Goal: Task Accomplishment & Management: Use online tool/utility

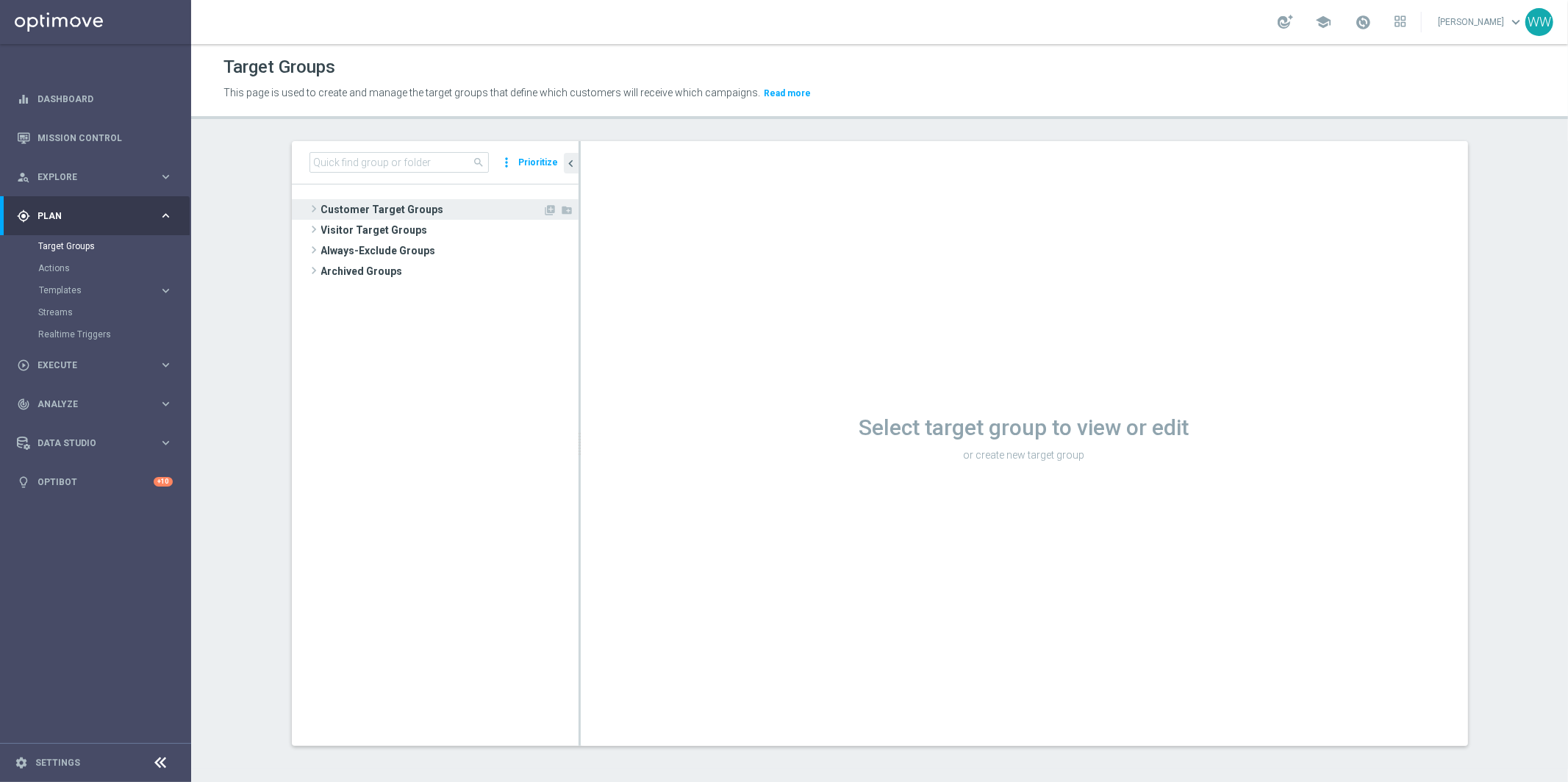
click at [310, 209] on span at bounding box center [313, 209] width 15 height 18
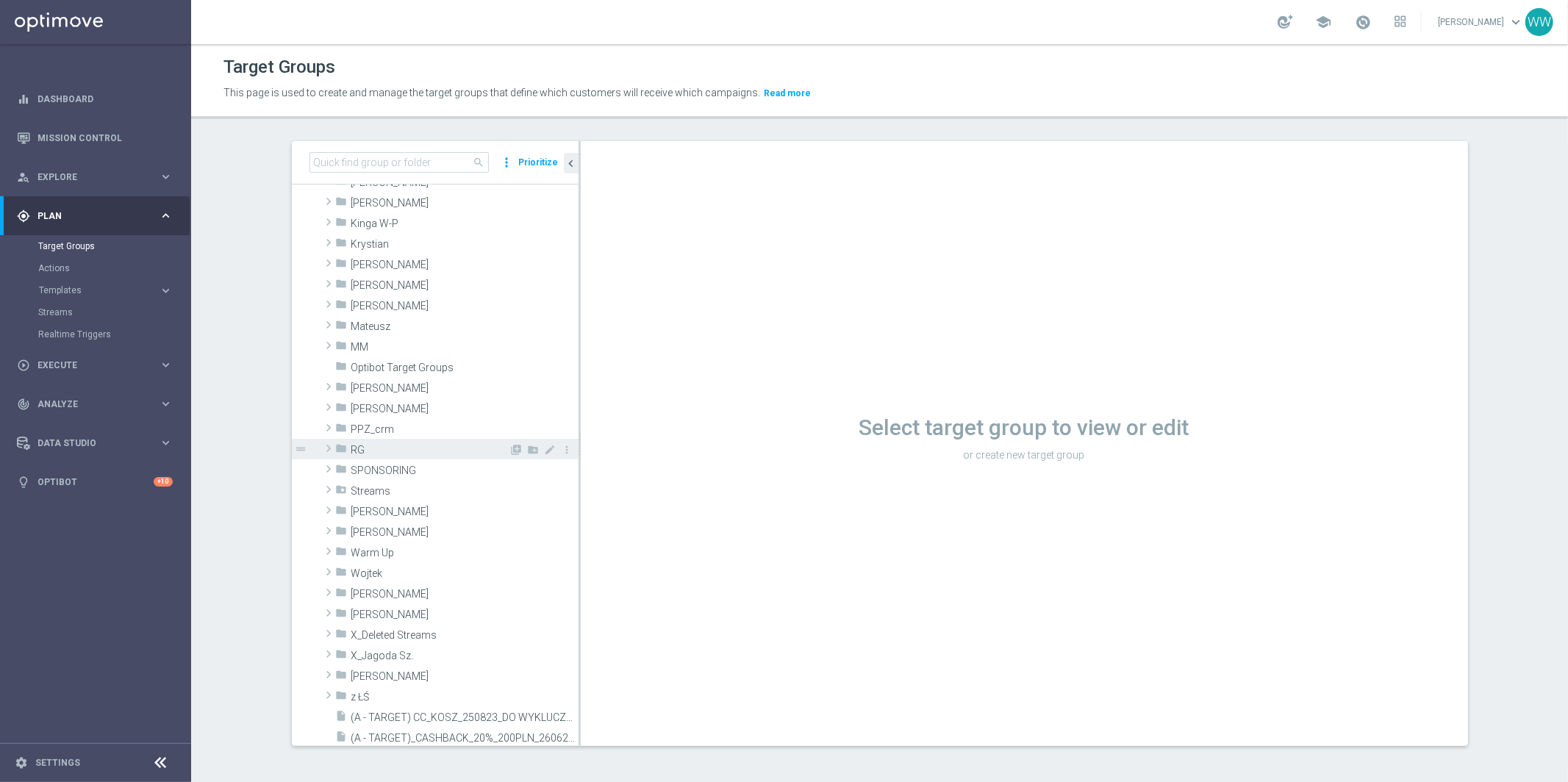
scroll to position [320, 0]
click at [323, 572] on span at bounding box center [328, 567] width 15 height 18
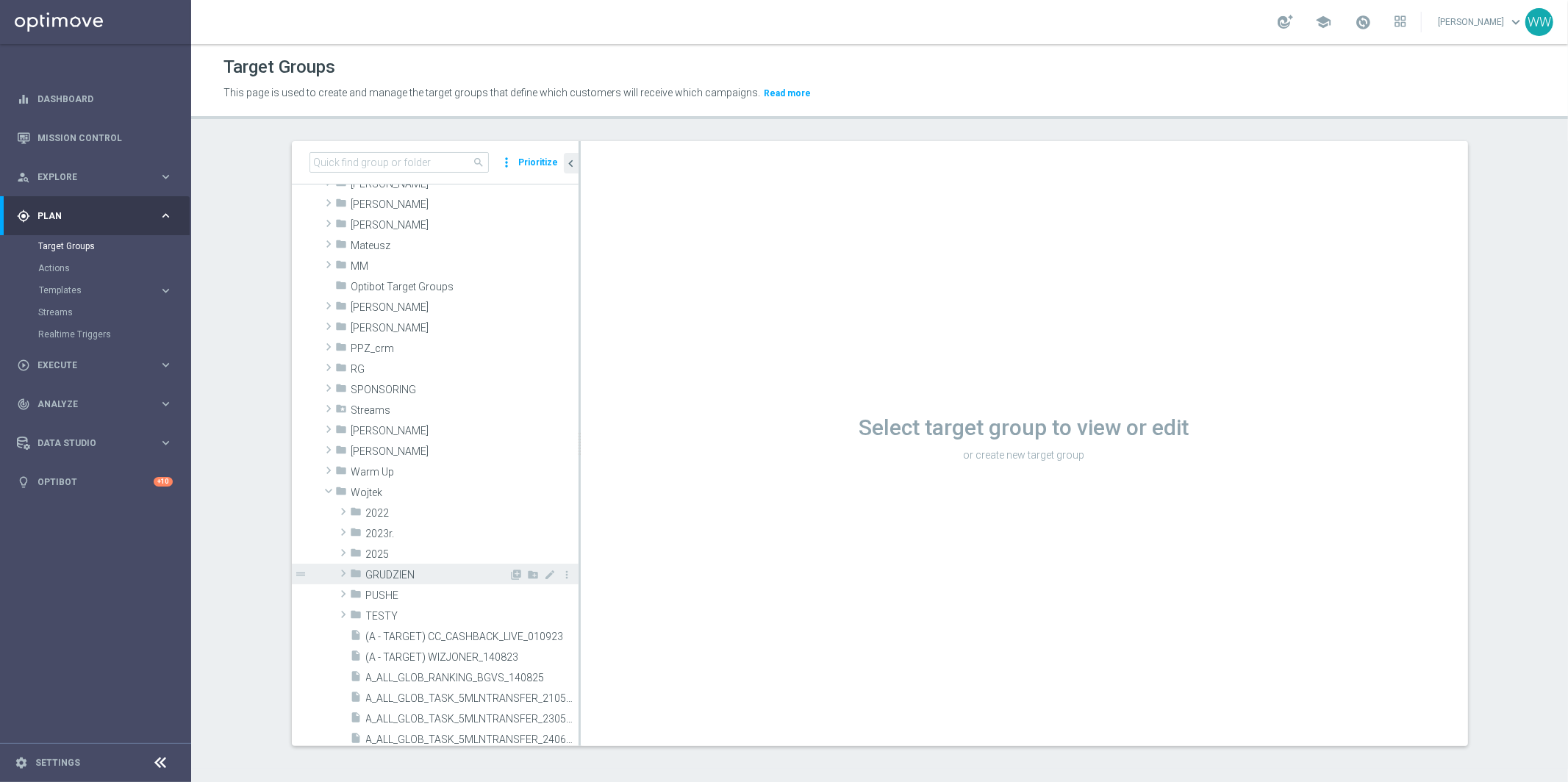
scroll to position [452, 0]
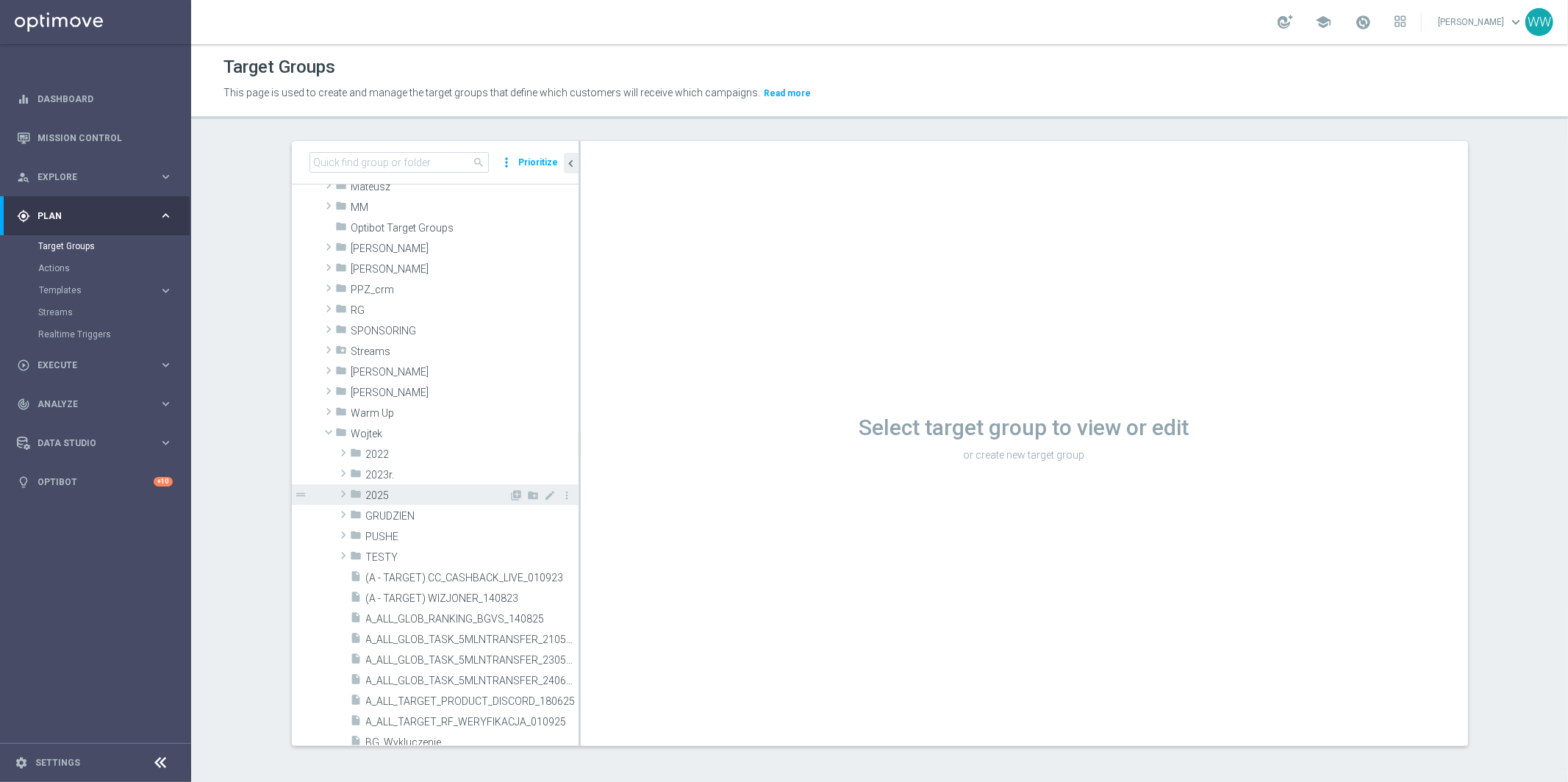
click at [343, 497] on span at bounding box center [343, 494] width 15 height 18
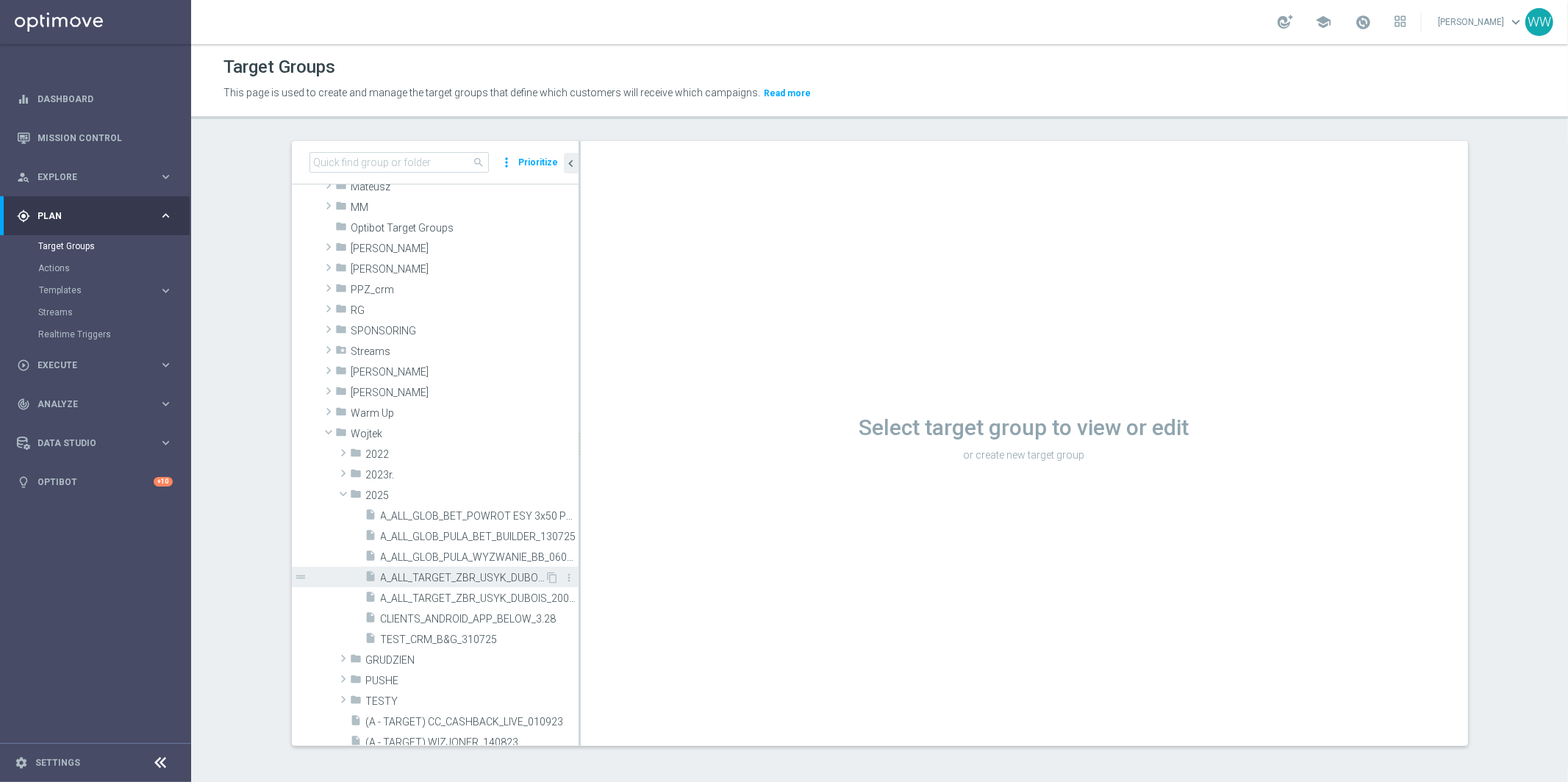
click at [432, 569] on div "insert_drive_file A_ALL_TARGET_ZBR_USYK_DUBOIS_200PLN_180725" at bounding box center [455, 577] width 180 height 21
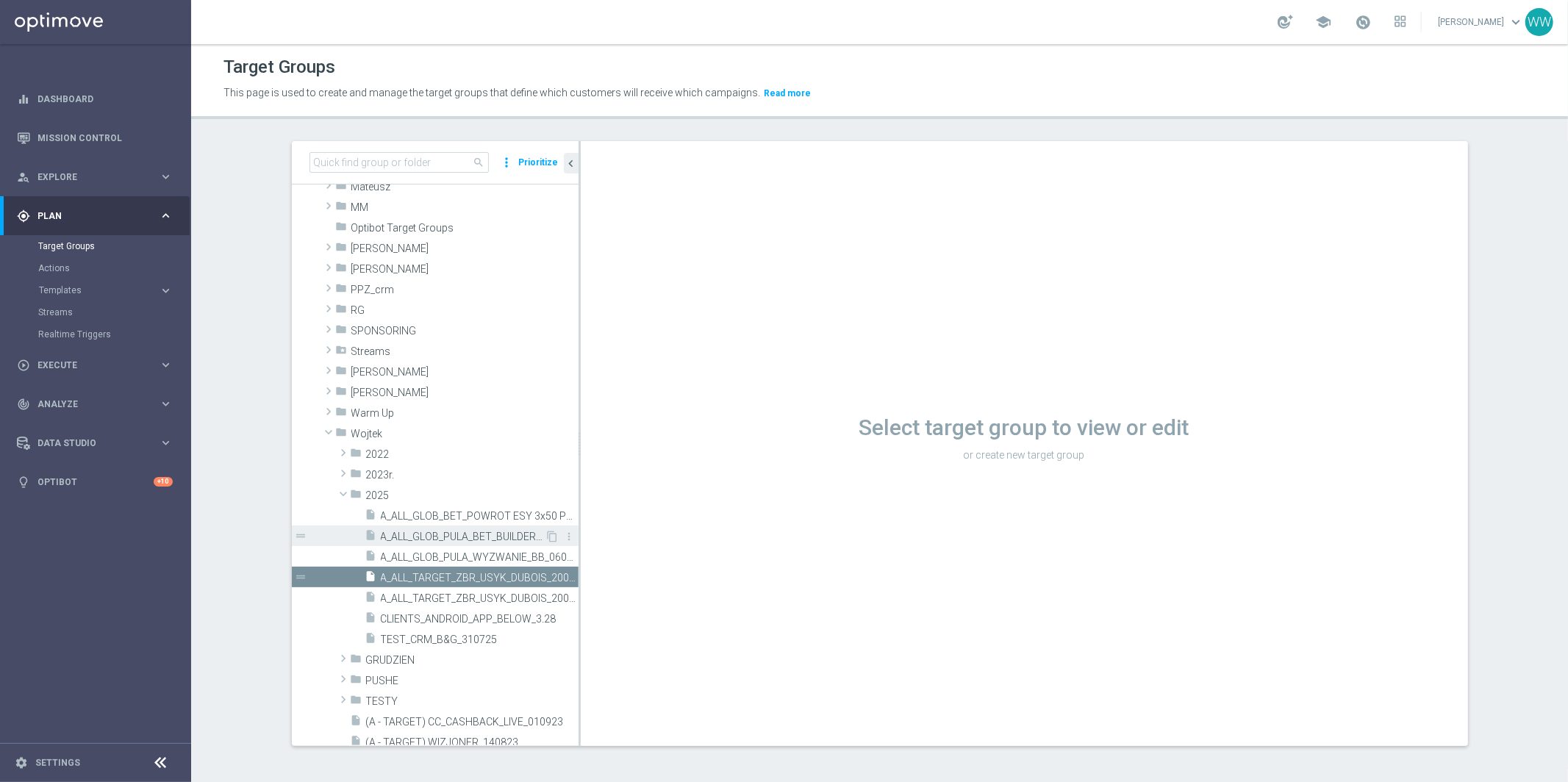
click at [514, 534] on span "A_ALL_GLOB_PULA_BET_BUILDER_130725" at bounding box center [462, 537] width 164 height 12
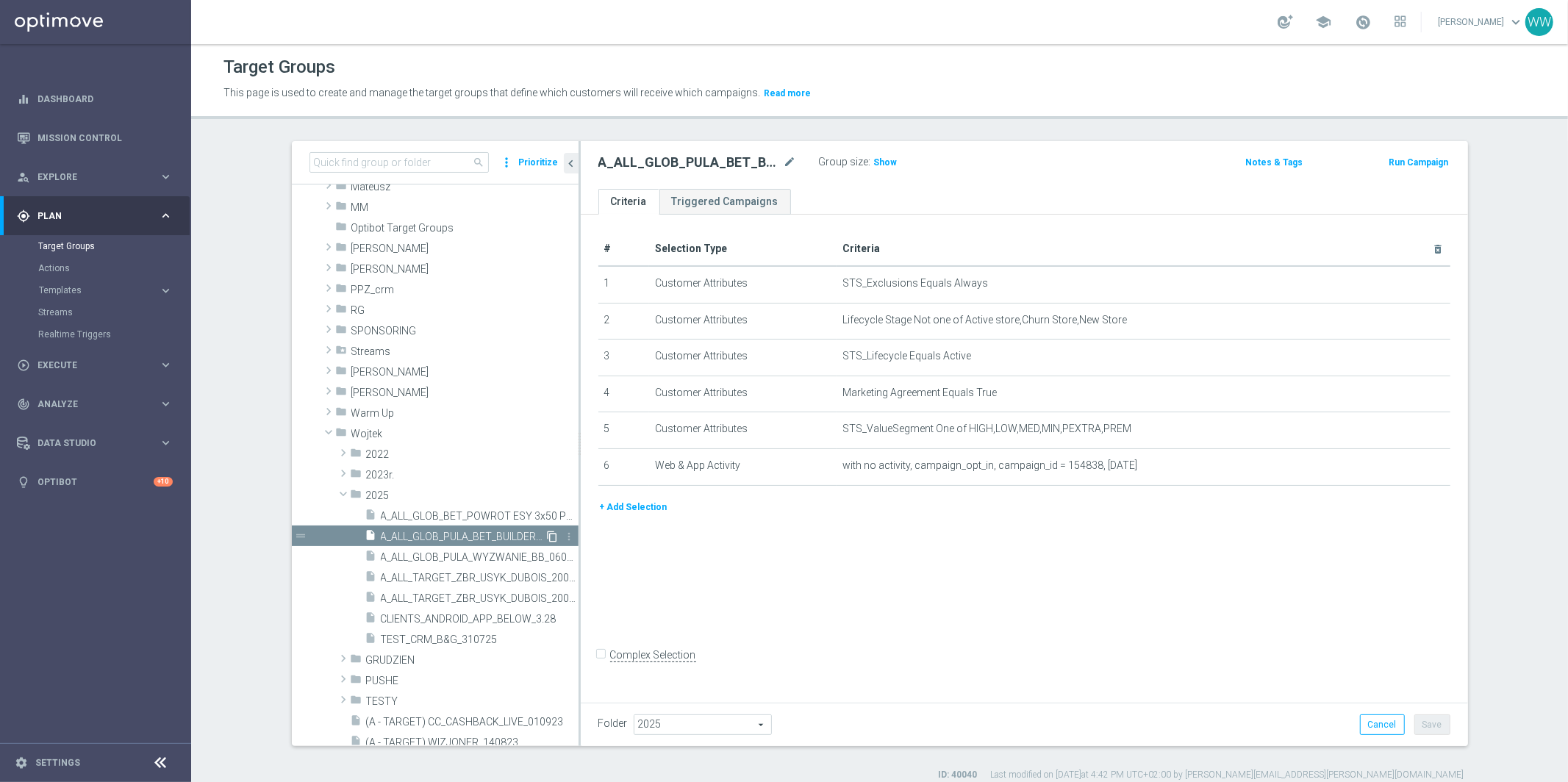
click at [549, 537] on icon "content_copy" at bounding box center [552, 536] width 11 height 11
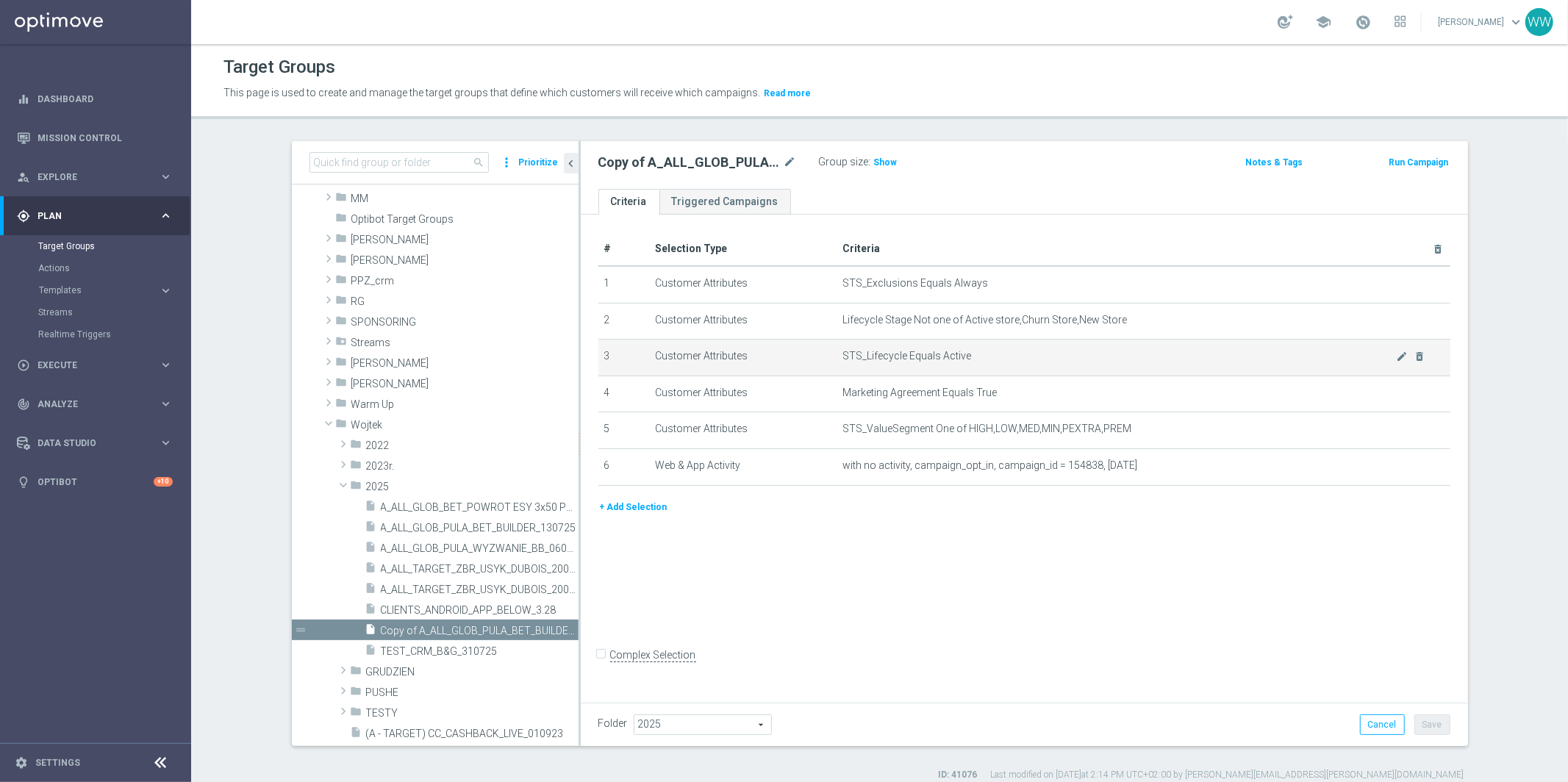
scroll to position [541, 0]
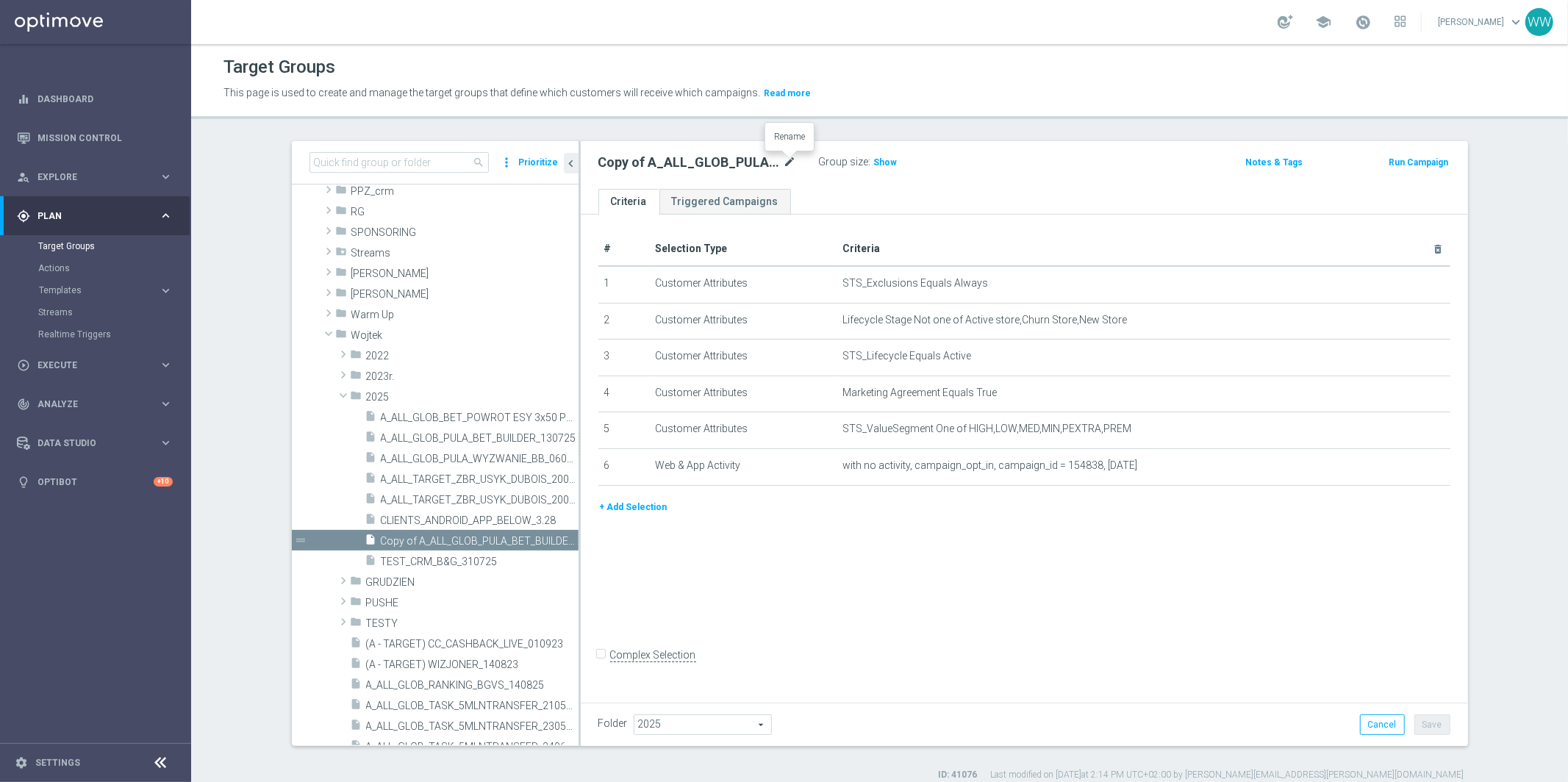
click at [792, 155] on icon "mode_edit" at bounding box center [789, 162] width 13 height 18
type input "A_ALL_TARGET_OFFER_MAXIKOMBI_100925"
click at [829, 180] on div "A_ALL_TARGET_OFFER_MAXIKOMBI_100925 Group size : Show Notes & Tags Run Campaign" at bounding box center [1024, 165] width 887 height 48
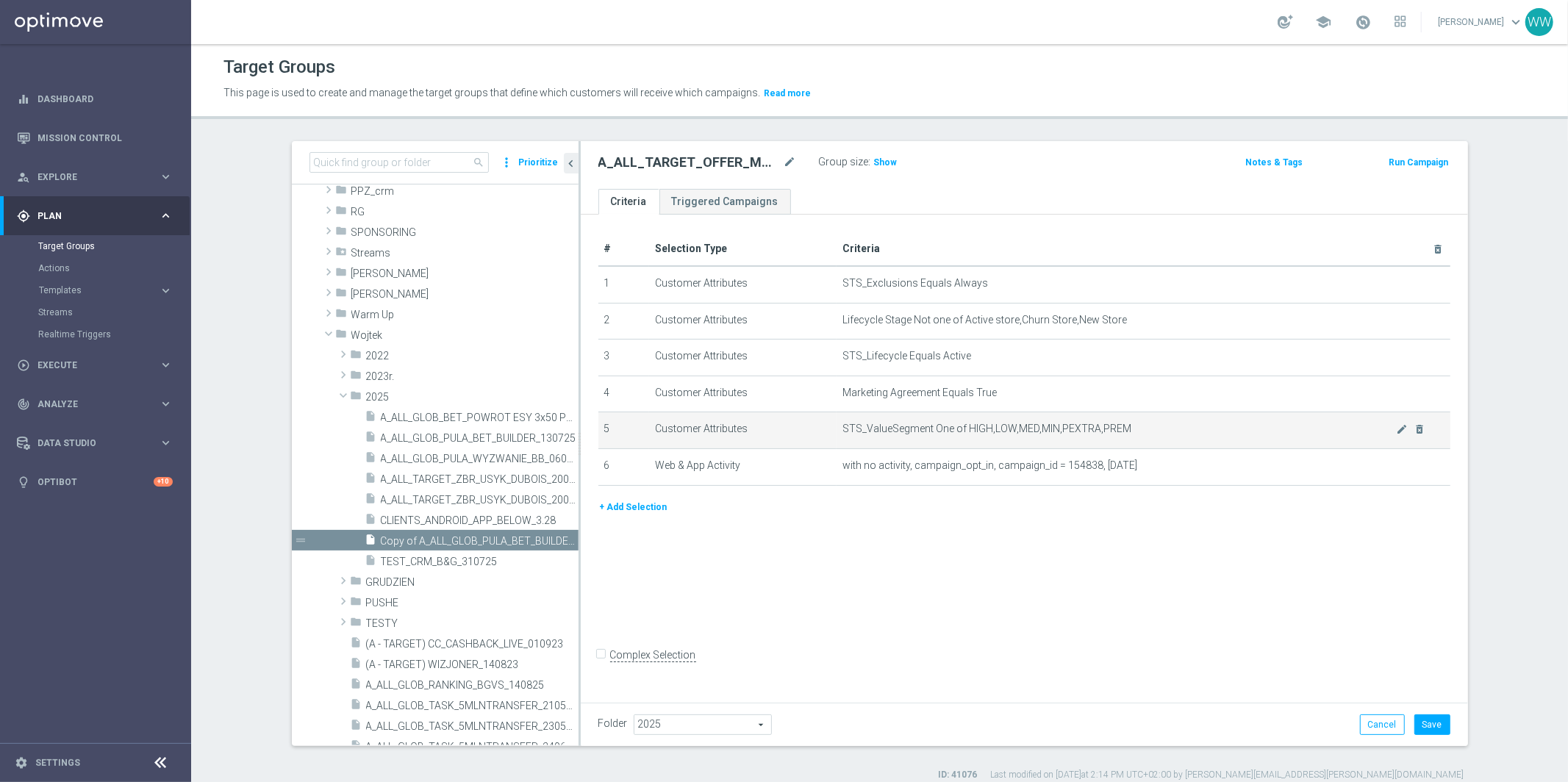
click at [834, 432] on td "Customer Attributes" at bounding box center [742, 431] width 187 height 37
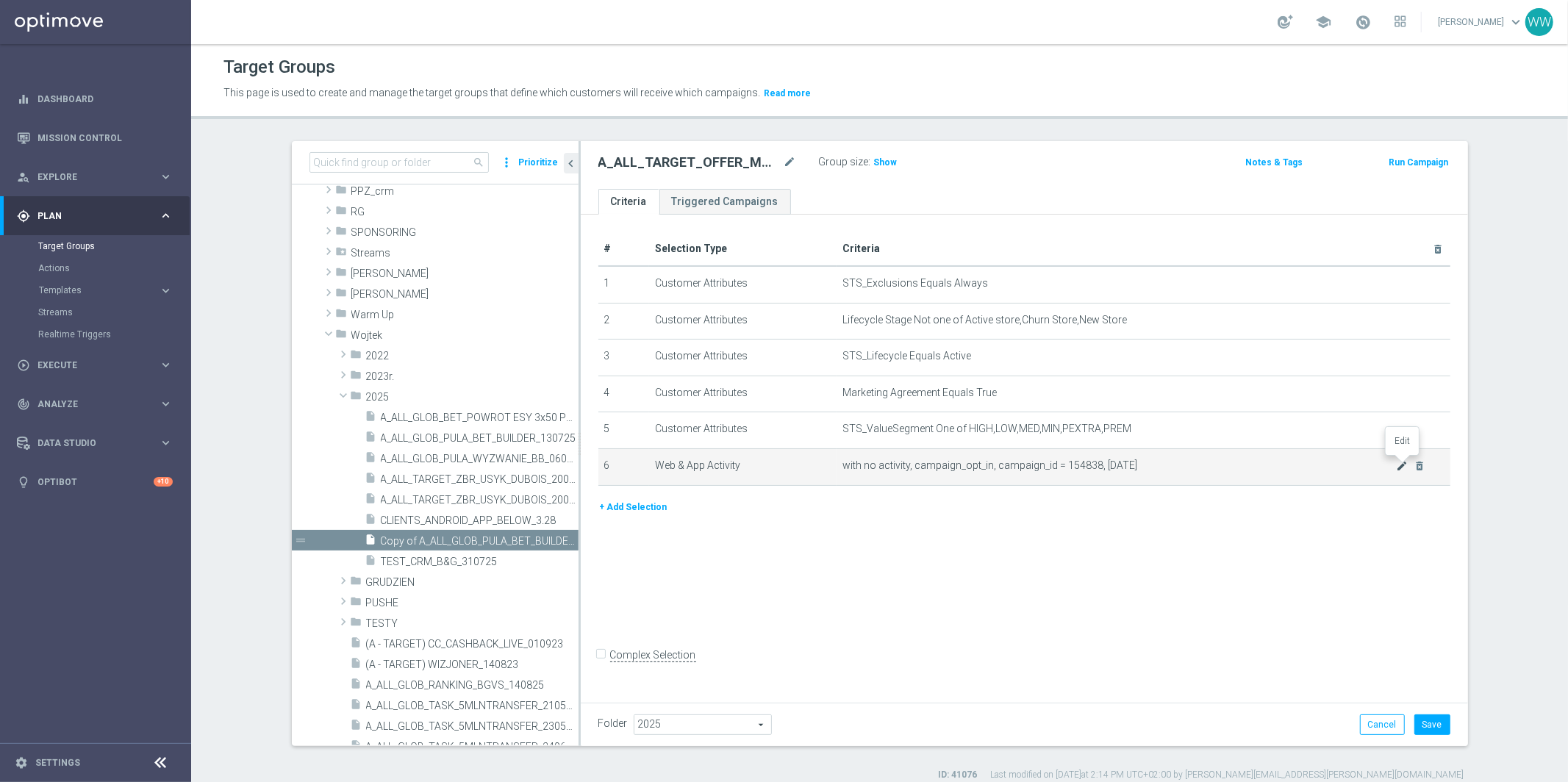
click at [1400, 466] on icon "mode_edit" at bounding box center [1401, 466] width 11 height 11
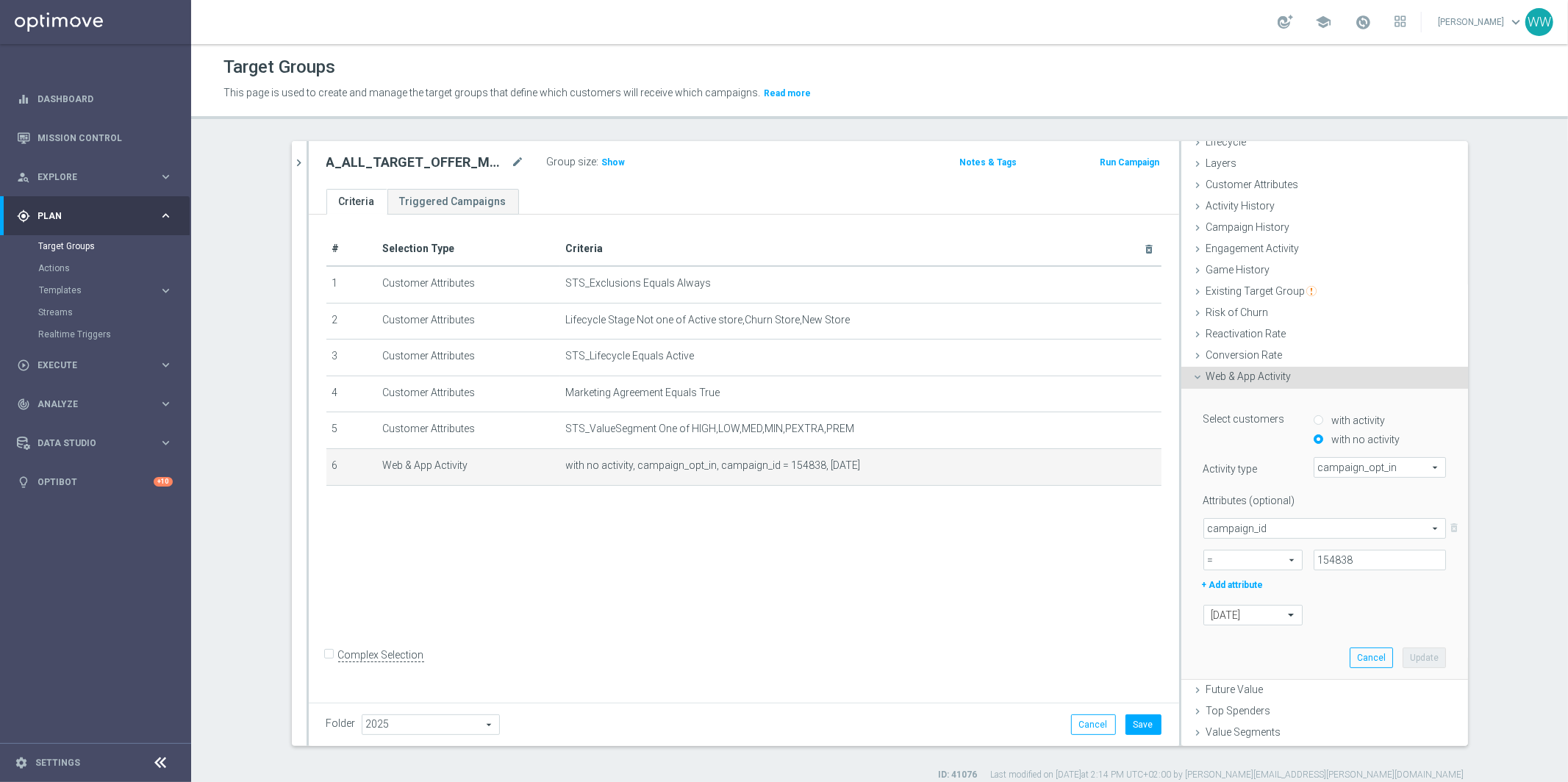
scroll to position [76, 0]
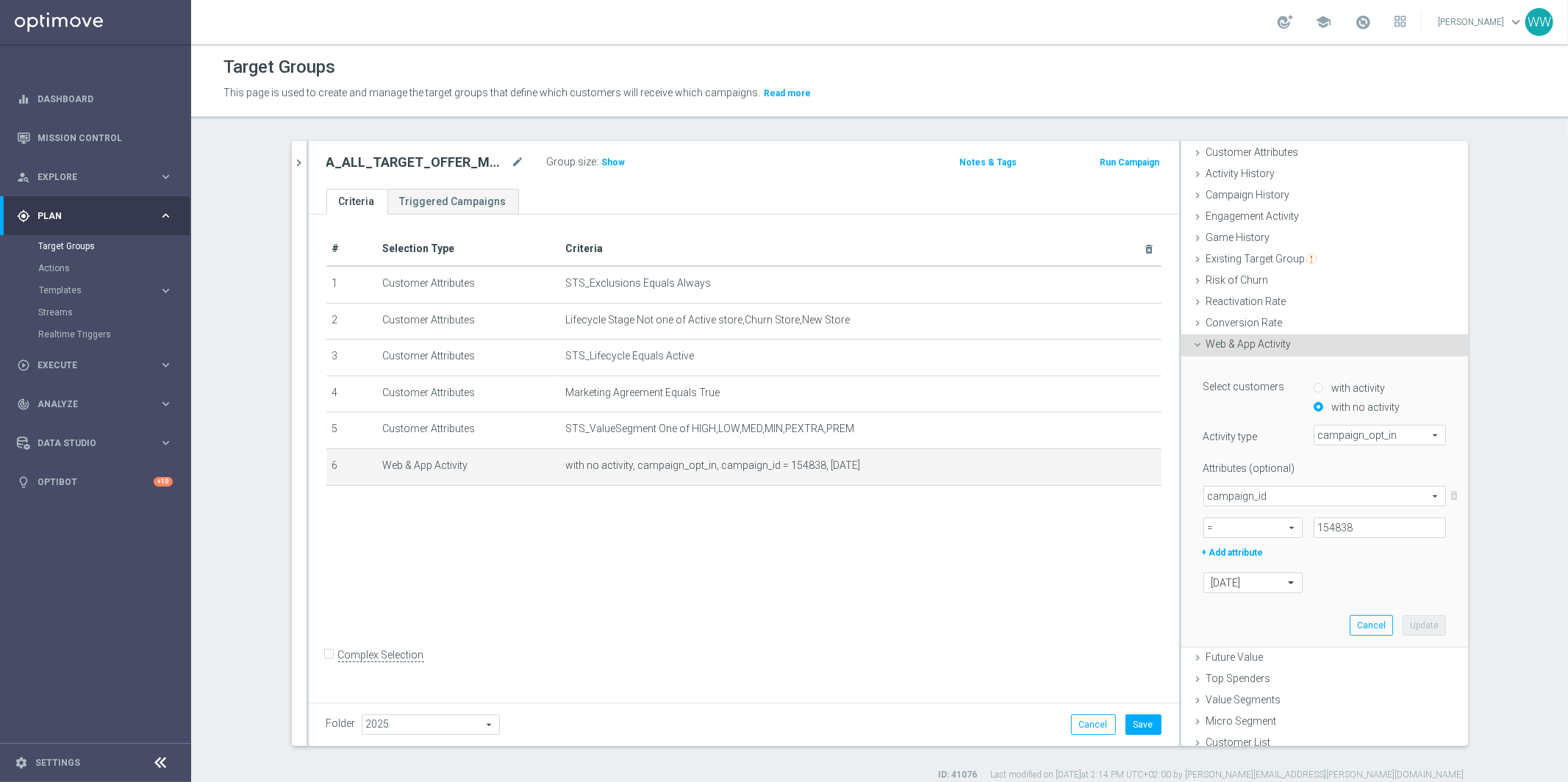
click at [1208, 342] on span "Web & App Activity" at bounding box center [1249, 343] width 86 height 11
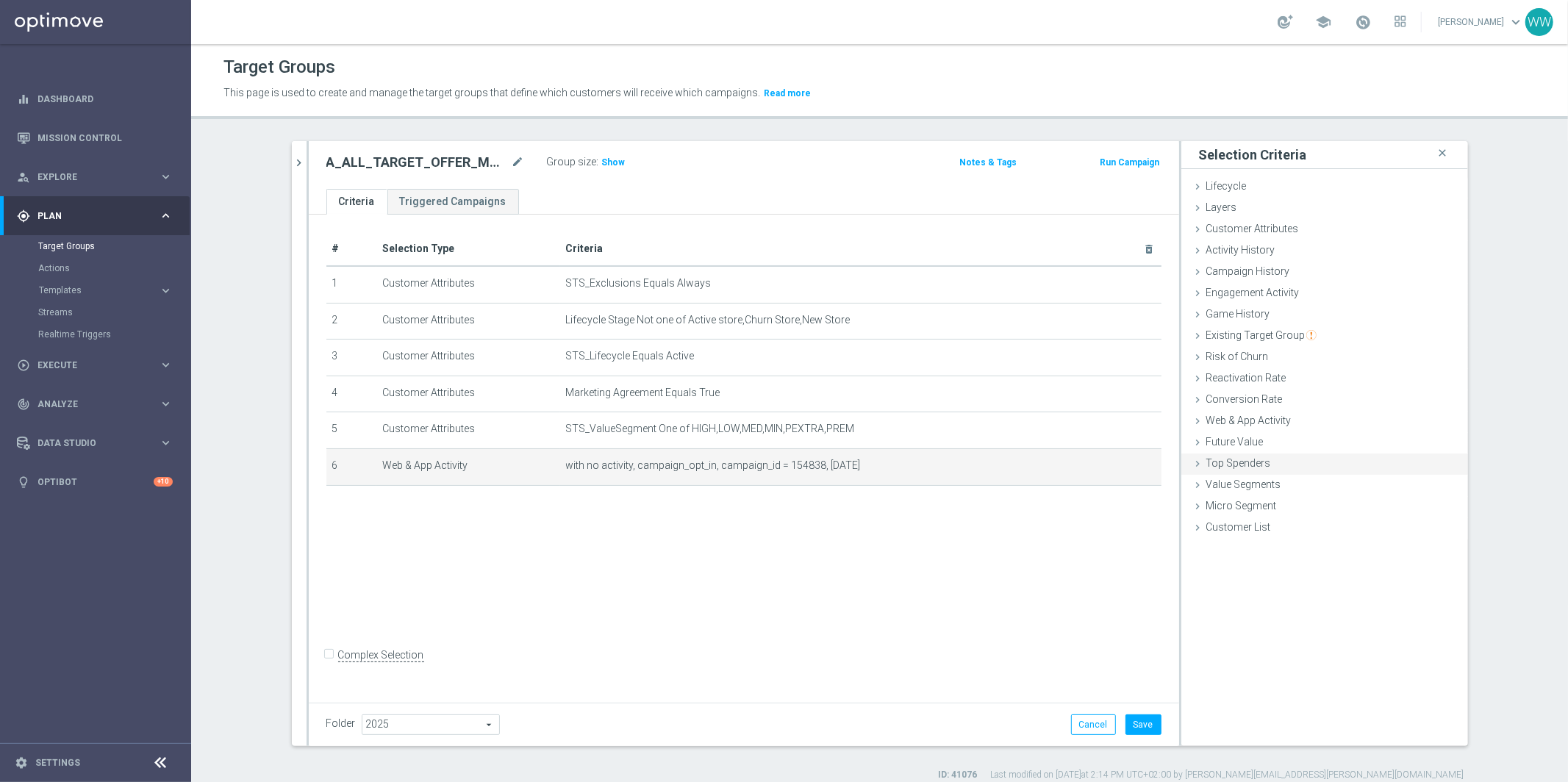
scroll to position [13, 0]
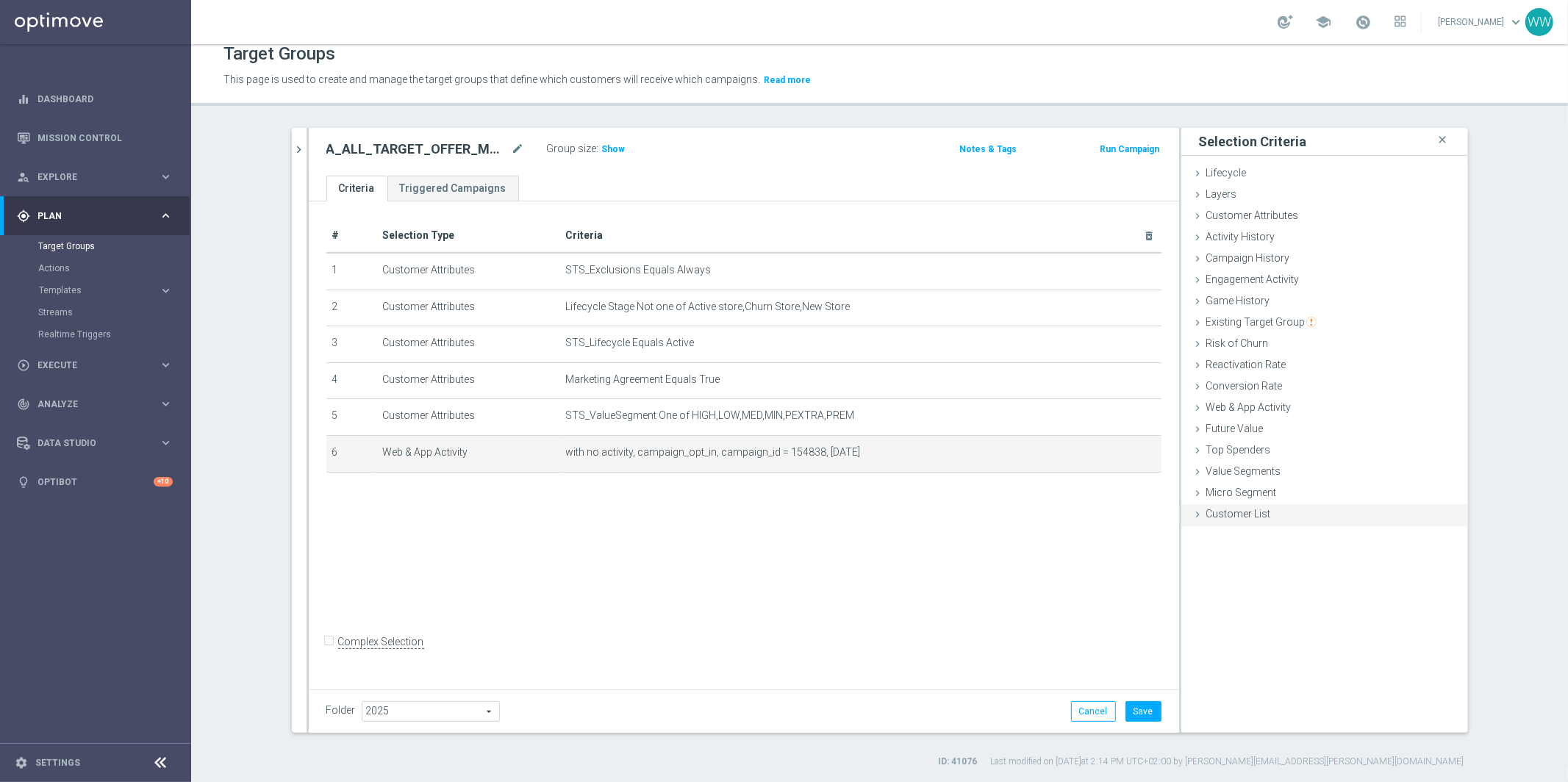
click at [1220, 508] on span "Customer List" at bounding box center [1238, 514] width 65 height 11
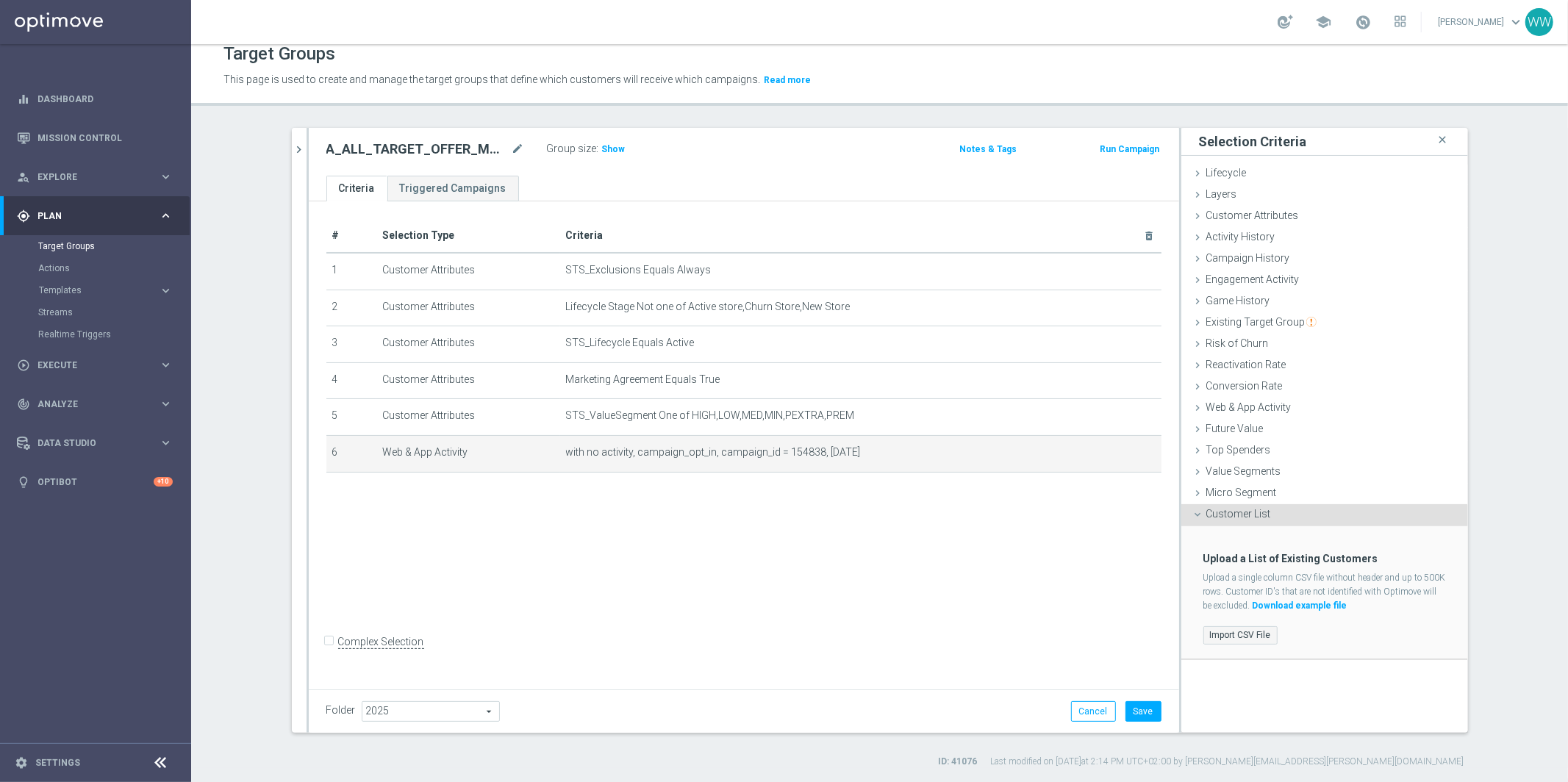
click at [1249, 629] on label "Import CSV File" at bounding box center [1239, 635] width 74 height 18
click at [0, 0] on input "Import CSV File" at bounding box center [0, 0] width 0 height 0
click at [1217, 633] on label "Import CSV File" at bounding box center [1239, 635] width 74 height 18
click at [0, 0] on input "Import CSV File" at bounding box center [0, 0] width 0 height 0
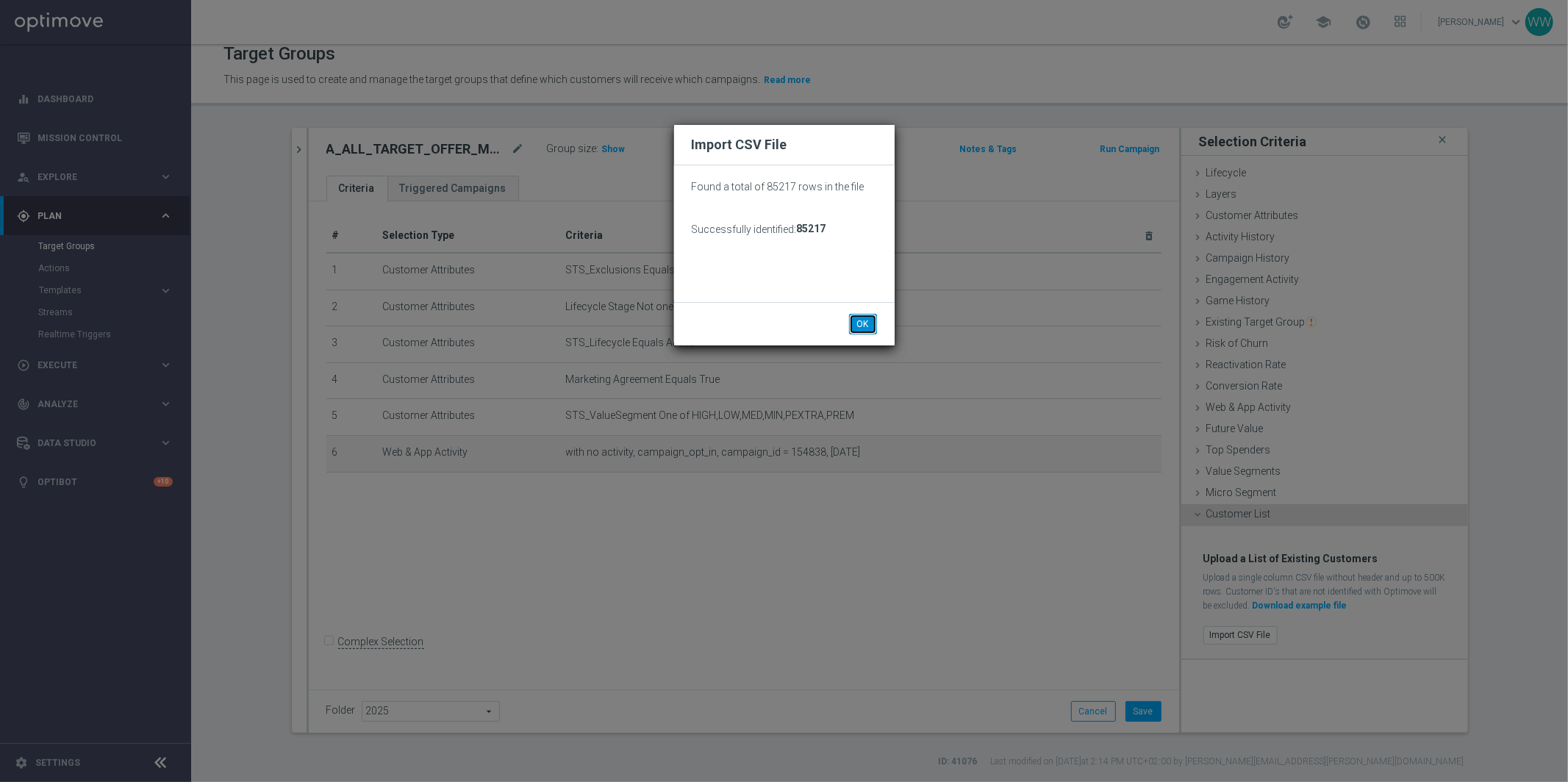
click at [858, 327] on button "OK" at bounding box center [863, 324] width 28 height 21
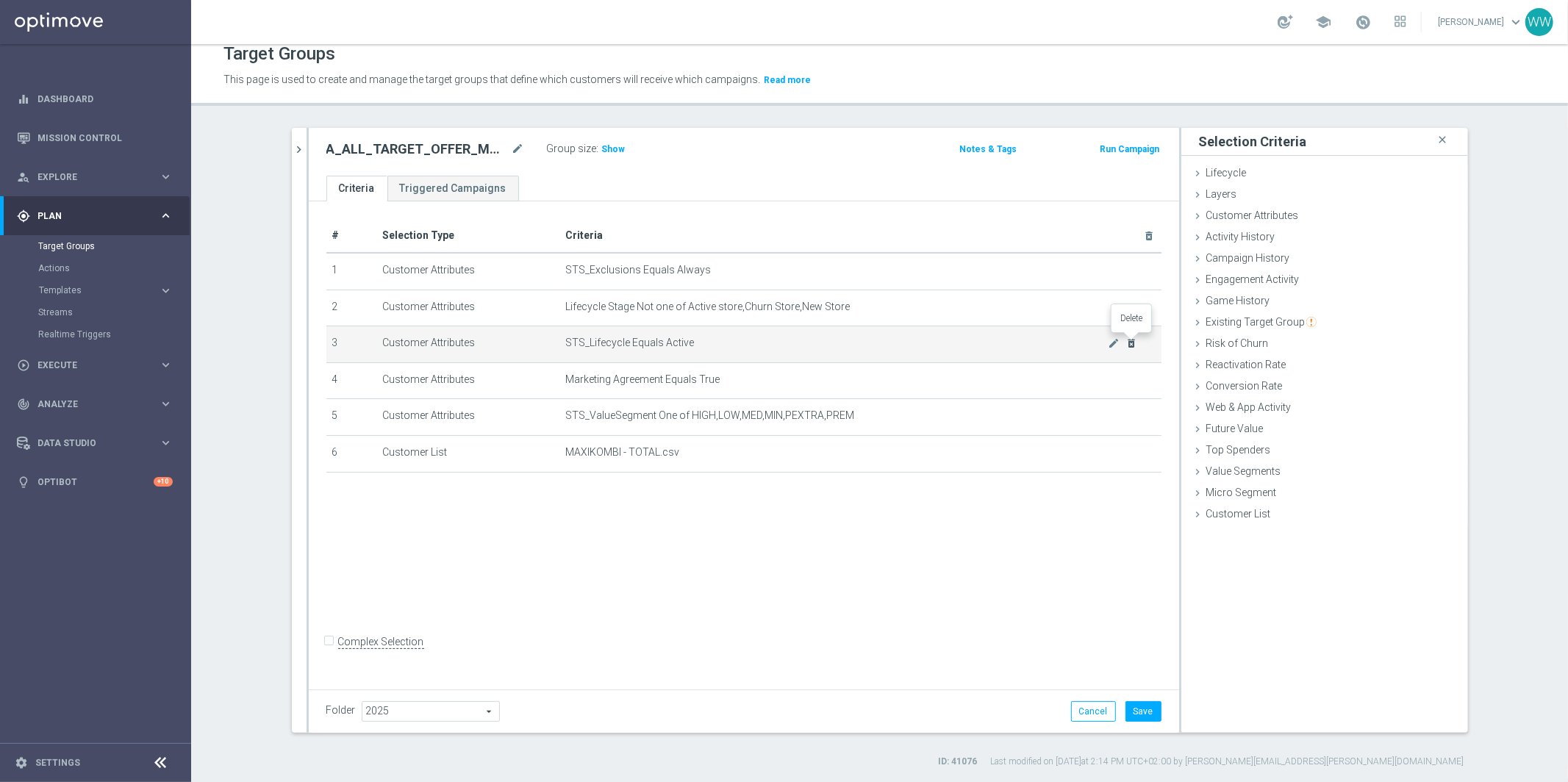
click at [1132, 342] on icon "delete_forever" at bounding box center [1131, 342] width 11 height 11
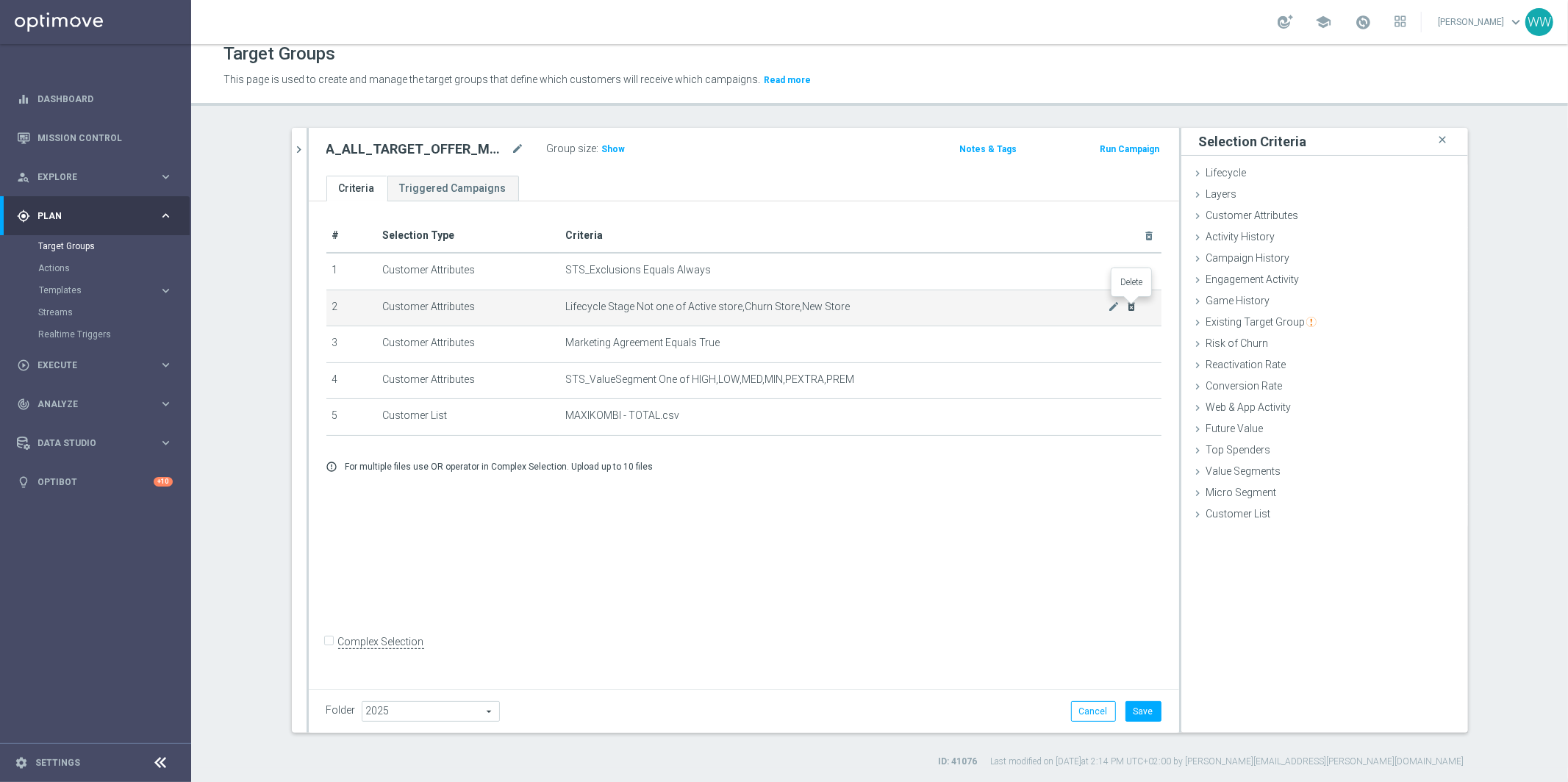
click at [1129, 305] on icon "delete_forever" at bounding box center [1131, 306] width 11 height 11
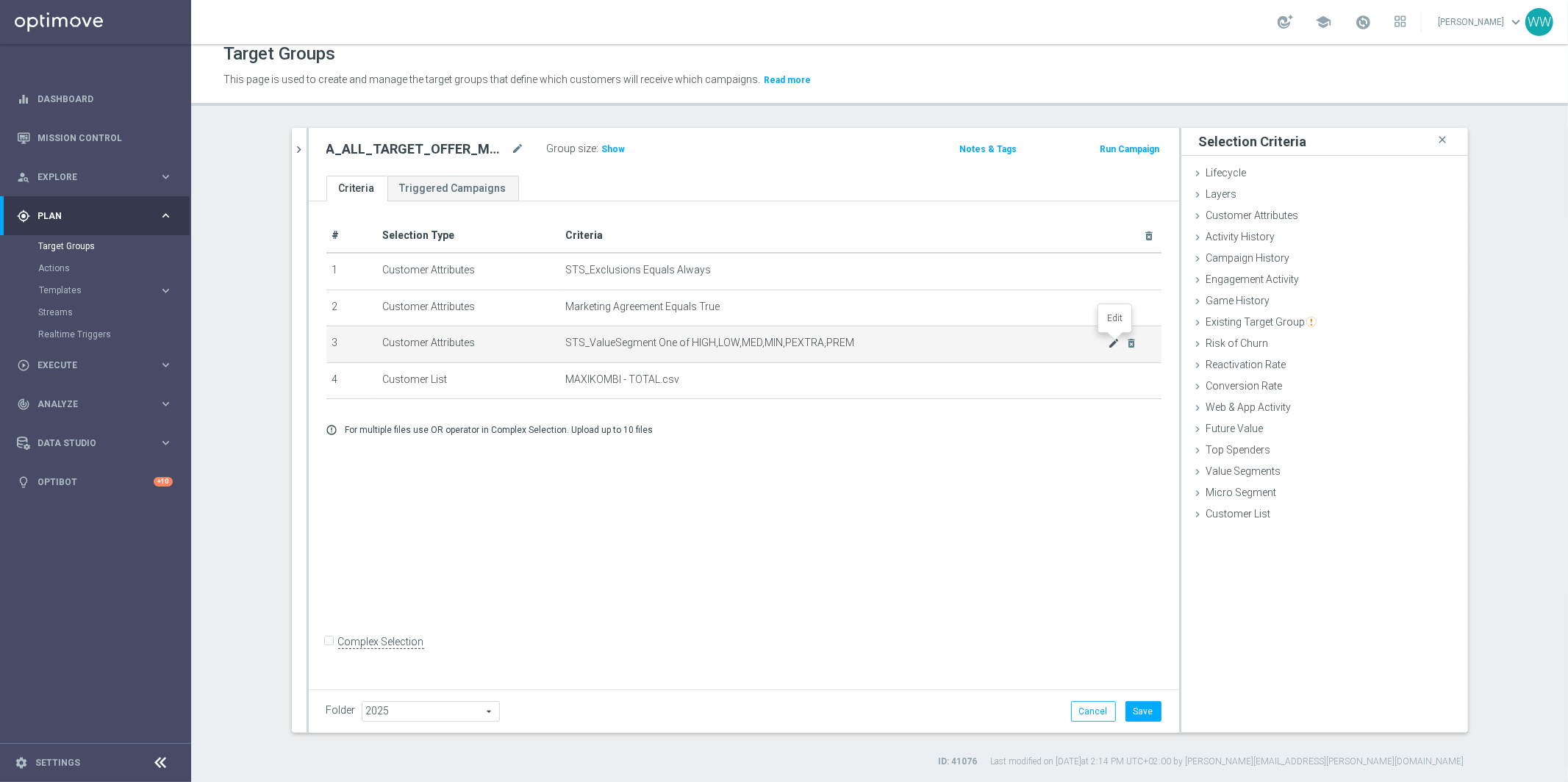
click at [1118, 341] on icon "mode_edit" at bounding box center [1113, 342] width 11 height 11
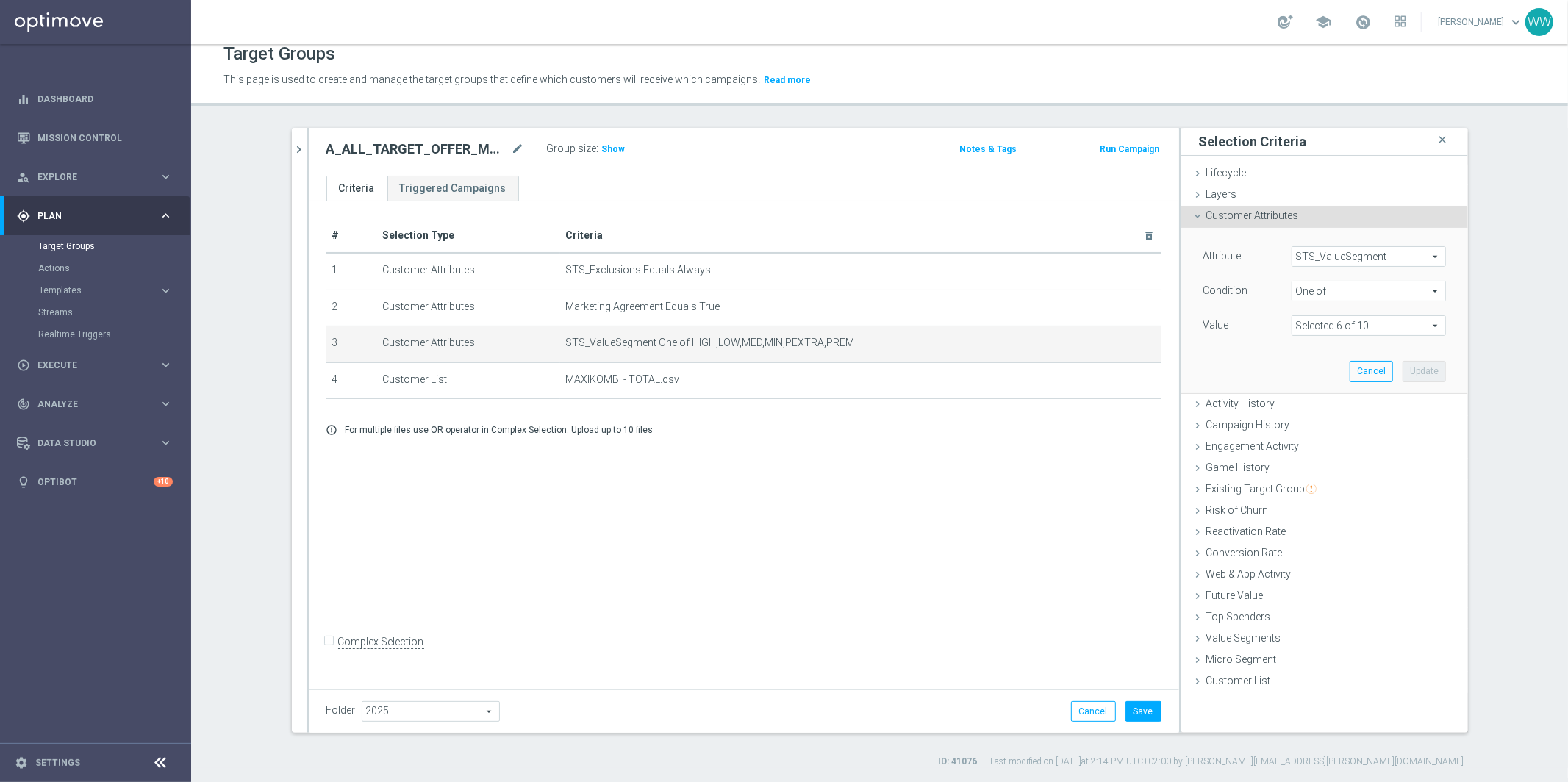
click at [1222, 213] on span "Customer Attributes" at bounding box center [1252, 215] width 92 height 11
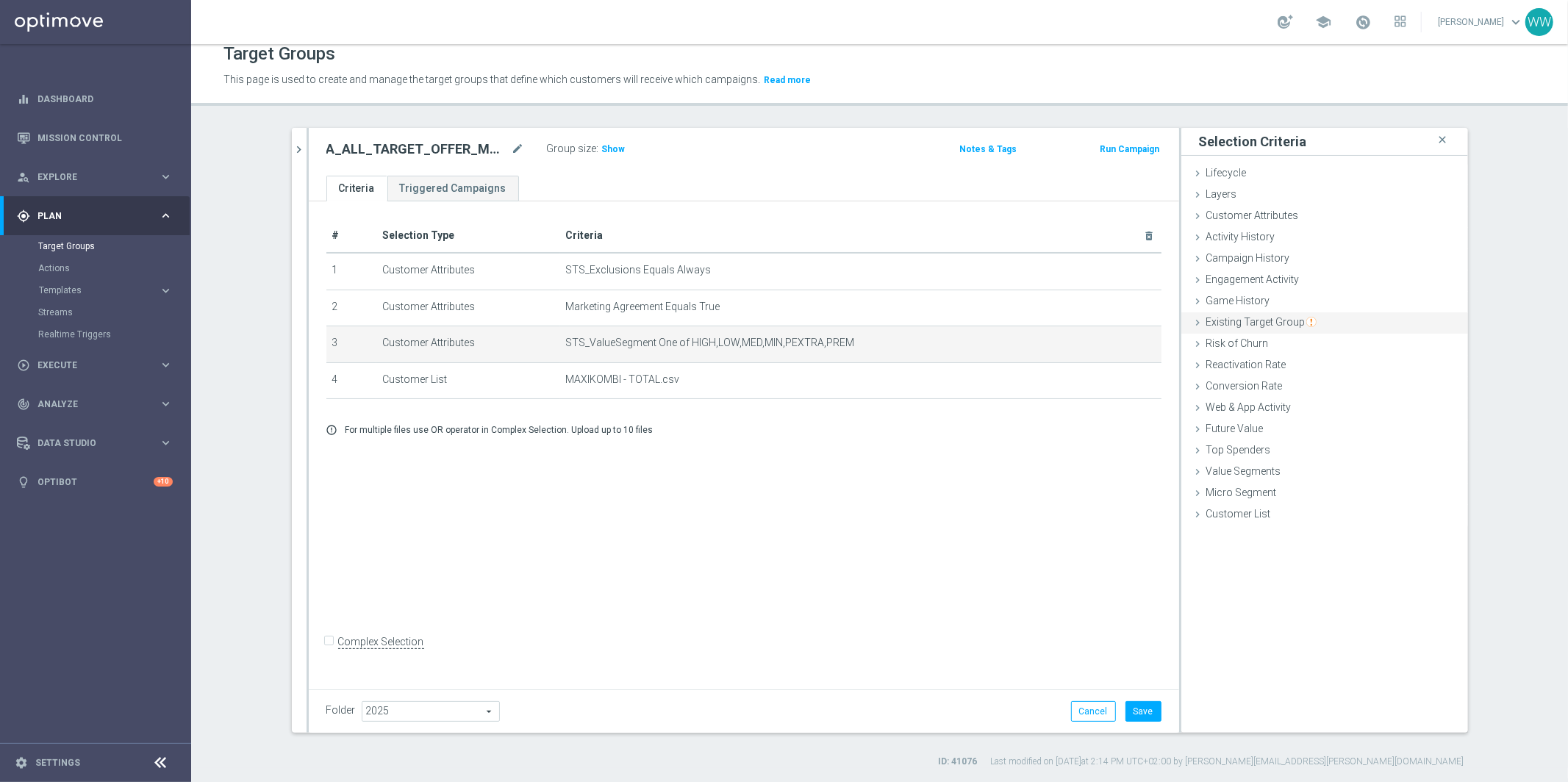
click at [1236, 316] on span "Existing Target Group" at bounding box center [1261, 322] width 110 height 11
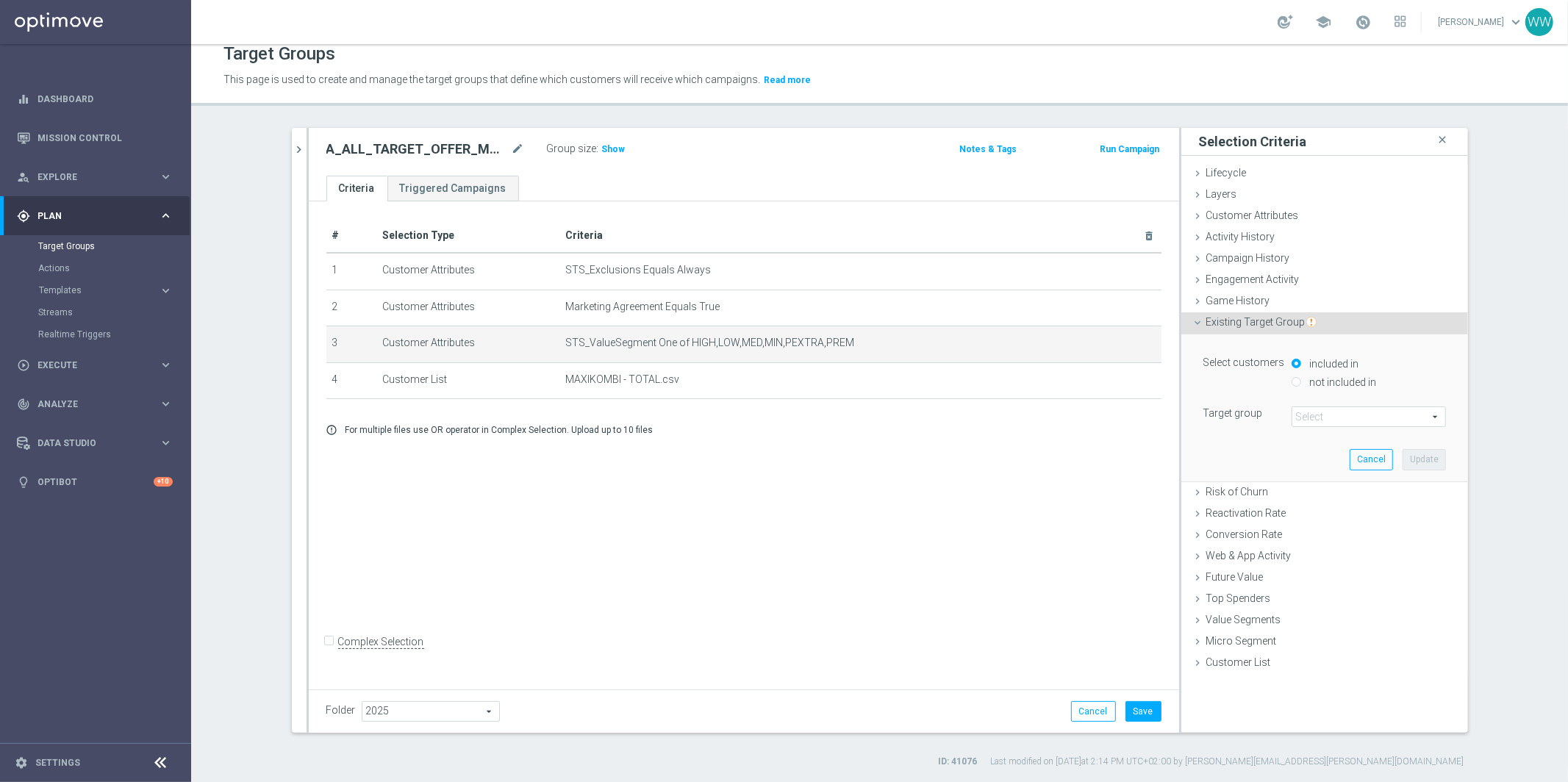
click at [1317, 385] on label "not included in" at bounding box center [1341, 381] width 70 height 13
click at [1301, 385] on input "not included in" at bounding box center [1296, 381] width 10 height 10
radio input "true"
click at [1310, 425] on span at bounding box center [1369, 417] width 153 height 19
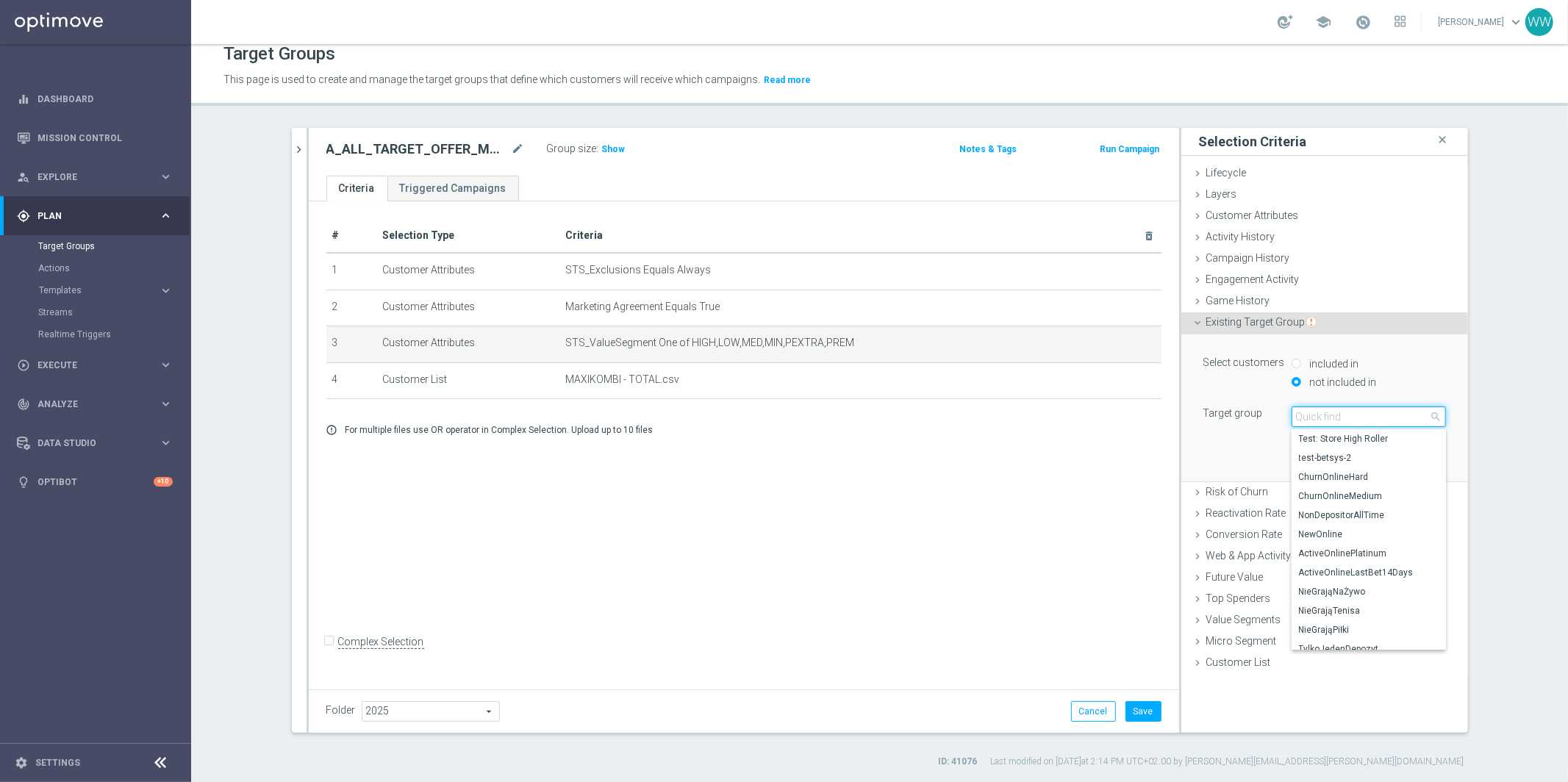
click at [1310, 414] on input "search" at bounding box center [1369, 417] width 154 height 21
paste input "Wykluczenie P_PE - arkusz FINALNIE"
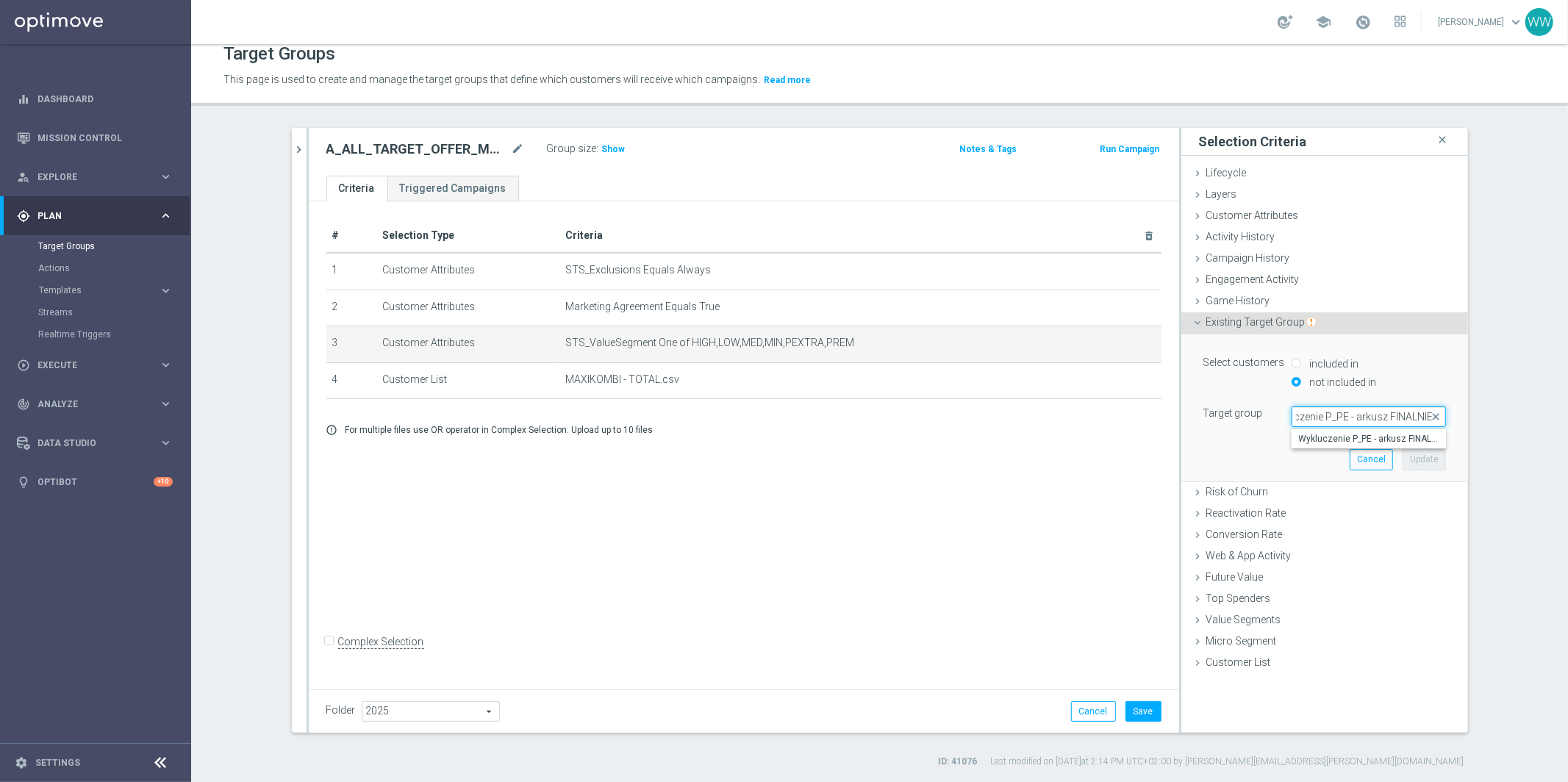
type input "Wykluczenie P_PE - arkusz FINALNIE"
click at [1318, 440] on span "Wykluczenie P_PE - arkusz FINALNIE" at bounding box center [1369, 439] width 140 height 11
type input "Wykluczenie P_PE - arkusz FINALNIE"
click at [1417, 453] on button "Update" at bounding box center [1424, 459] width 44 height 21
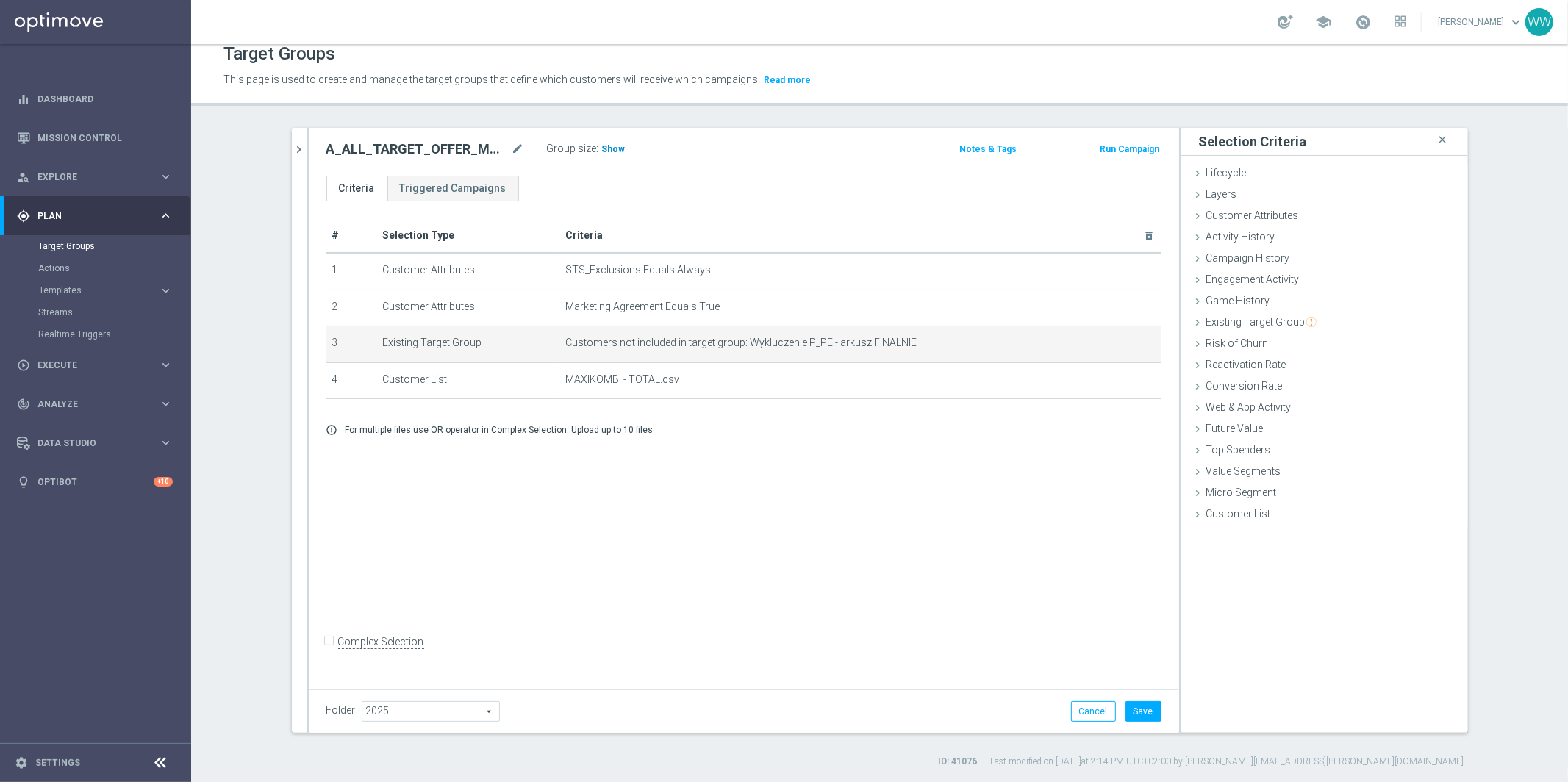
click at [606, 154] on h3 "Show" at bounding box center [614, 149] width 27 height 16
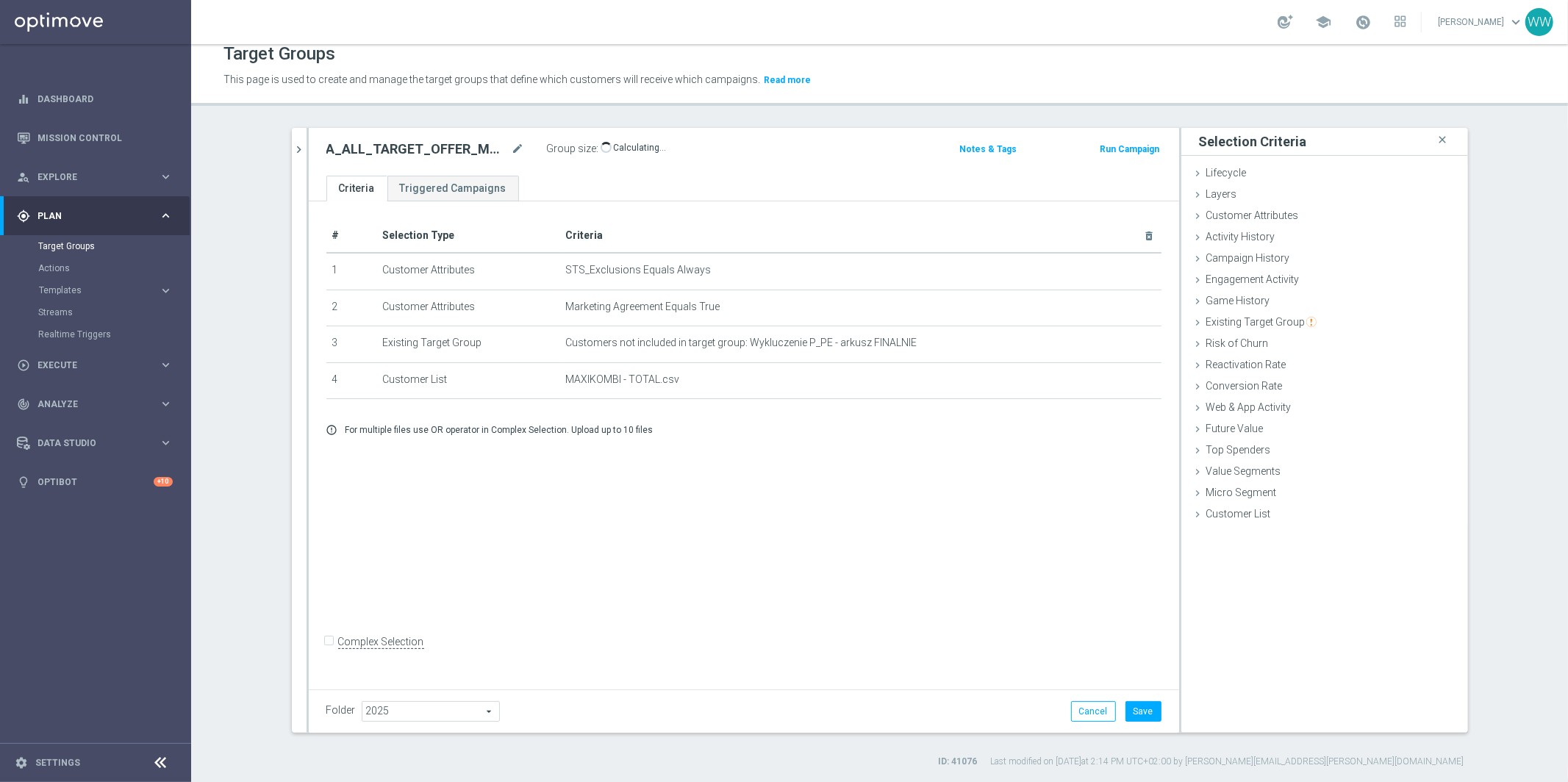
click at [401, 144] on h2 "A_ALL_TARGET_OFFER_MAXIKOMBI_100925" at bounding box center [417, 149] width 183 height 18
copy div "A_ALL_TARGET_OFFER_MAXIKOMBI_100925"
click at [692, 185] on ul "Criteria Triggered Campaigns" at bounding box center [744, 189] width 870 height 26
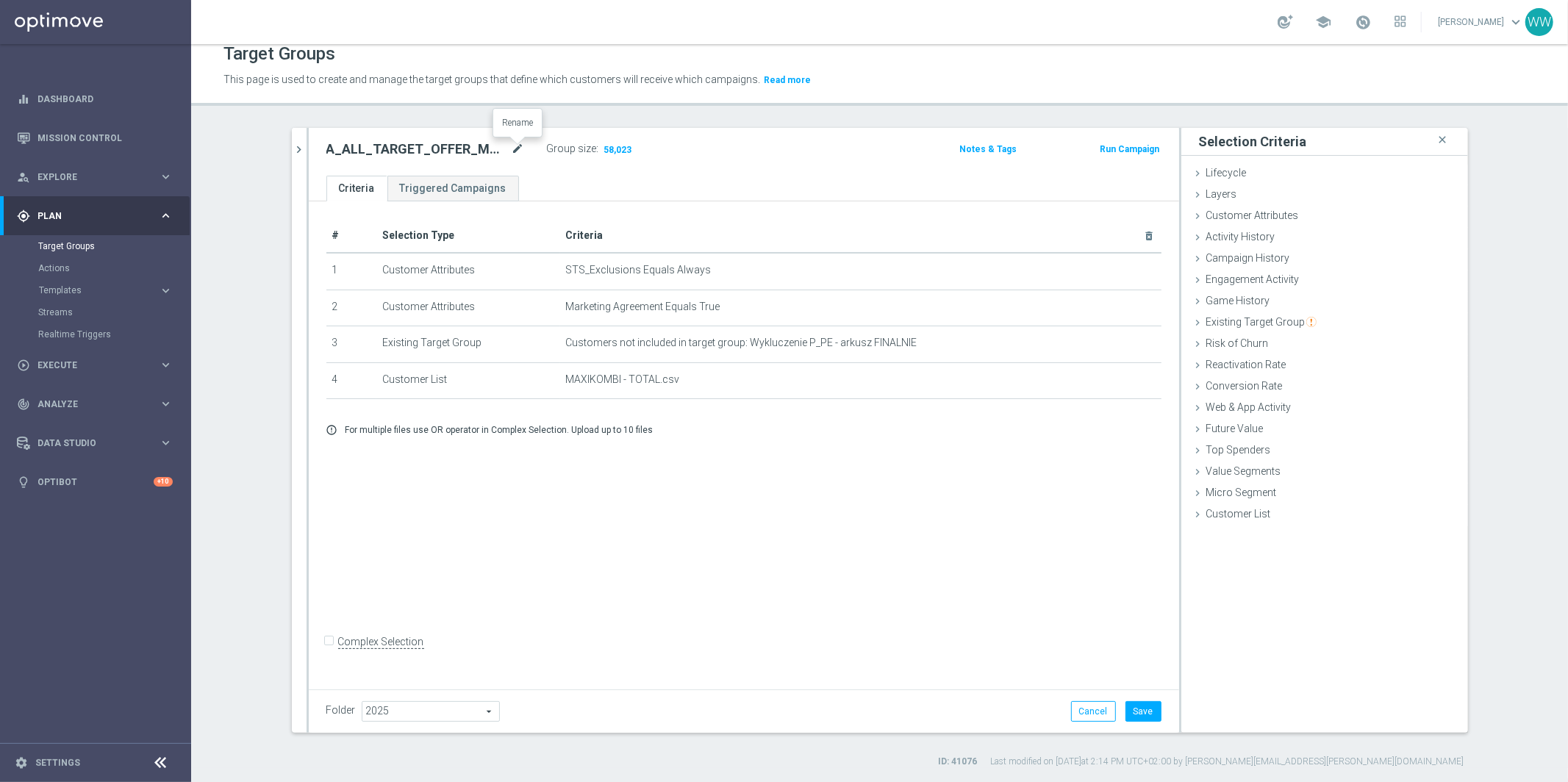
click at [512, 148] on icon "mode_edit" at bounding box center [517, 149] width 13 height 18
click at [467, 148] on input "A_ALL_TARGET_OFFER_MAXIKOMBI_100925" at bounding box center [426, 151] width 199 height 21
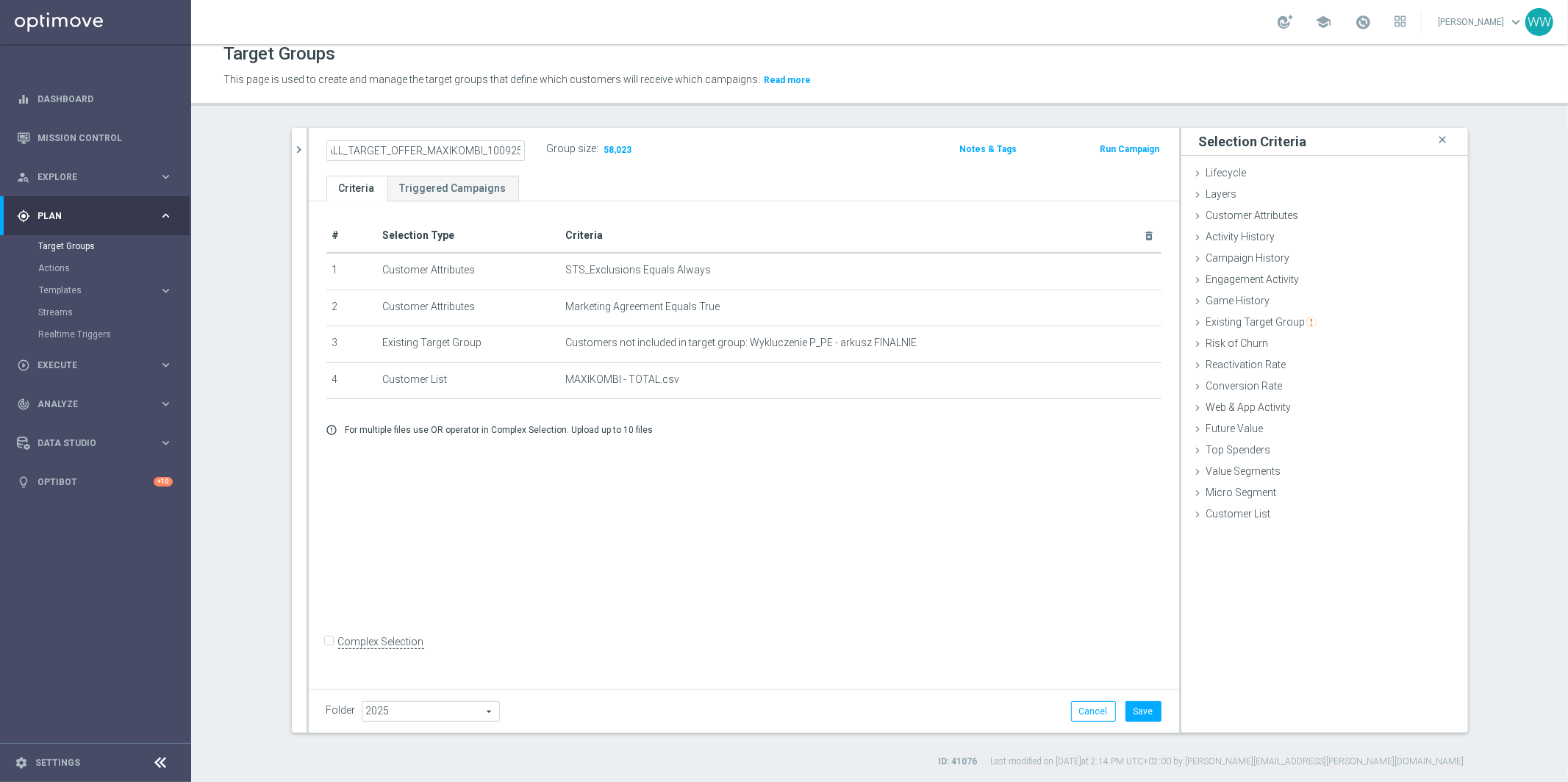
type input "CRM_ALL_TARGET_OFFER_MAXIKOMBI_100925"
click at [544, 164] on div "CRM_ALL_TARGET_OFFER_MAXIKOMBI_100925 Group size : 58,023 Notes & Tags Run Camp…" at bounding box center [744, 151] width 870 height 48
click at [1147, 715] on button "Save" at bounding box center [1143, 712] width 36 height 21
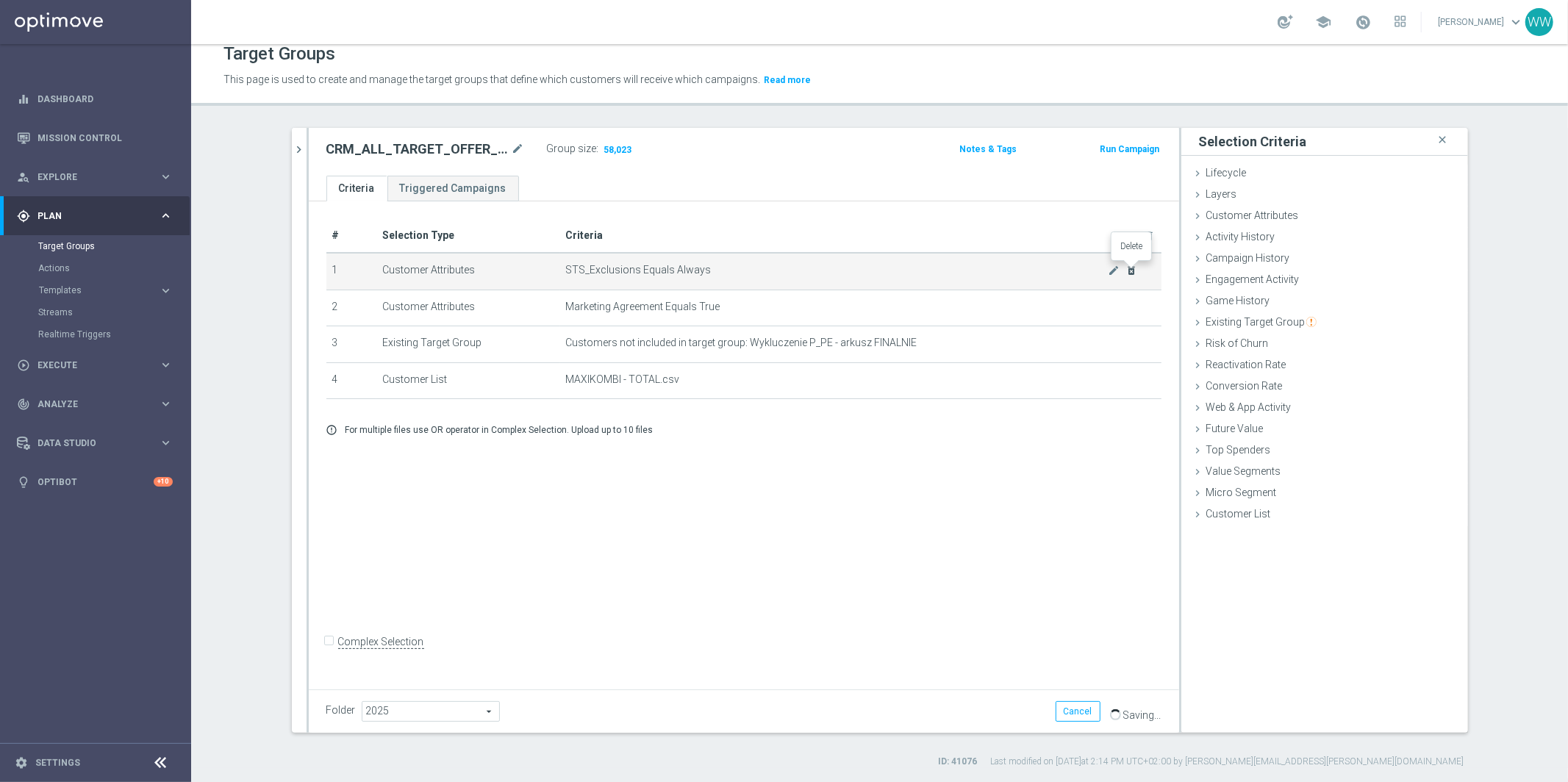
click at [1136, 264] on icon "delete_forever" at bounding box center [1131, 270] width 11 height 11
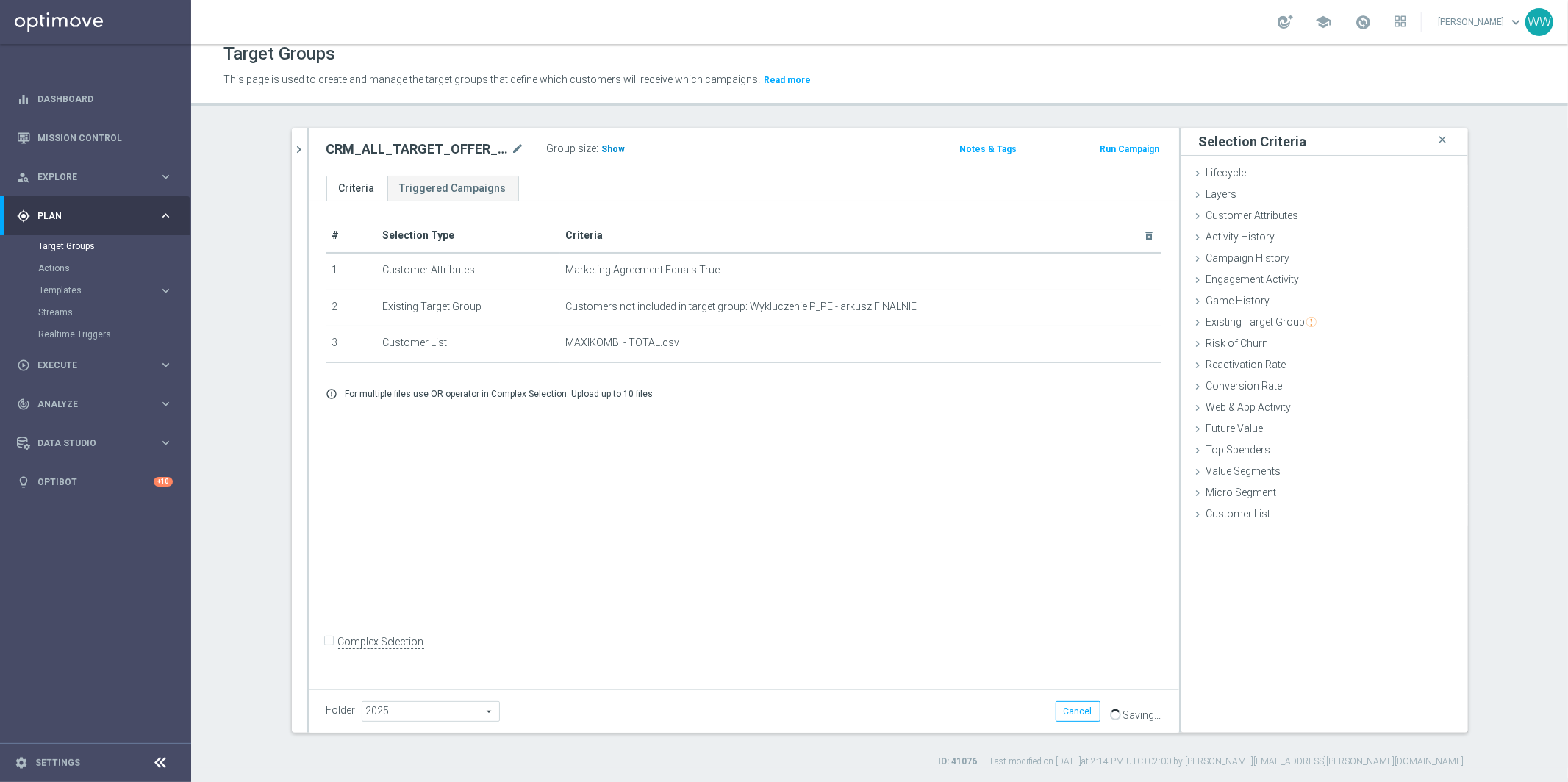
click at [621, 148] on span "Show" at bounding box center [614, 149] width 24 height 10
click at [293, 144] on icon "chevron_right" at bounding box center [300, 150] width 14 height 14
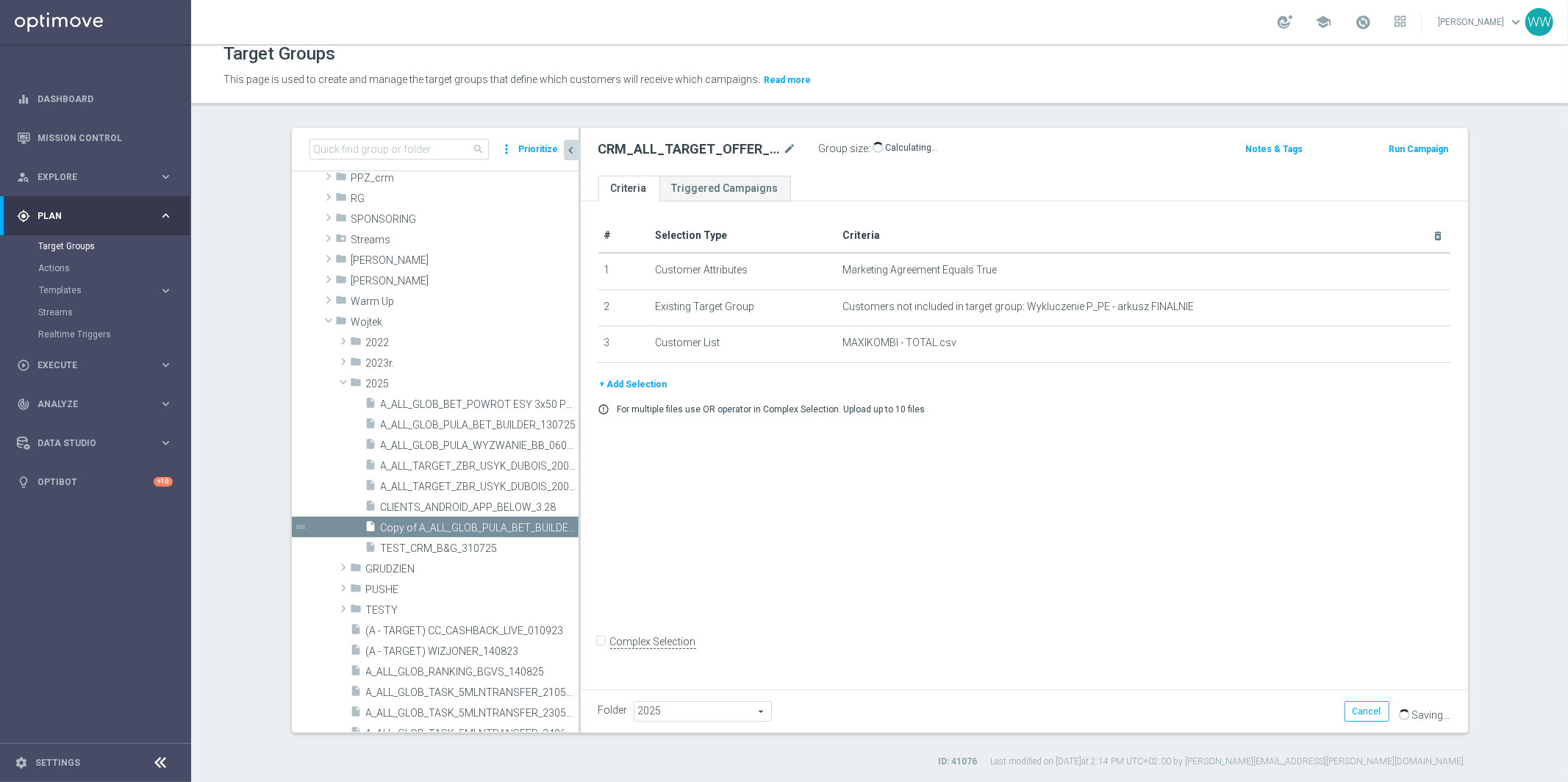
click at [618, 378] on button "+ Add Selection" at bounding box center [633, 384] width 70 height 16
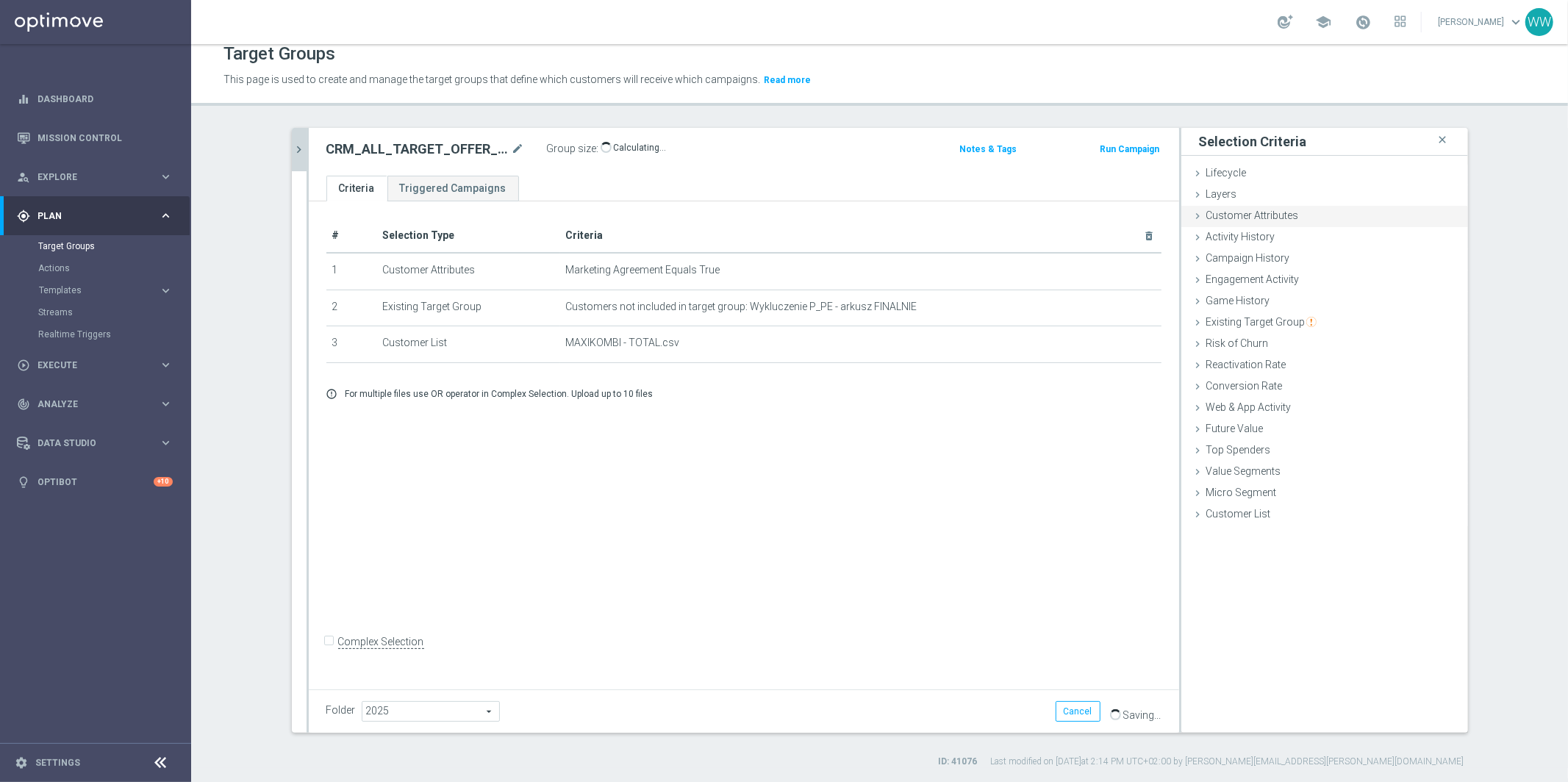
click at [1251, 211] on span "Customer Attributes" at bounding box center [1252, 215] width 92 height 11
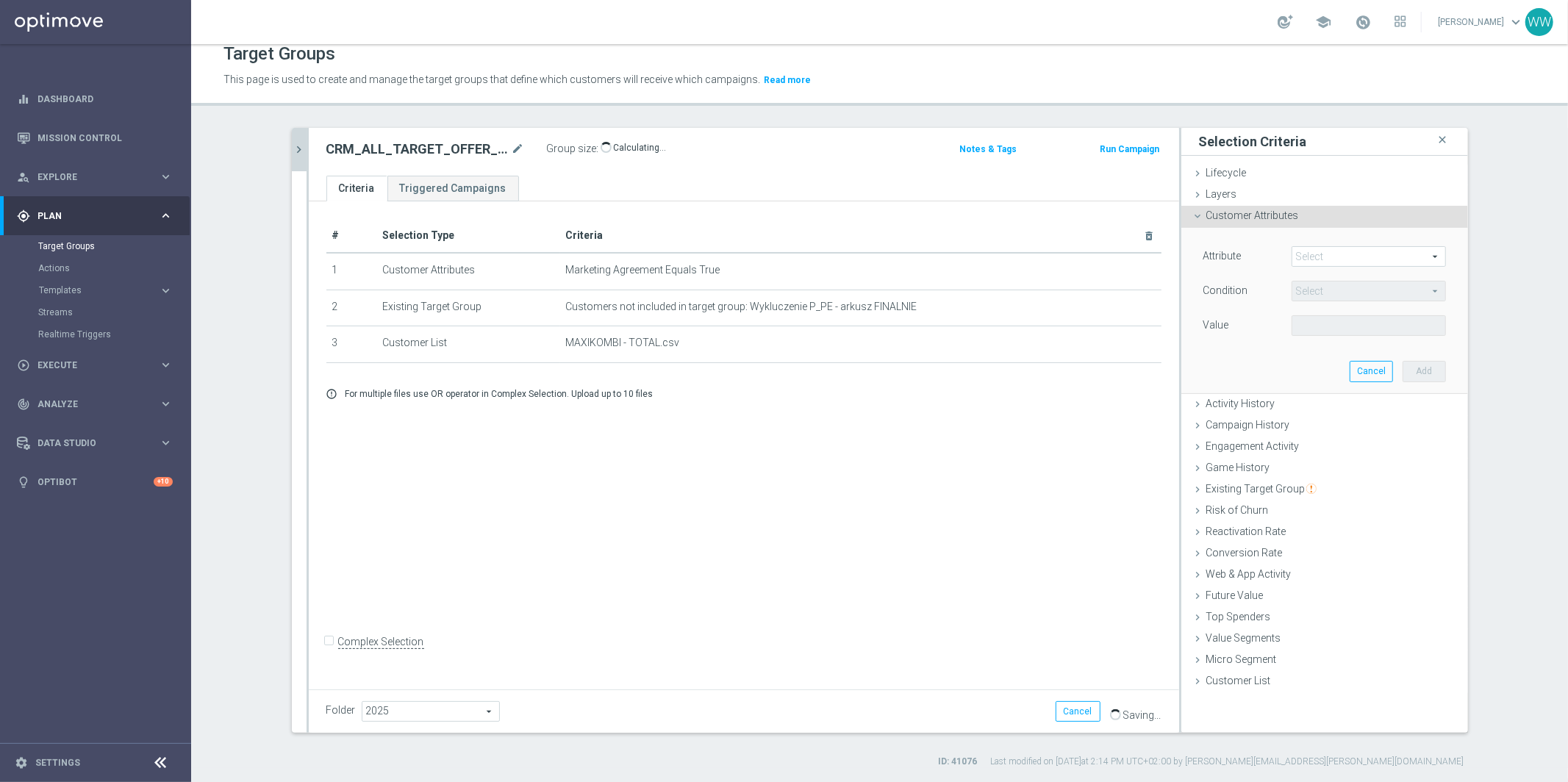
click at [1317, 251] on span at bounding box center [1369, 256] width 153 height 19
click at [0, 0] on input "search" at bounding box center [0, 0] width 0 height 0
type input "a"
type input "exc"
click at [1338, 312] on span "STS_Exclusions" at bounding box center [1369, 316] width 140 height 11
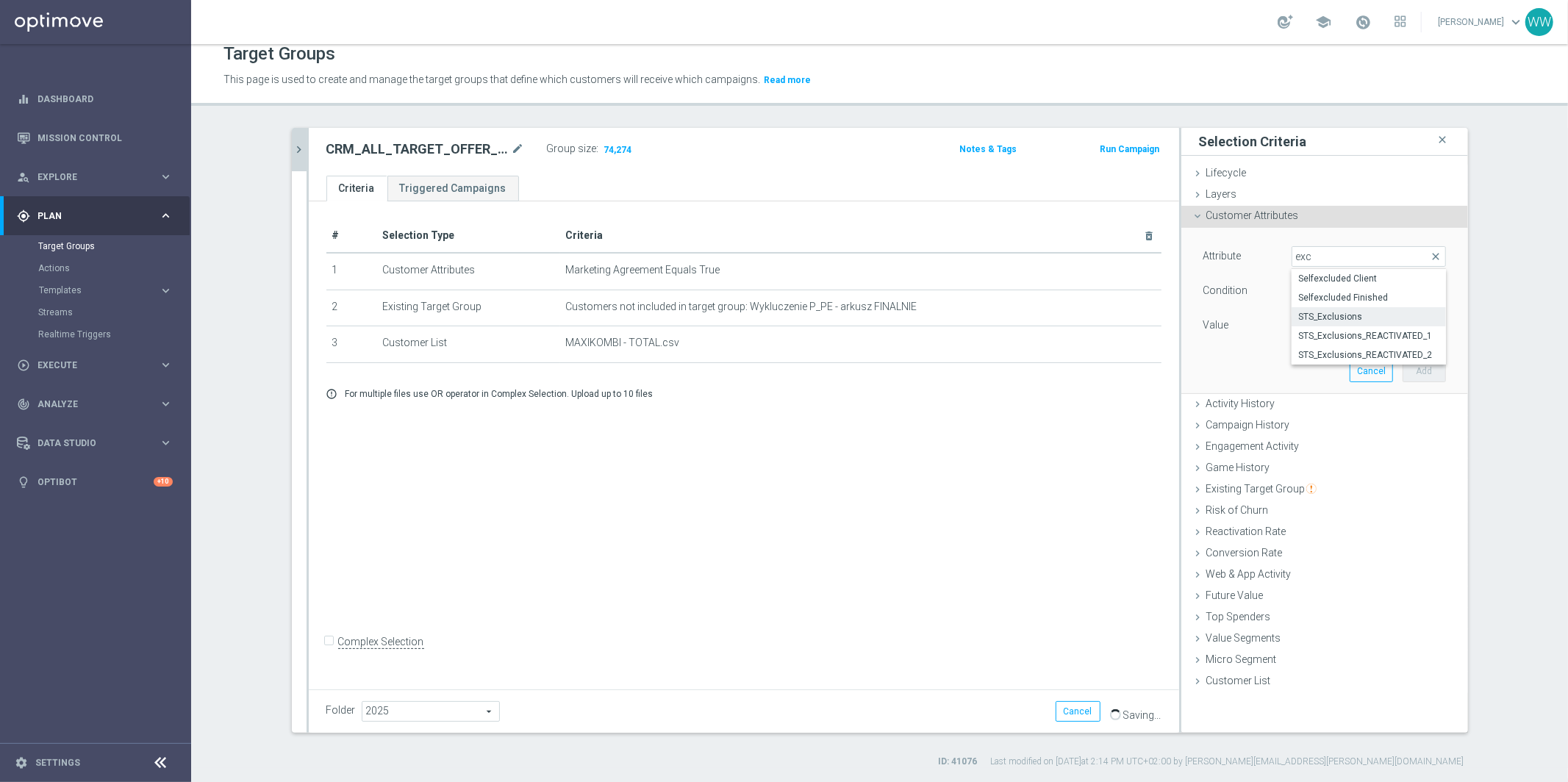
type input "STS_Exclusions"
type input "Equals"
click at [1320, 323] on span at bounding box center [1369, 326] width 153 height 19
click at [1320, 347] on span "Always" at bounding box center [1369, 347] width 140 height 11
type input "Always"
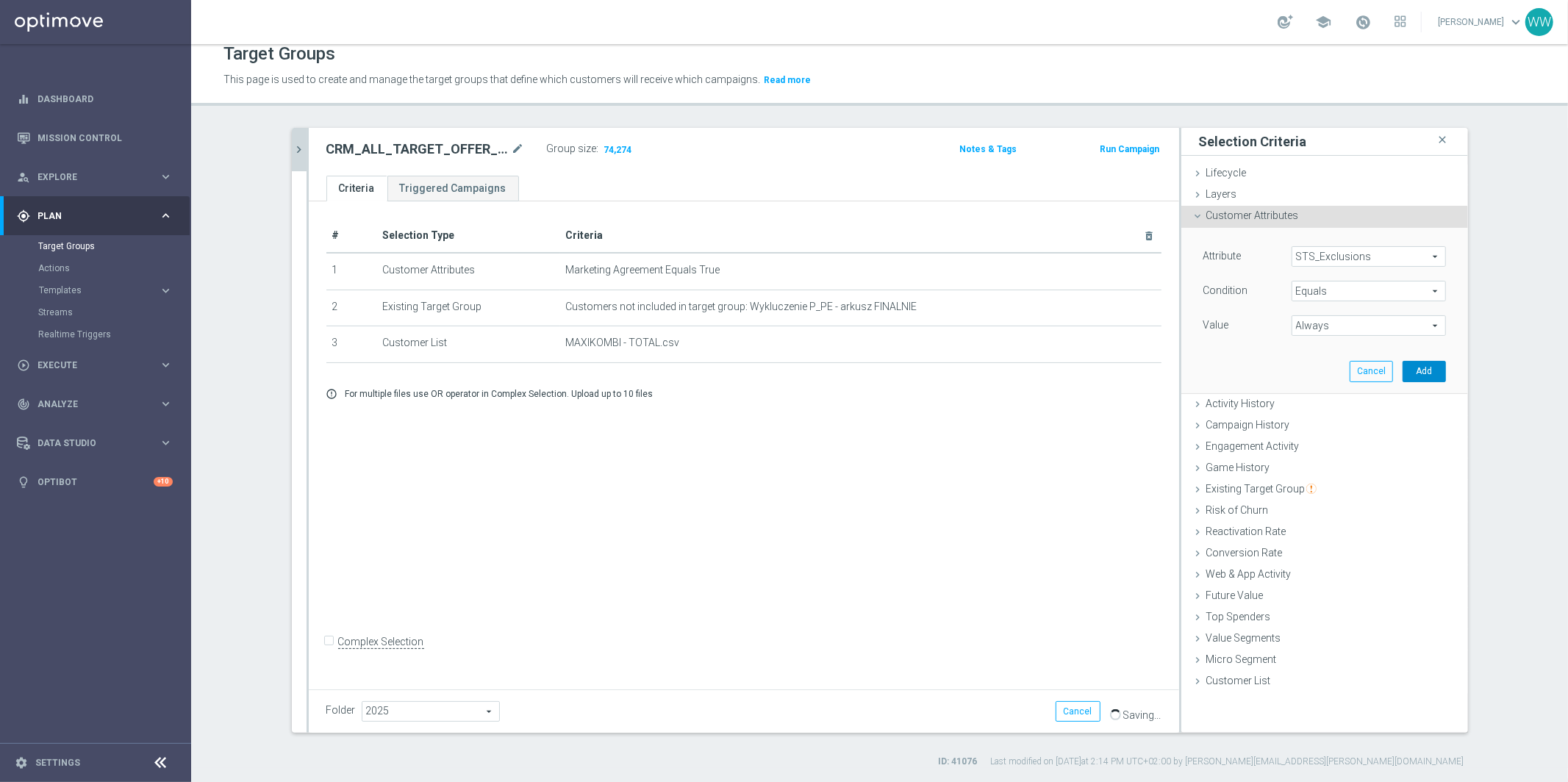
click at [1421, 369] on button "Add" at bounding box center [1424, 371] width 44 height 21
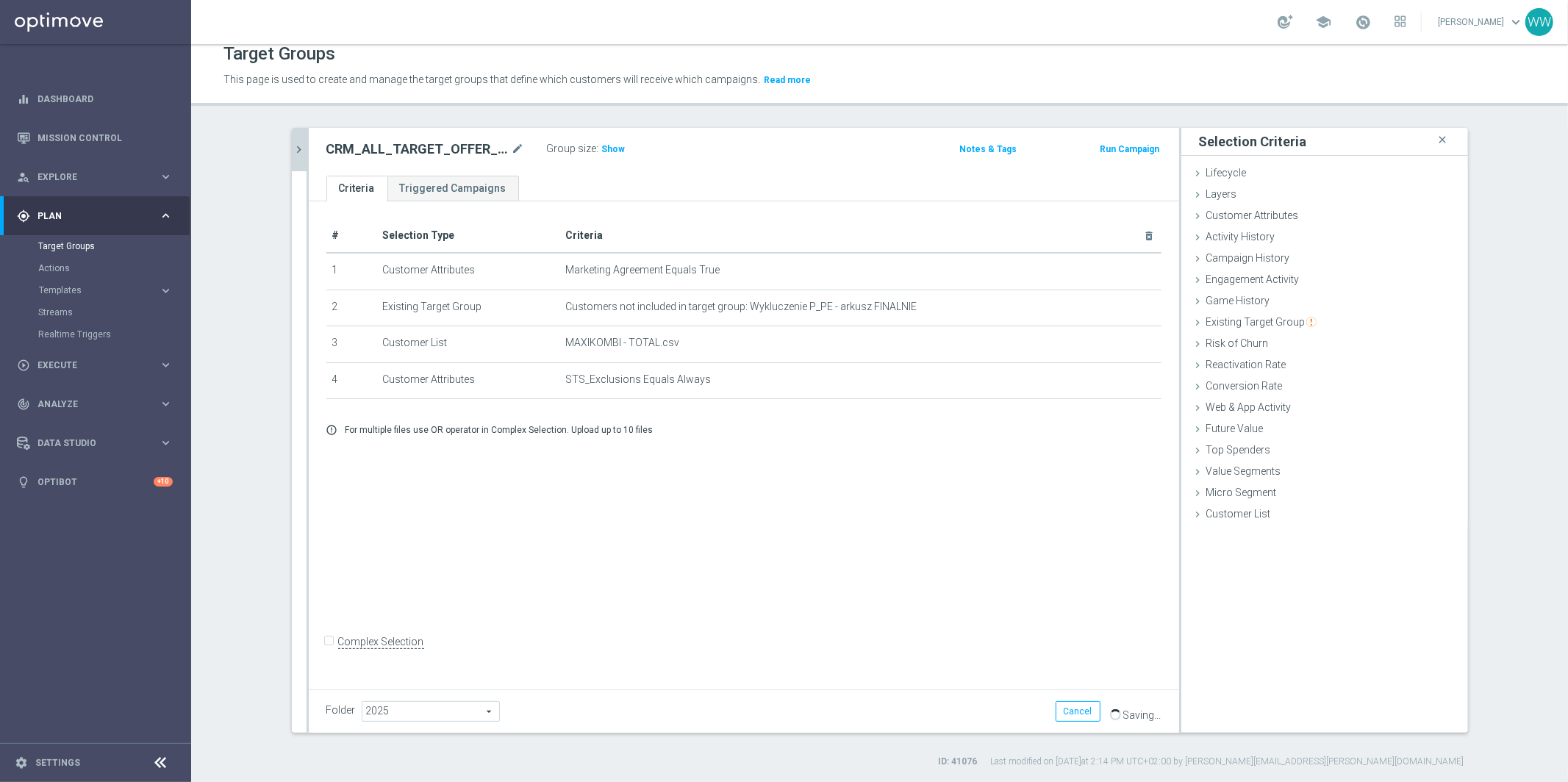
click at [614, 139] on div "Group size : Show" at bounding box center [620, 148] width 147 height 18
click at [614, 144] on span "Show" at bounding box center [614, 149] width 24 height 10
click at [649, 378] on span "STS_Exclusions Equals Always" at bounding box center [837, 380] width 543 height 12
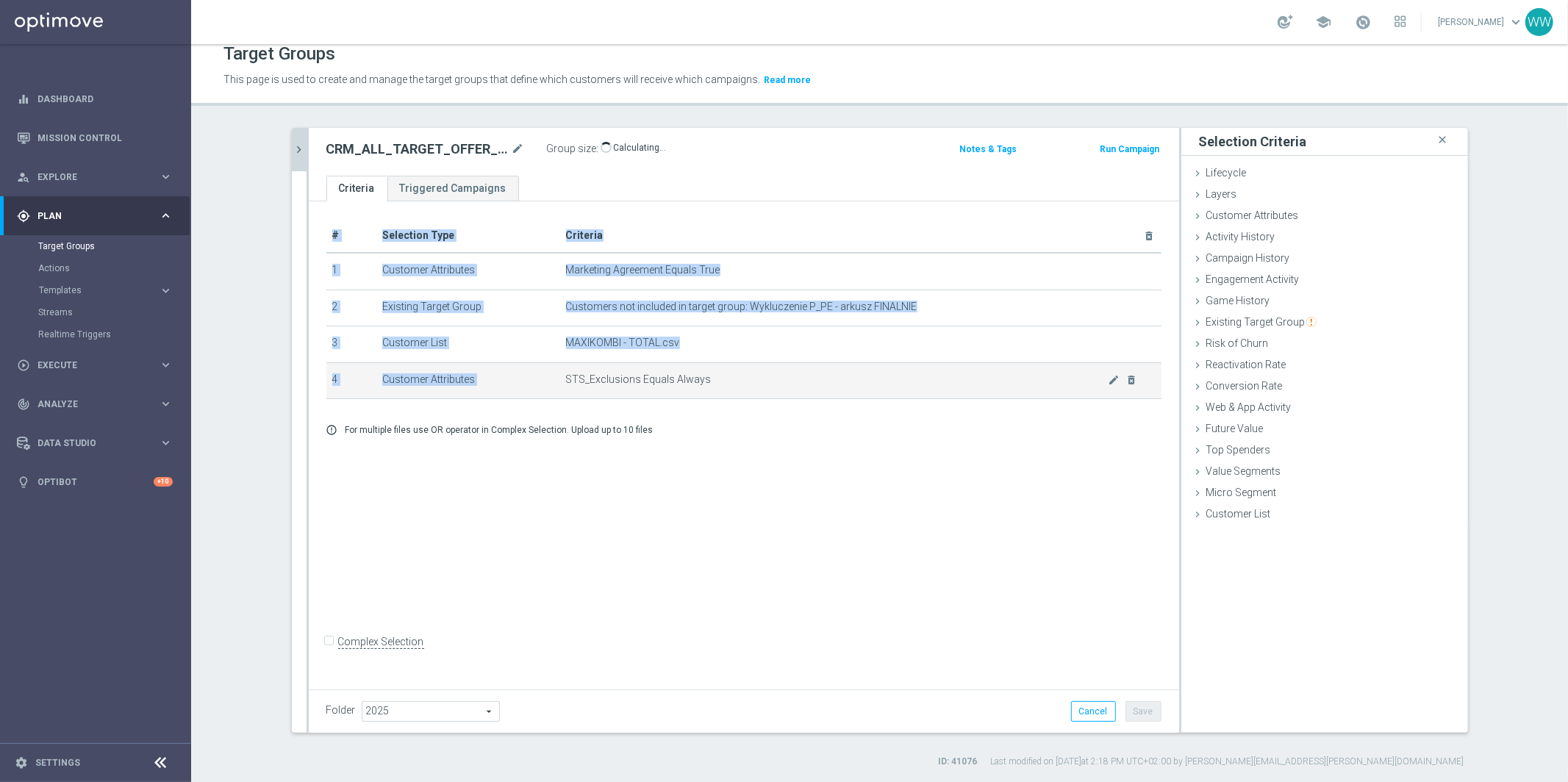
click at [649, 378] on span "STS_Exclusions Equals Always" at bounding box center [837, 380] width 543 height 12
click at [680, 385] on td "STS_Exclusions Equals Always mode_edit delete_forever" at bounding box center [860, 381] width 601 height 37
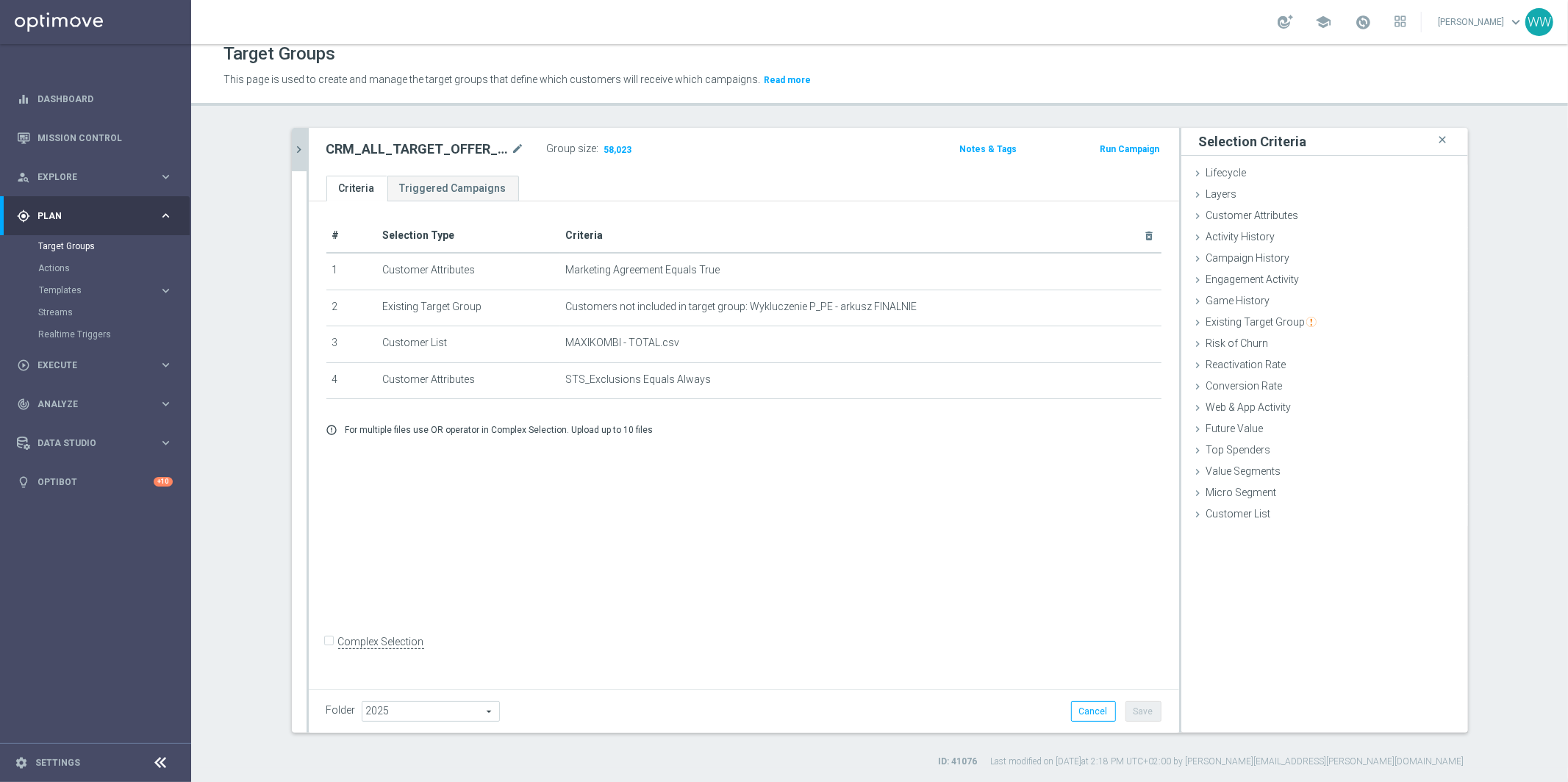
click at [398, 144] on h2 "CRM_ALL_TARGET_OFFER_MAXIKOMBI_100925" at bounding box center [417, 149] width 183 height 18
click at [731, 181] on ul "Criteria Triggered Campaigns" at bounding box center [744, 189] width 870 height 26
click at [48, 265] on link "Actions" at bounding box center [96, 268] width 115 height 11
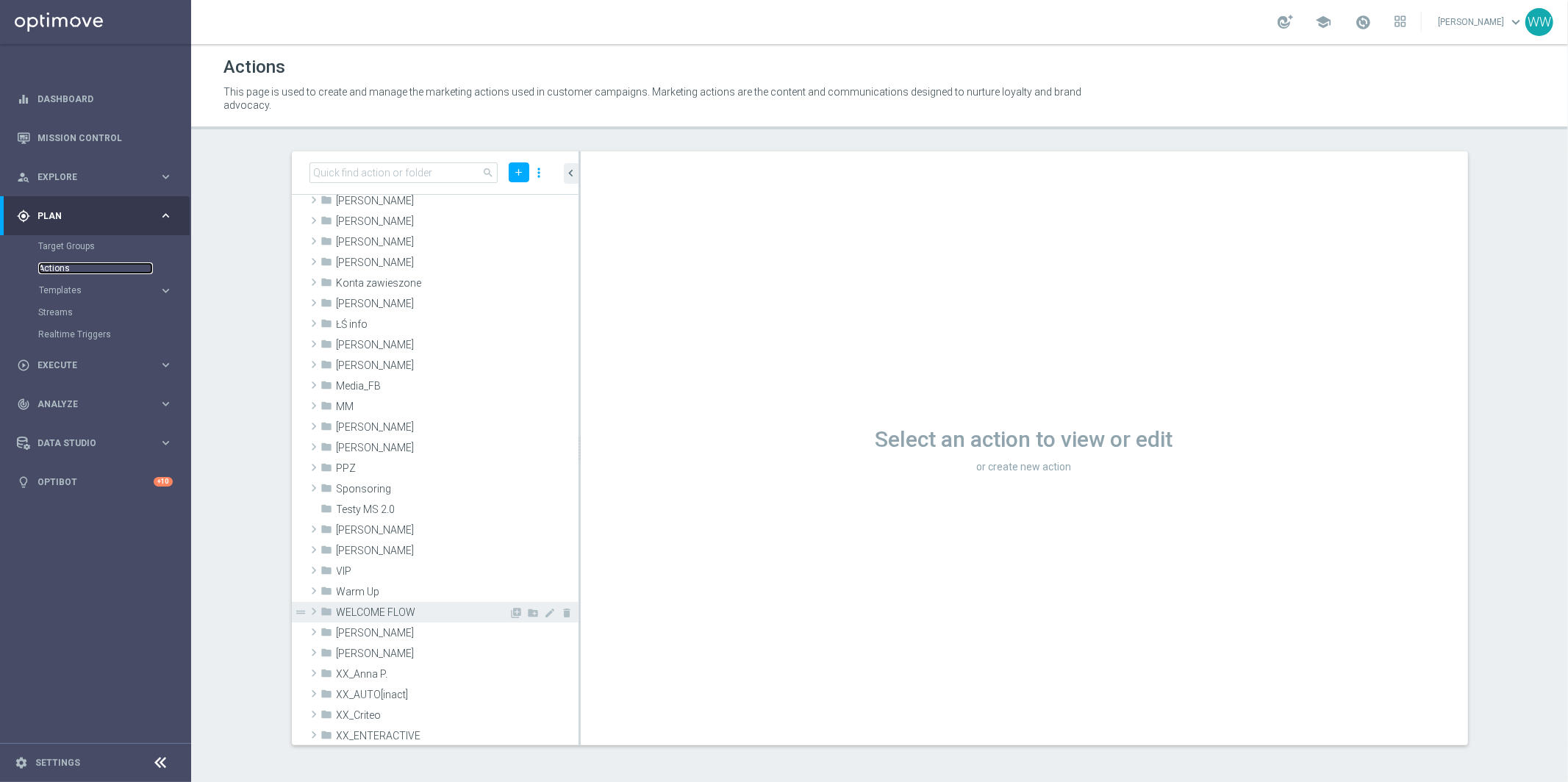
scroll to position [187, 0]
click at [368, 645] on span "Wojtek W." at bounding box center [423, 651] width 173 height 12
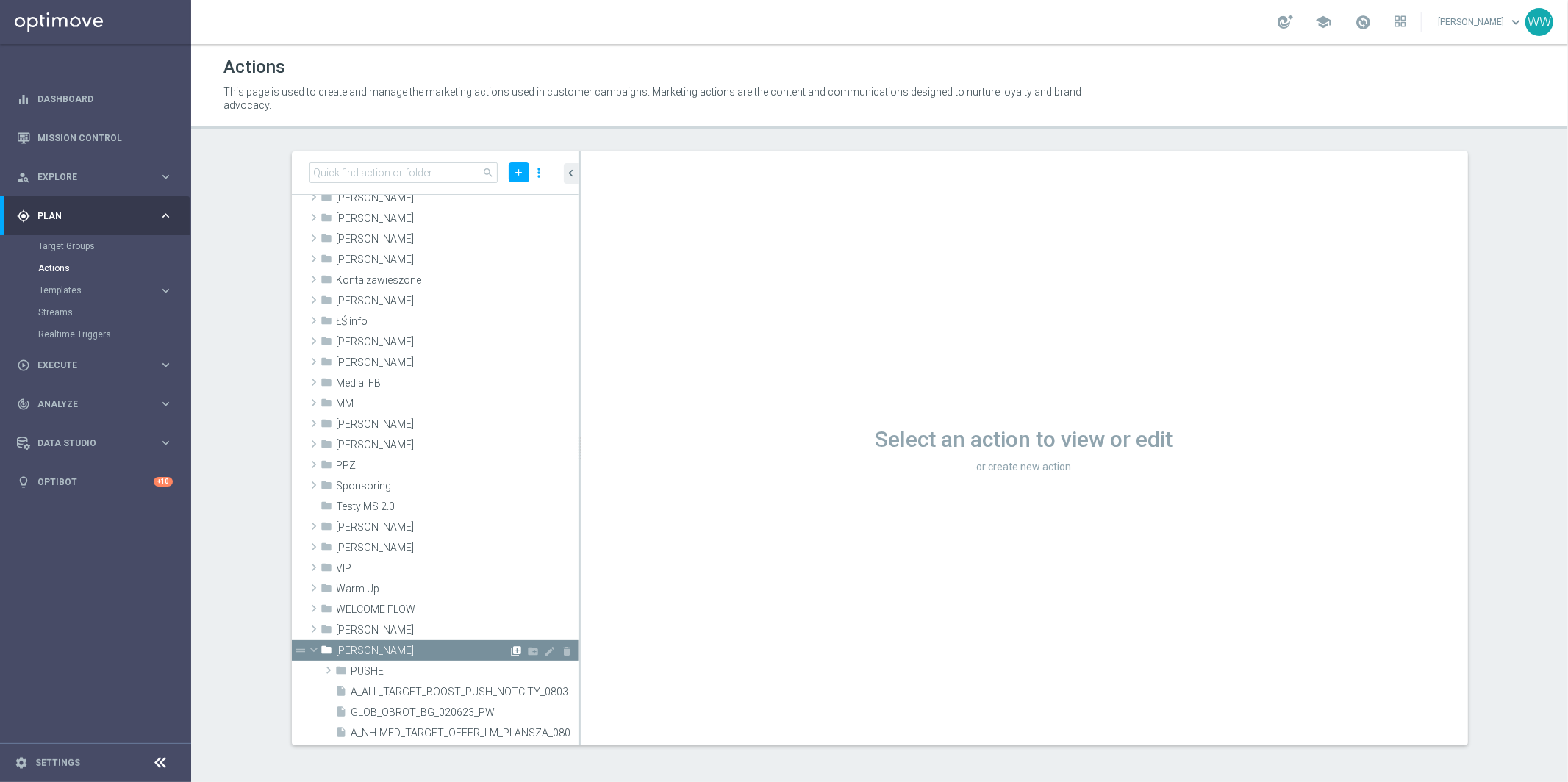
click at [518, 648] on icon "library_add" at bounding box center [516, 651] width 11 height 11
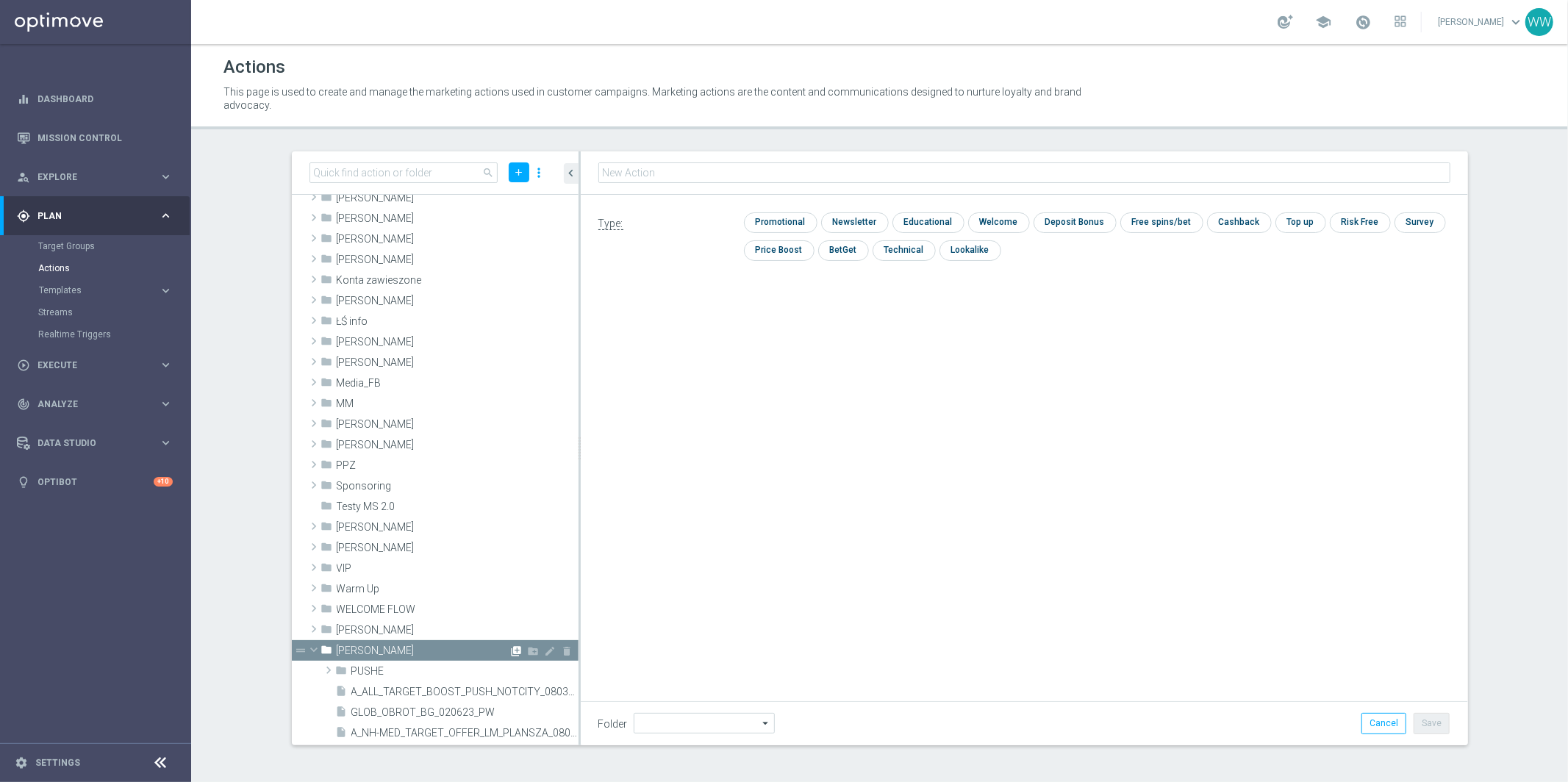
type input "Wojtek W."
click at [679, 183] on fieldset at bounding box center [1024, 173] width 852 height 25
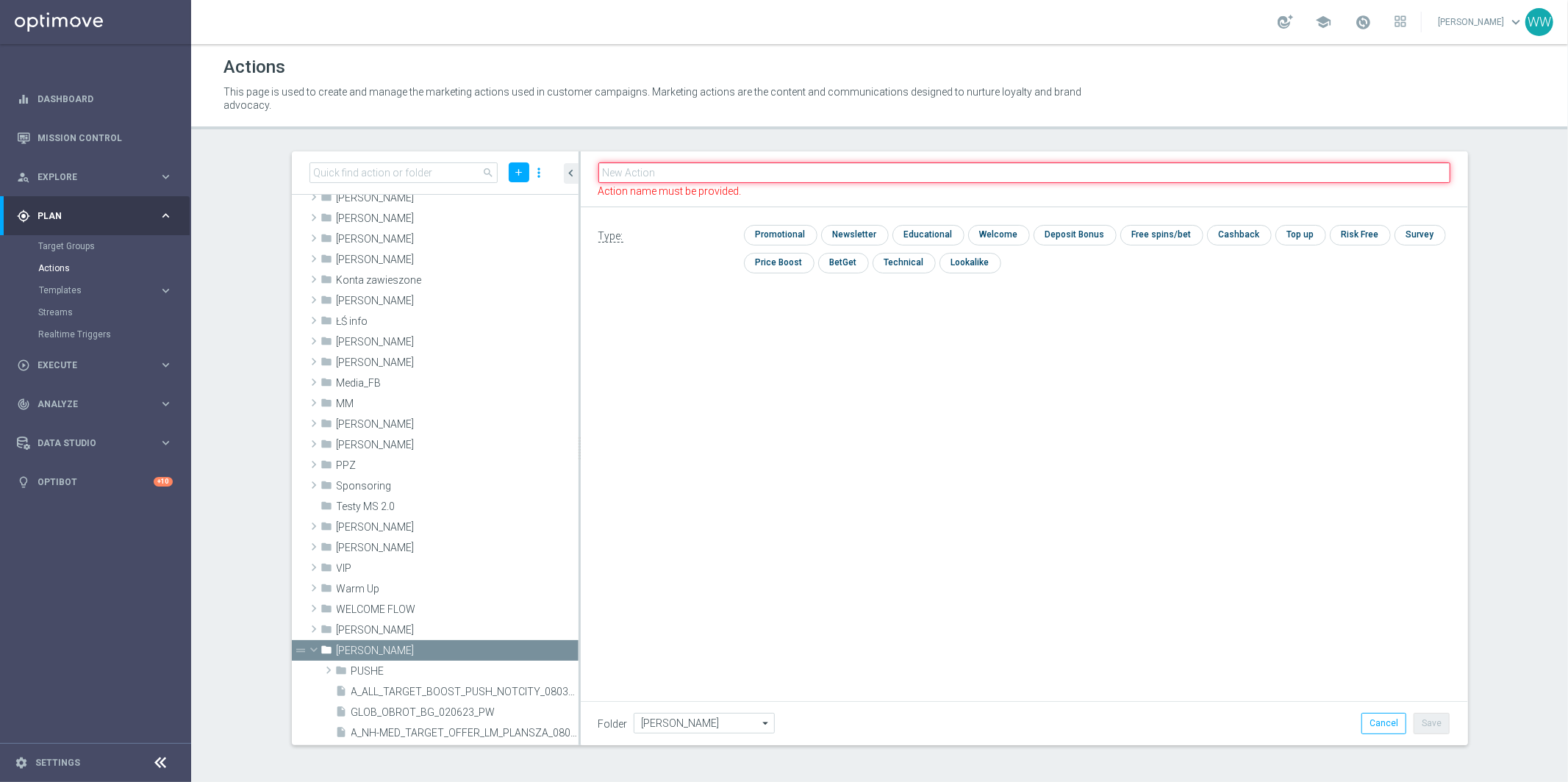
click at [678, 174] on input "text" at bounding box center [1024, 173] width 852 height 21
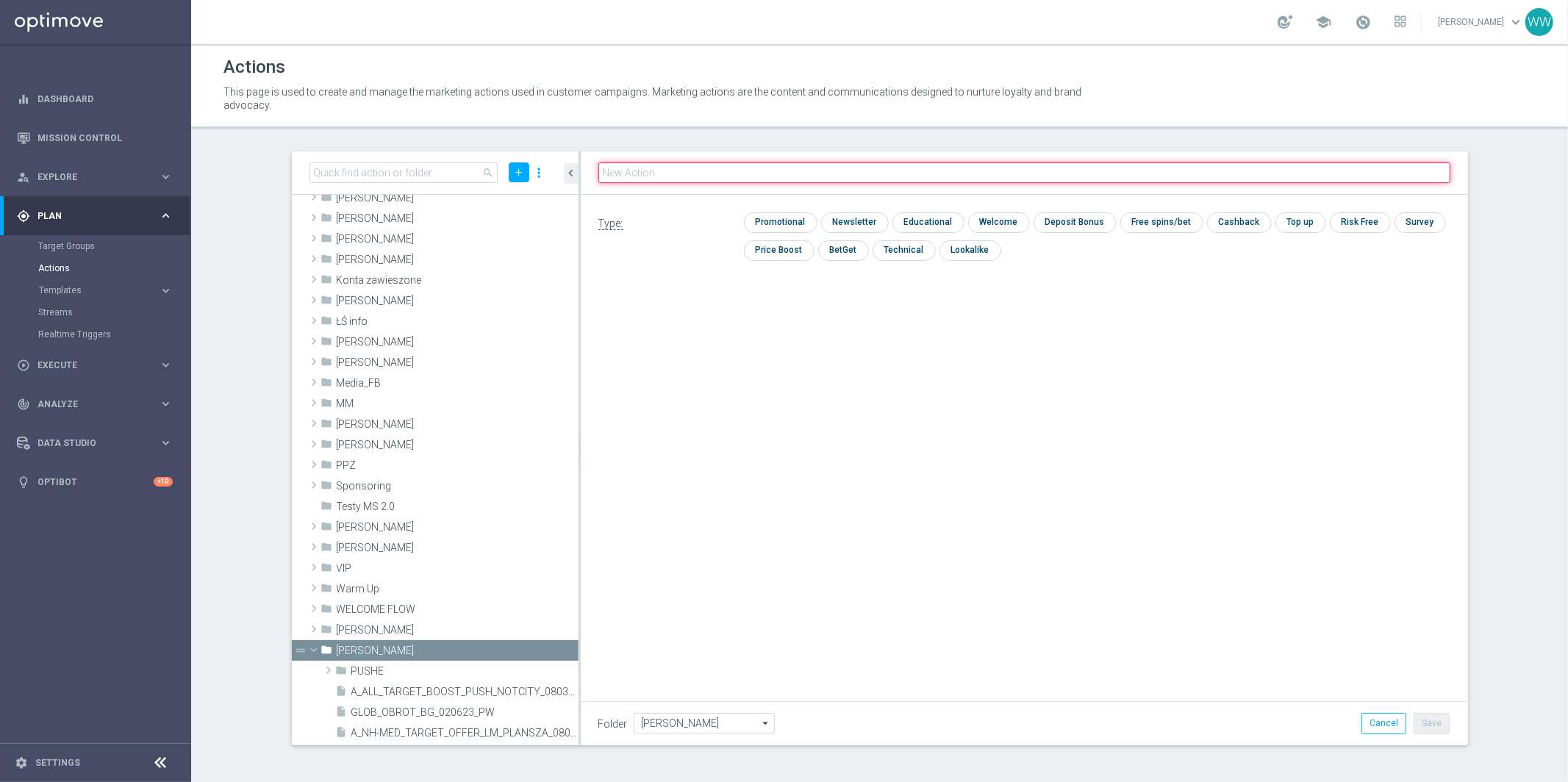
paste input "CRM_ALL_TARGET_OFFER_MAXIKOMBI_100925"
type input "CRM_ALL_TARGET_OFFER_MAXIKOMBI_100925"
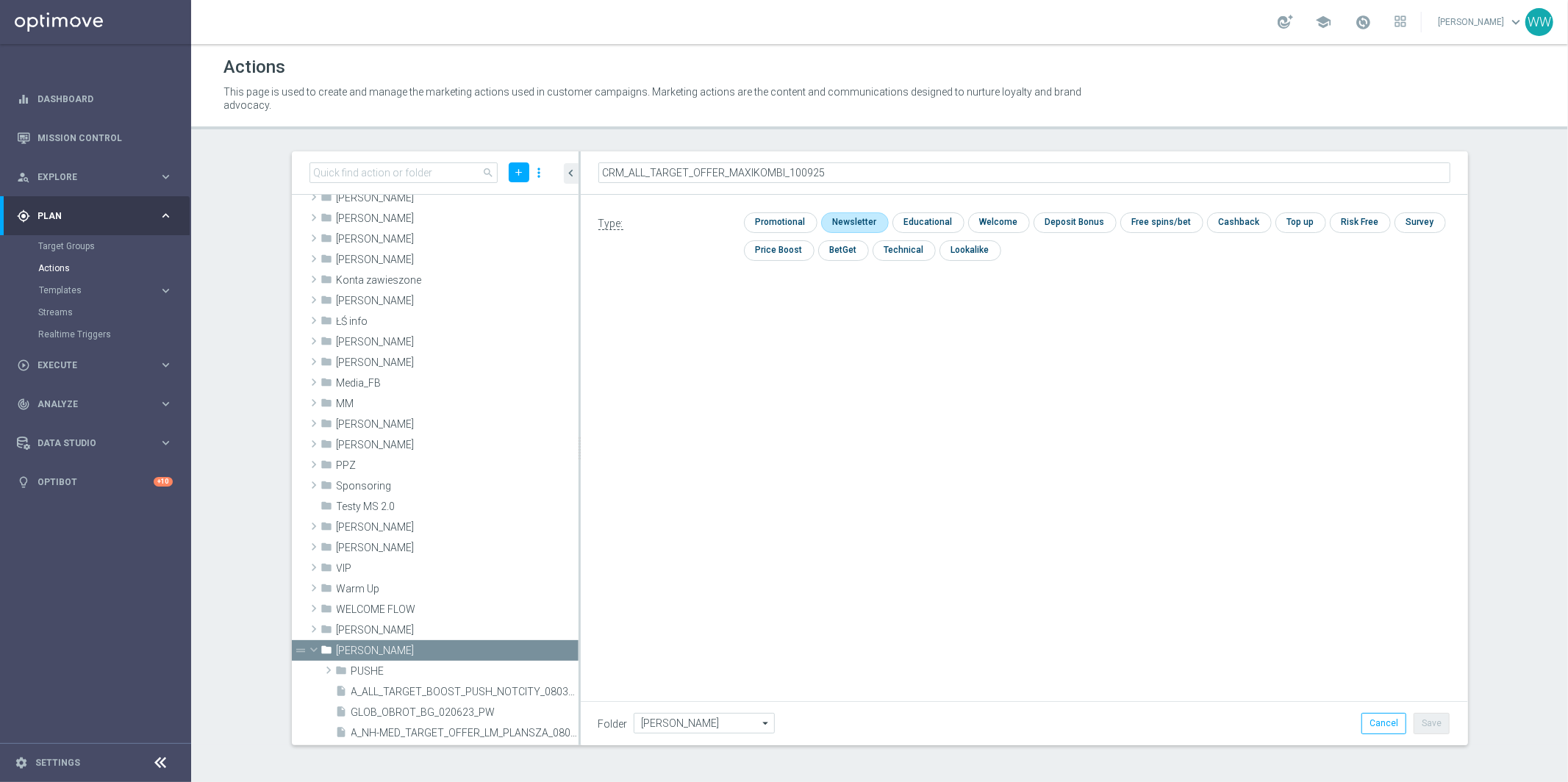
click at [834, 225] on input "checkbox" at bounding box center [853, 222] width 64 height 20
checkbox input "true"
click at [1421, 715] on button "Save" at bounding box center [1431, 723] width 36 height 21
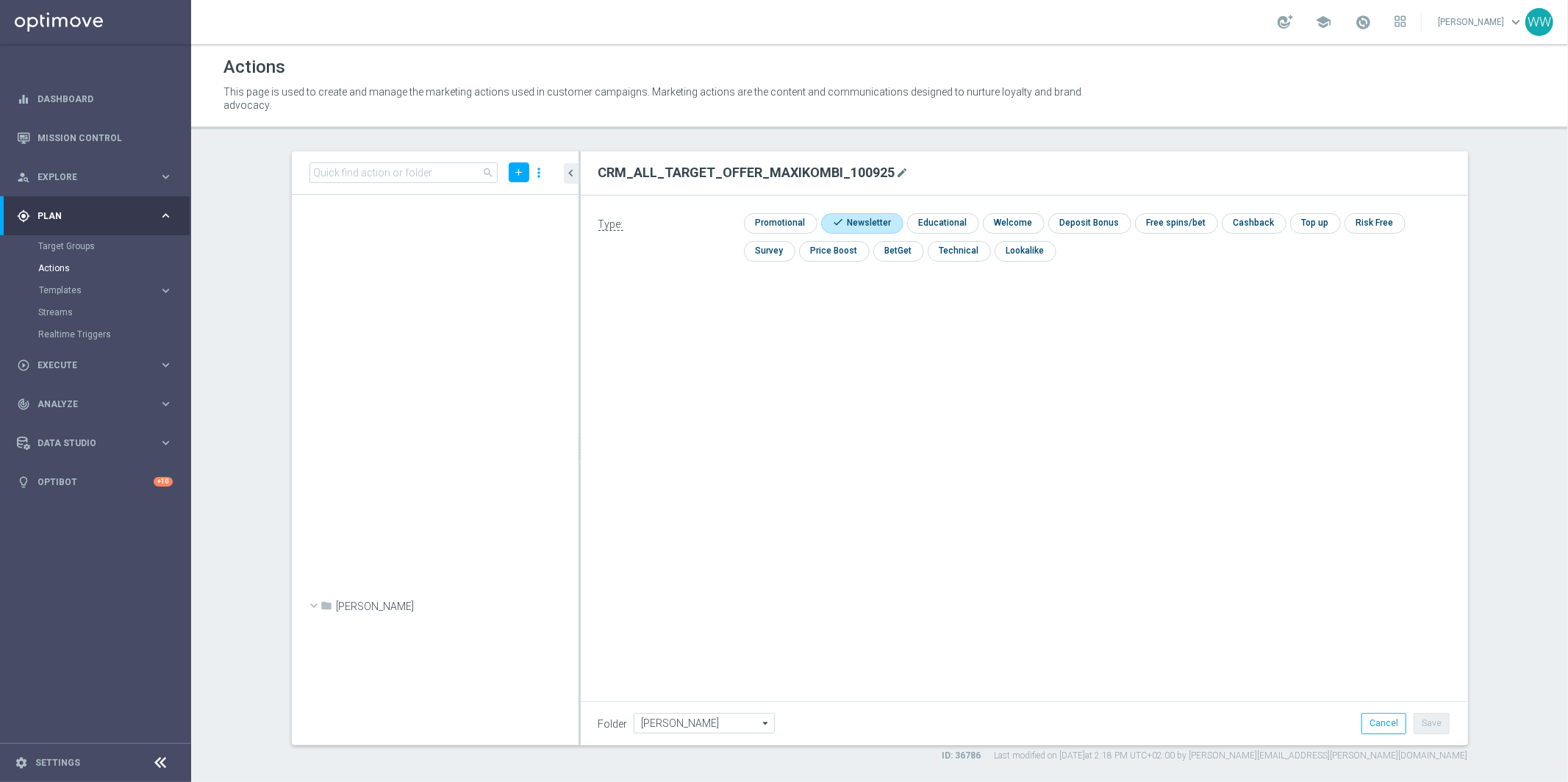
scroll to position [1865, 0]
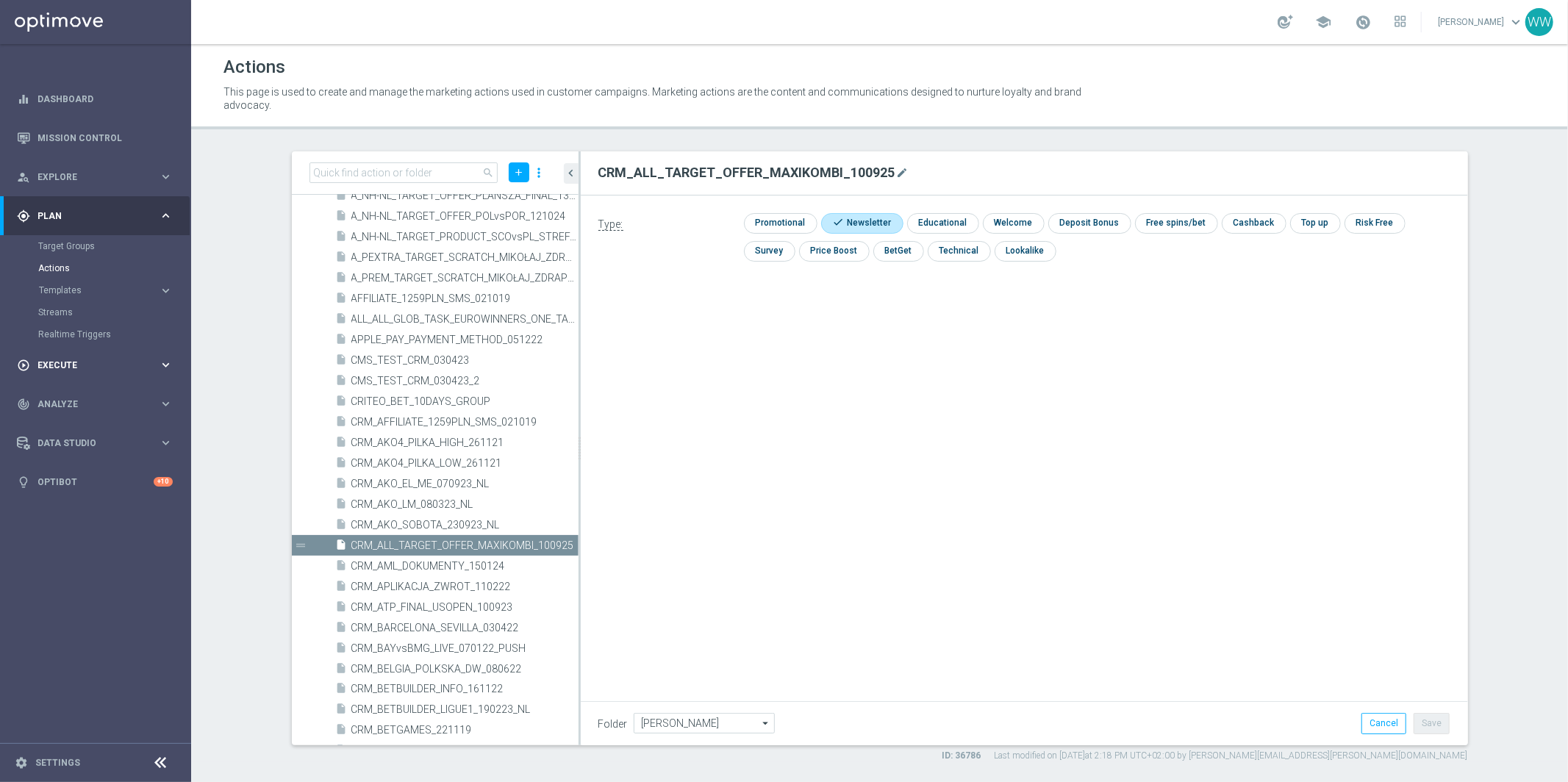
click at [79, 375] on div "play_circle_outline Execute keyboard_arrow_right" at bounding box center [95, 365] width 190 height 39
click at [73, 284] on link "Campaign Builder" at bounding box center [96, 284] width 115 height 11
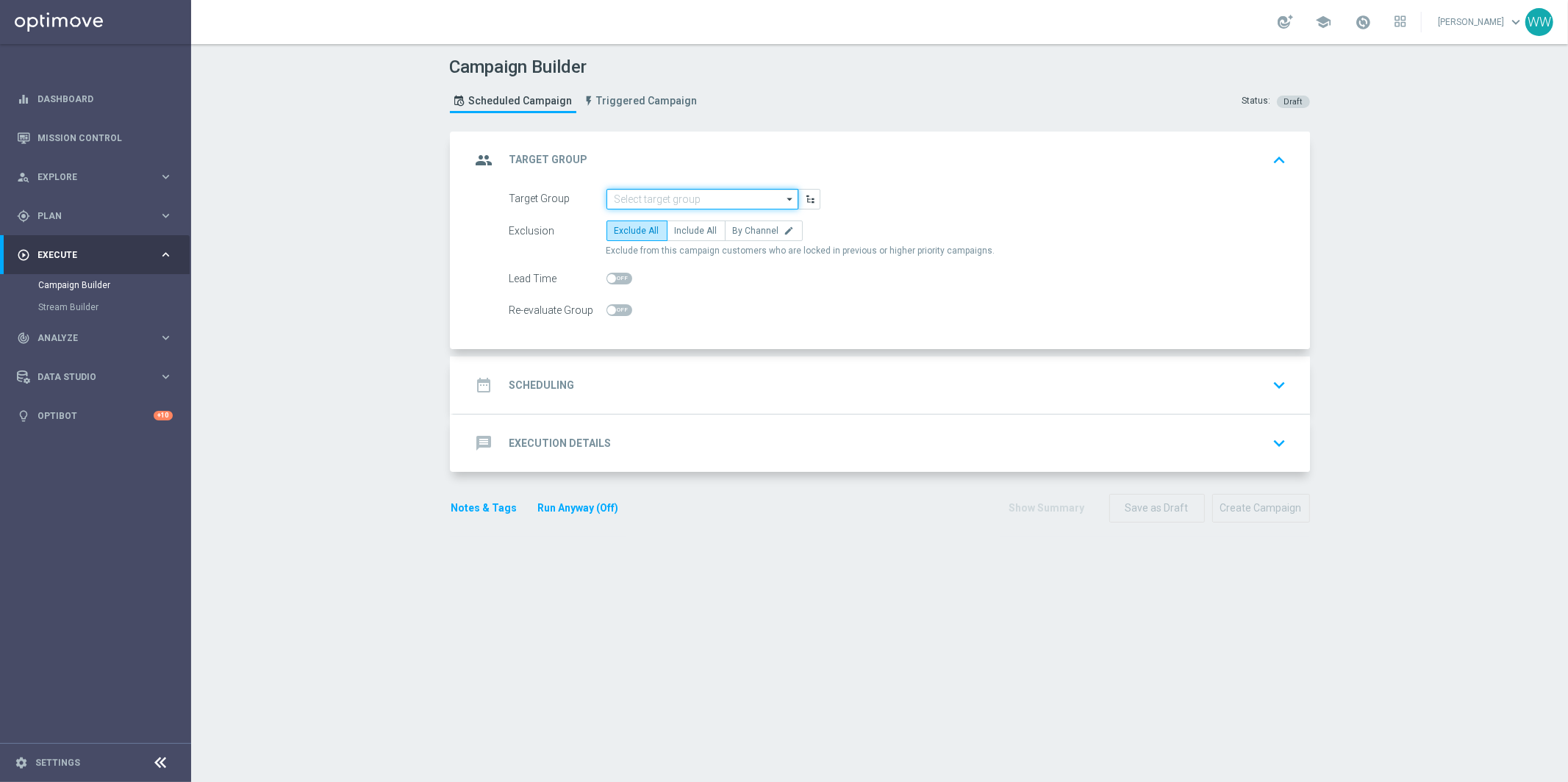
click at [638, 200] on input at bounding box center [701, 199] width 192 height 21
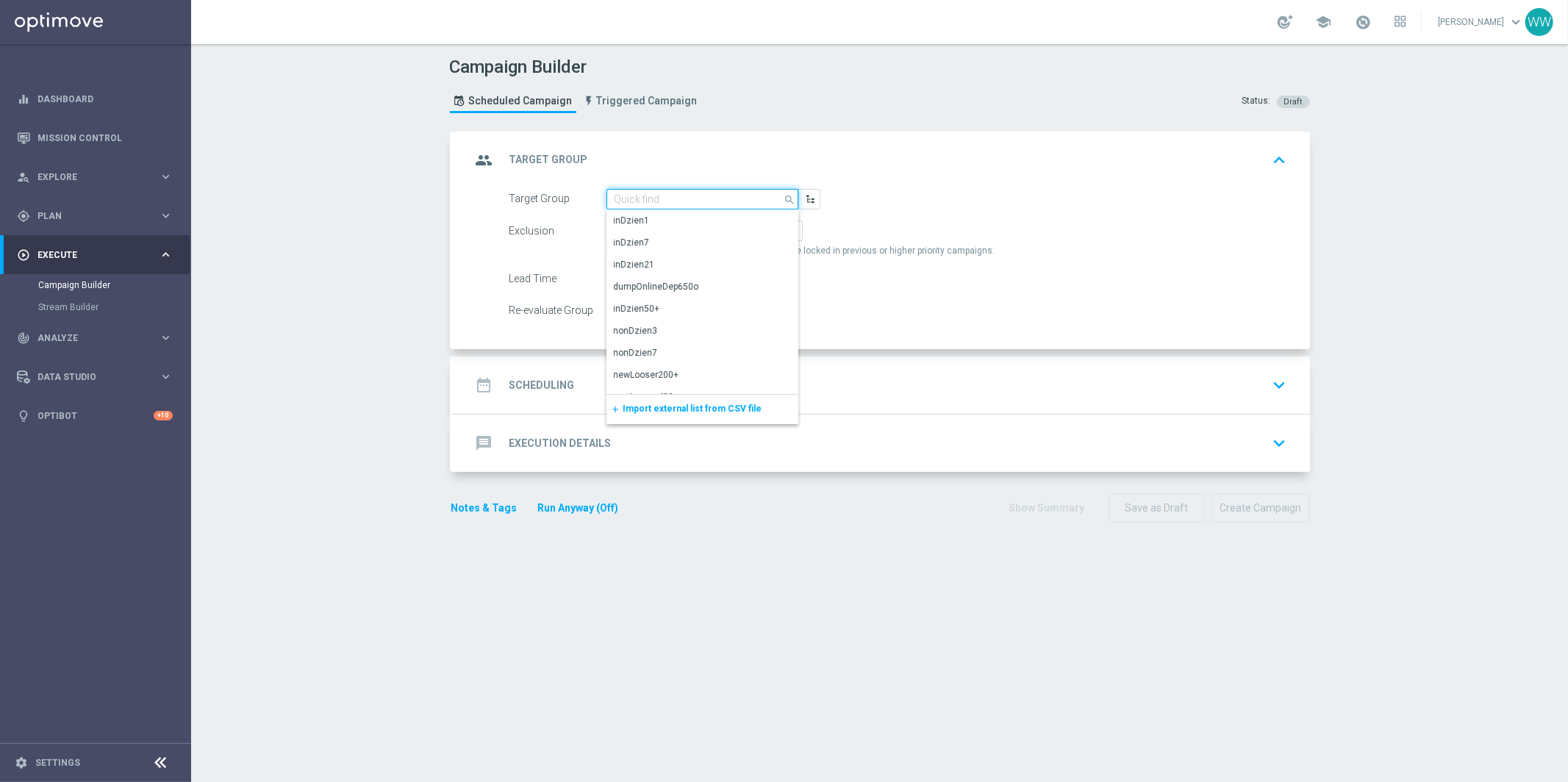
paste input "CRM_ALL_TARGET_OFFER_MAXIKOMBI_100925"
click at [637, 218] on div "CRM_ALL_TARGET_OFFER_MAXIKOMBI_100925" at bounding box center [702, 227] width 178 height 27
type input "CRM_ALL_TARGET_OFFER_MAXIKOMBI_100925"
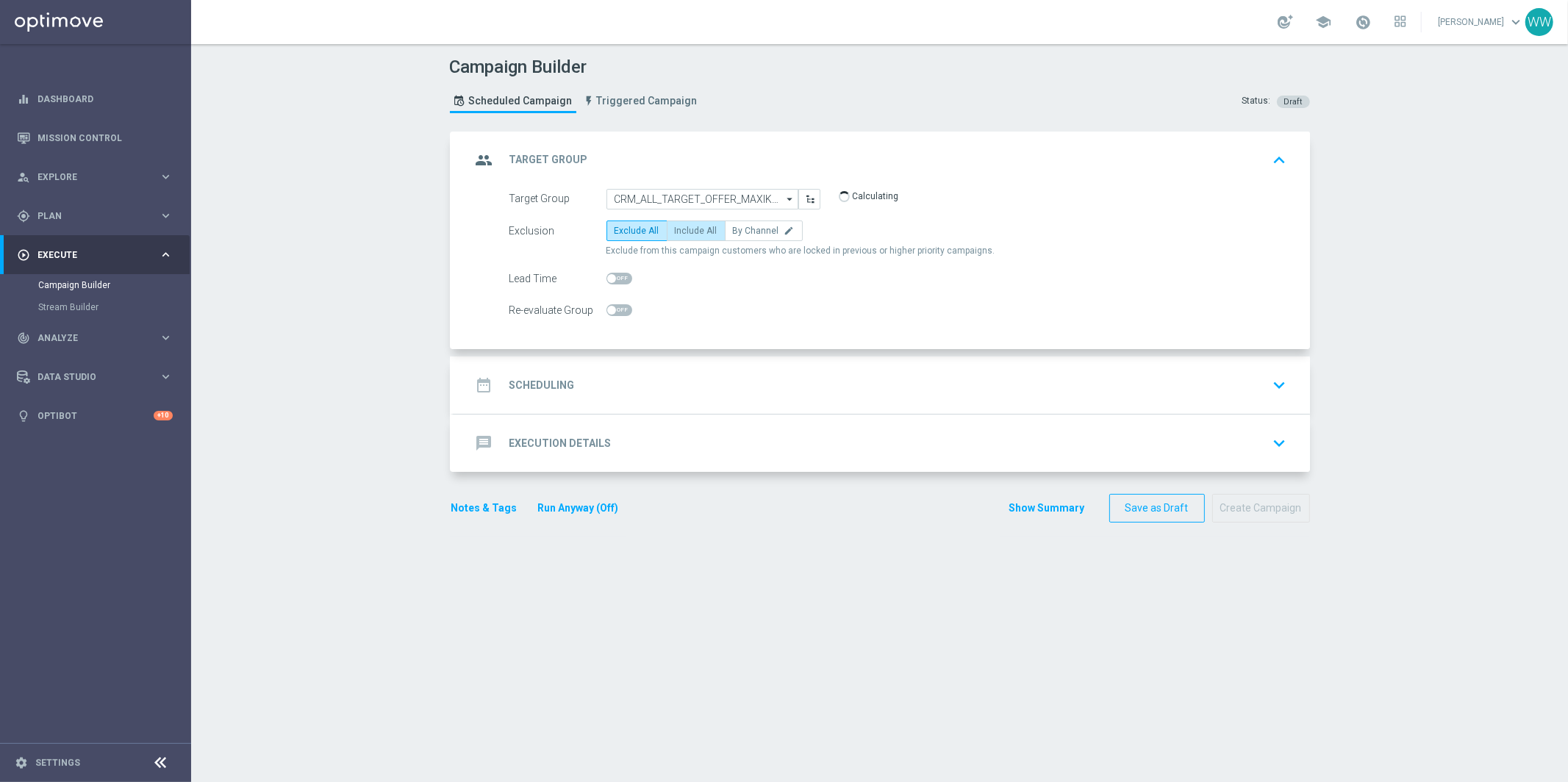
click at [689, 228] on span "Include All" at bounding box center [696, 230] width 43 height 10
click at [684, 229] on input "Include All" at bounding box center [679, 233] width 10 height 10
radio input "true"
click at [623, 382] on div "date_range Scheduling keyboard_arrow_down" at bounding box center [882, 385] width 821 height 28
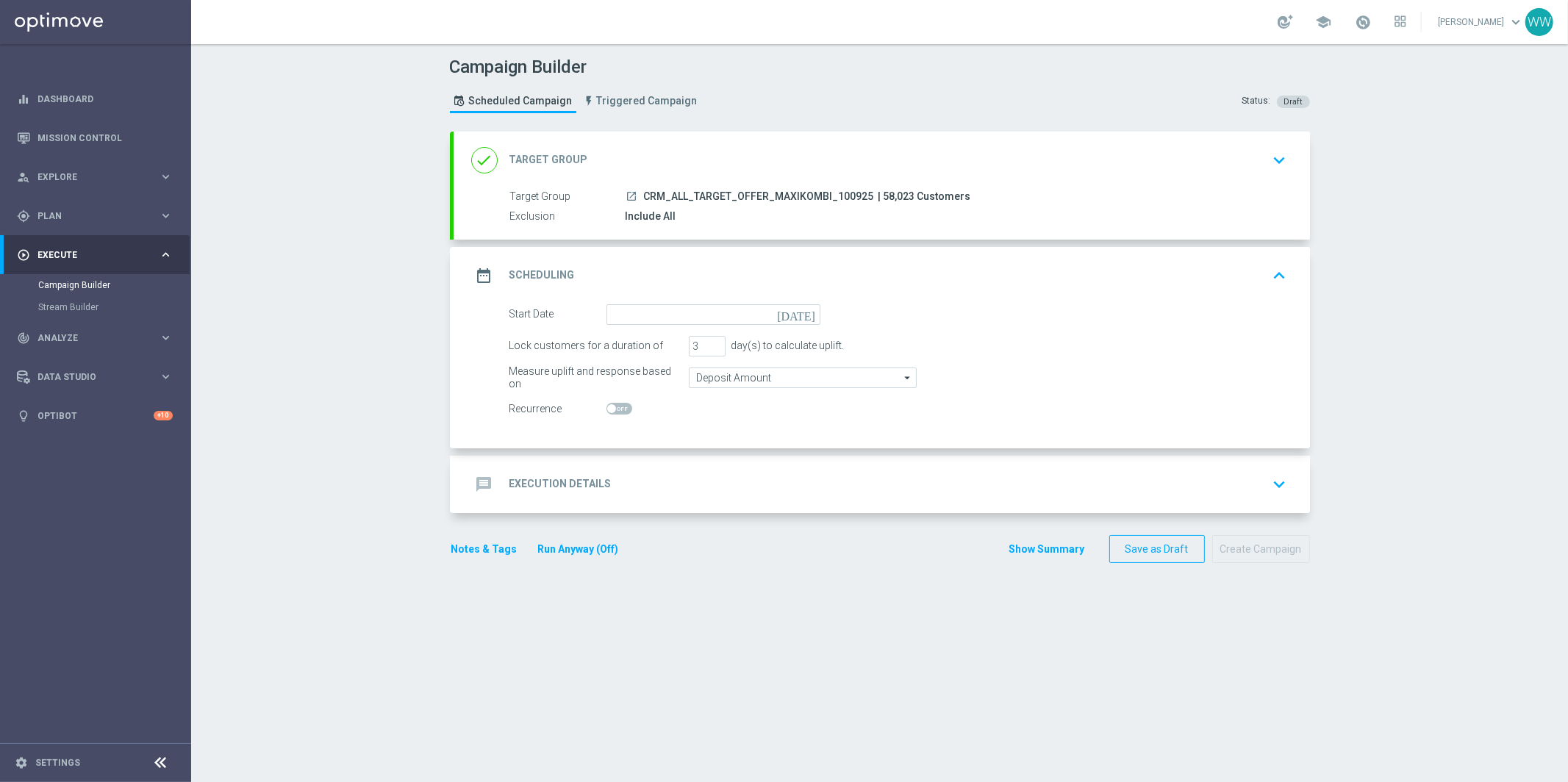
click at [659, 294] on div "date_range Scheduling keyboard_arrow_up" at bounding box center [881, 275] width 857 height 57
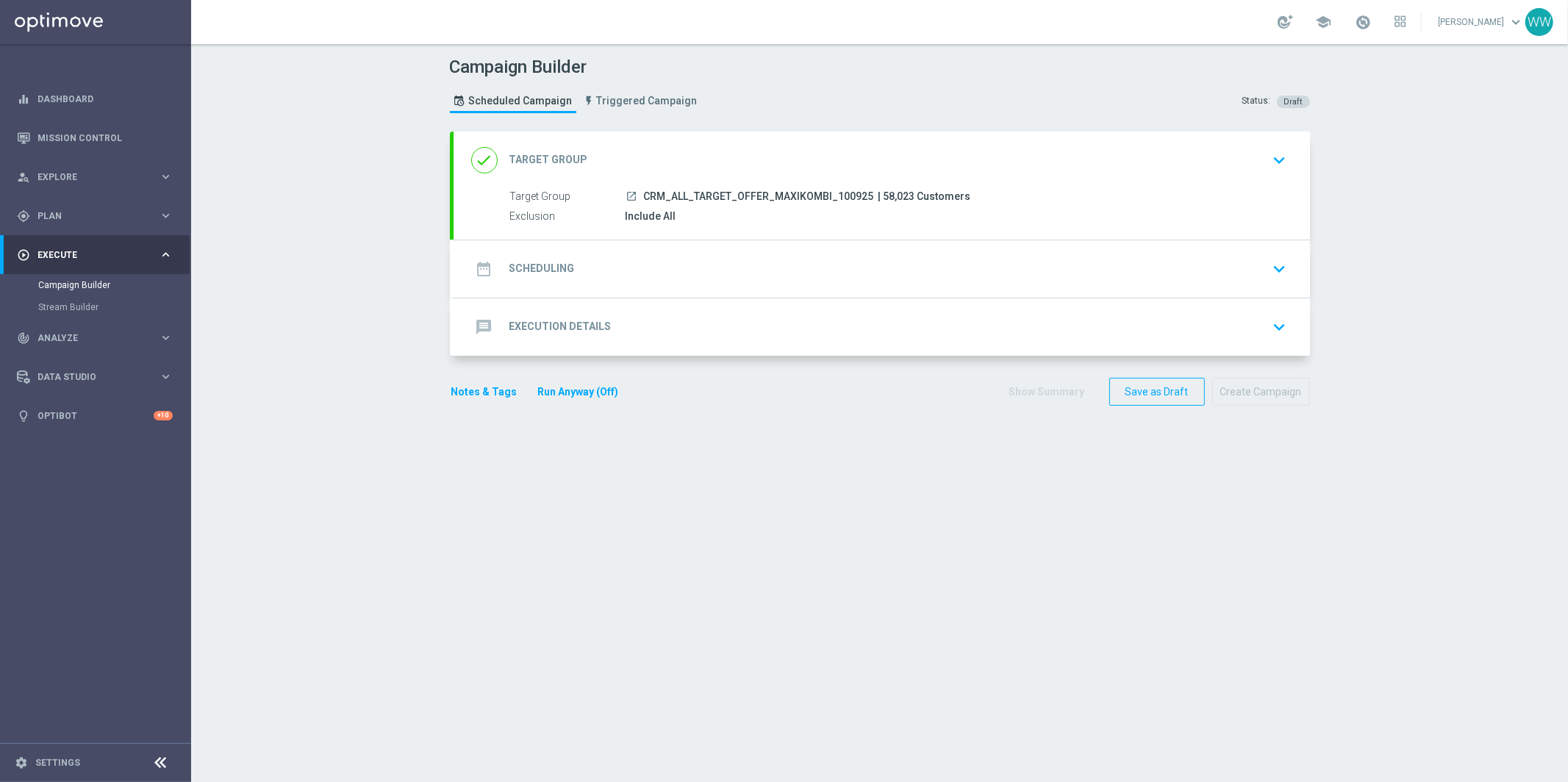
click at [659, 313] on input at bounding box center [713, 316] width 214 height 21
click at [665, 258] on div "date_range Scheduling keyboard_arrow_down" at bounding box center [882, 269] width 821 height 28
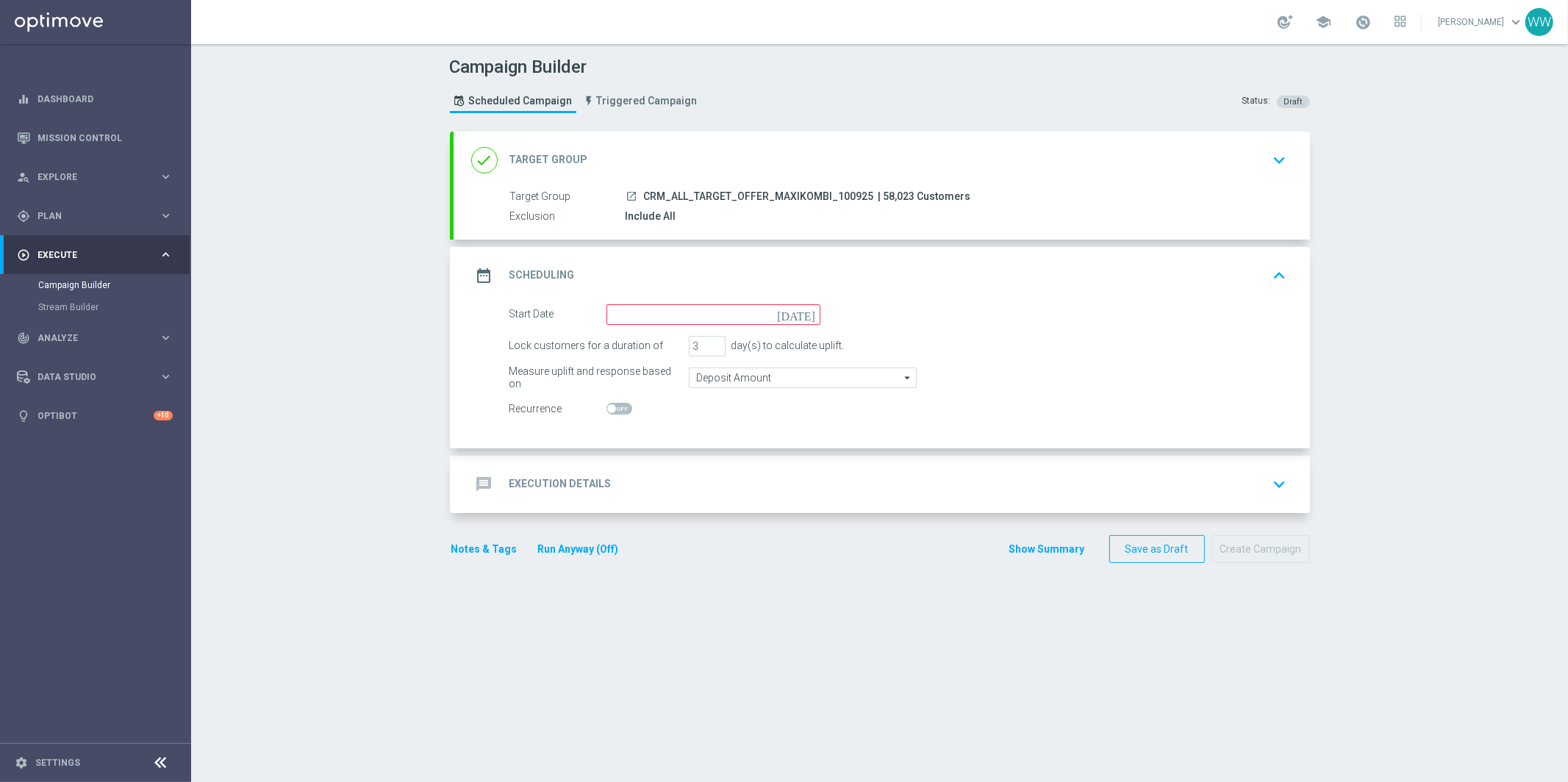
click at [664, 292] on div "date_range Scheduling keyboard_arrow_up Start Date today Lock customers for a d…" at bounding box center [881, 348] width 857 height 202
click at [664, 309] on input at bounding box center [713, 314] width 214 height 21
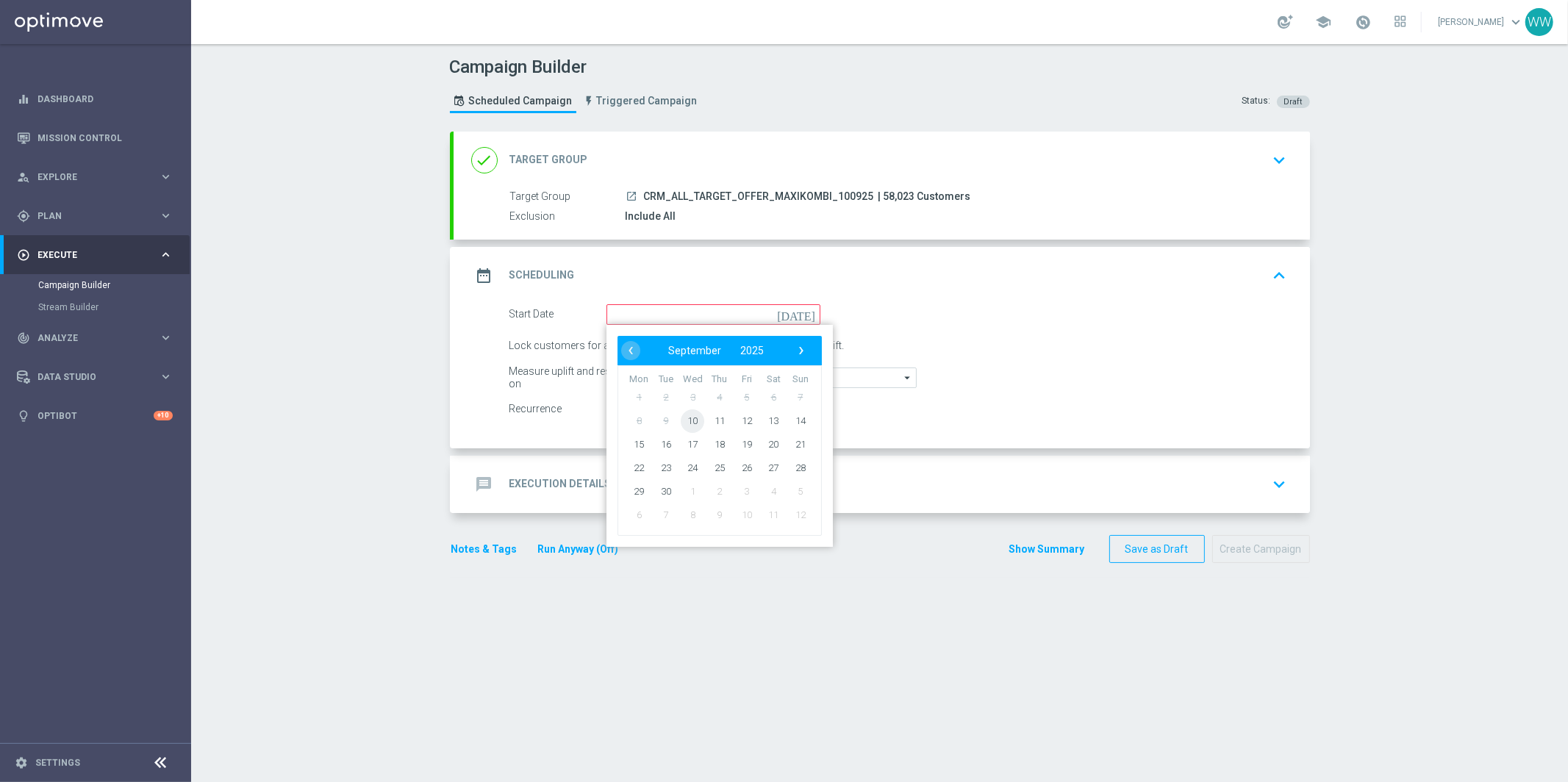
click at [690, 423] on span "10" at bounding box center [692, 420] width 24 height 24
type input "10 Sep 2025"
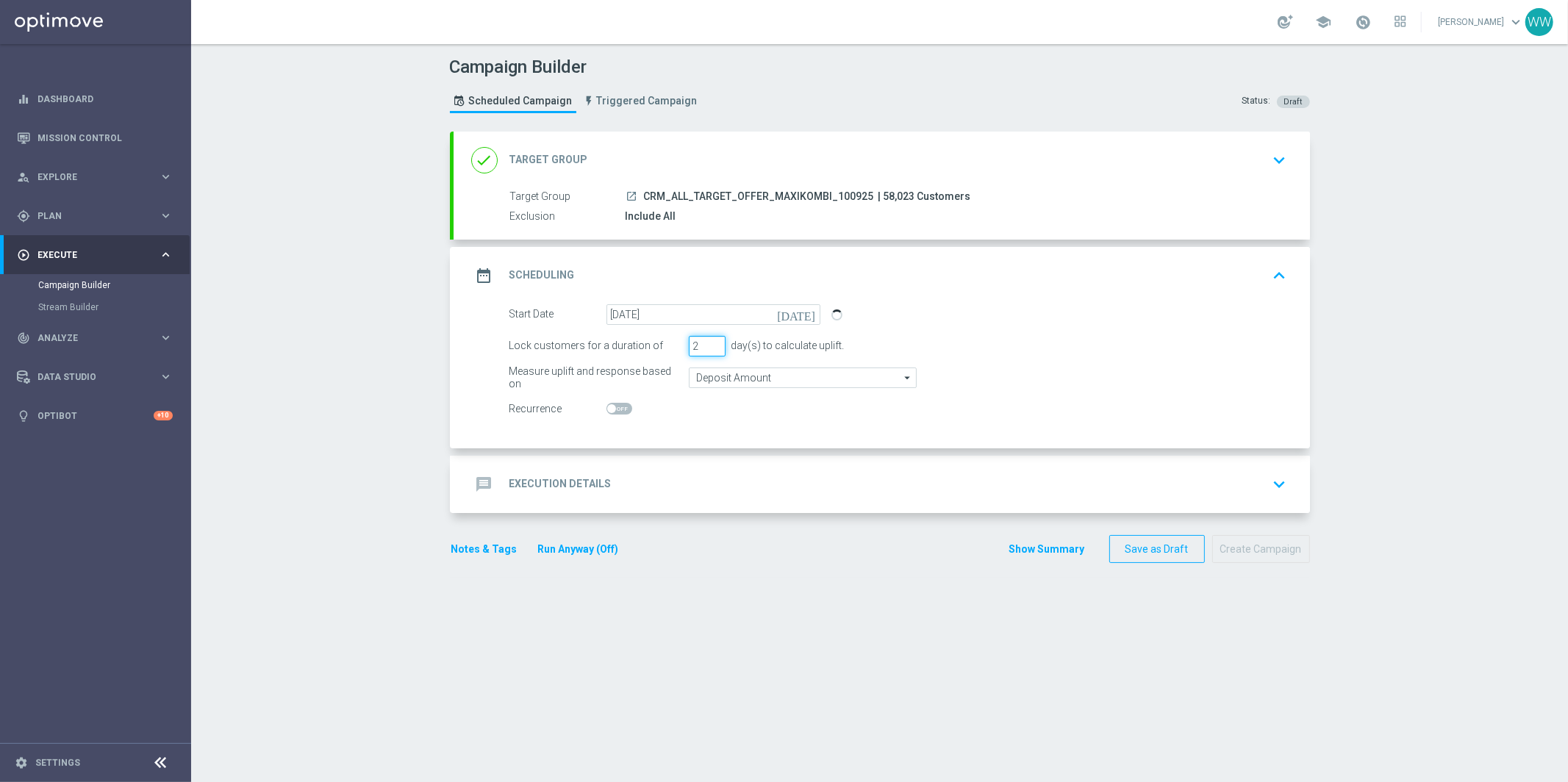
click at [714, 349] on input "2" at bounding box center [707, 346] width 37 height 21
type input "1"
click at [714, 349] on input "1" at bounding box center [707, 346] width 37 height 21
click at [689, 465] on div "message Execution Details keyboard_arrow_down" at bounding box center [881, 484] width 857 height 57
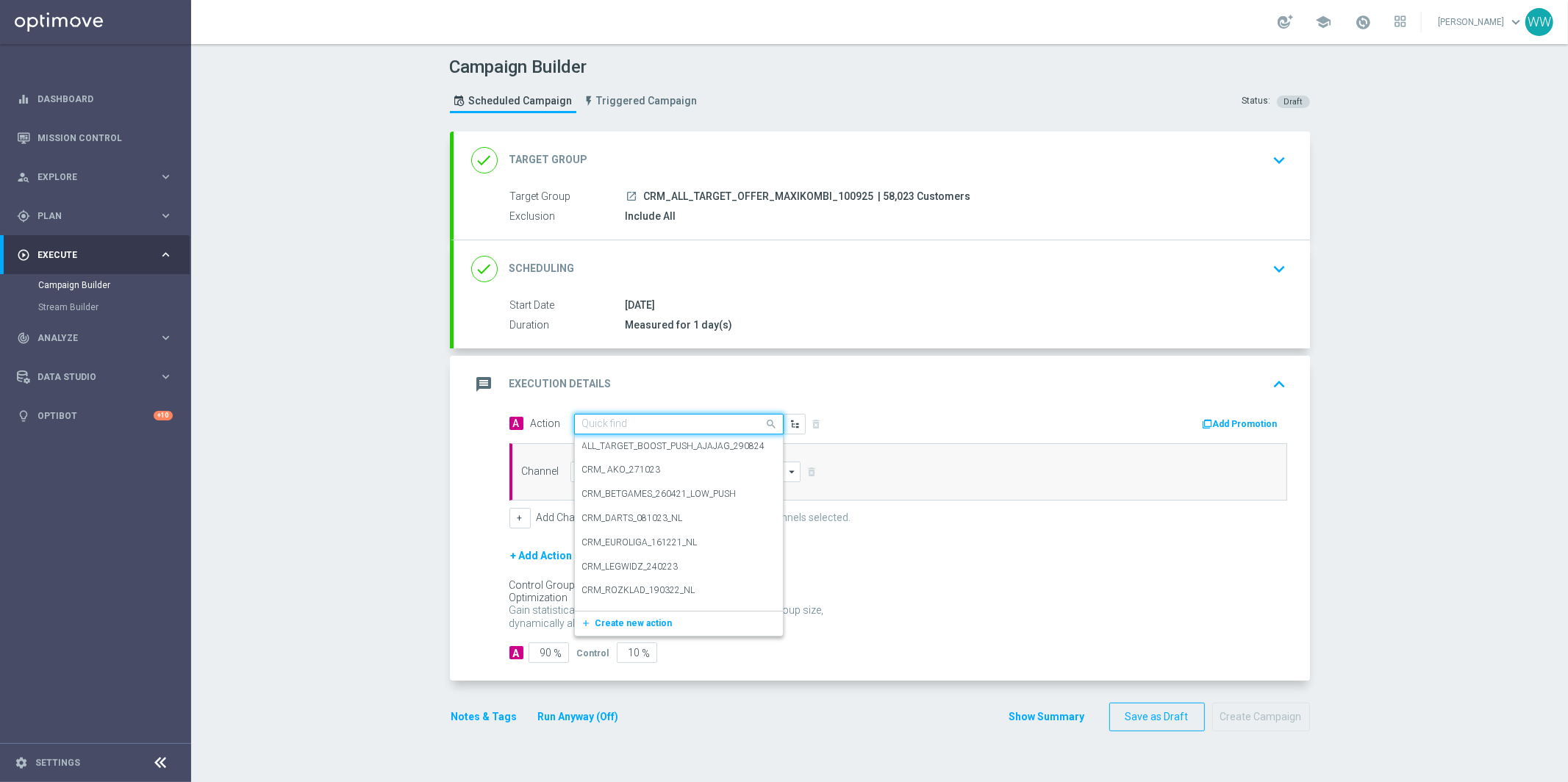
click at [652, 414] on div "Quick find" at bounding box center [679, 424] width 209 height 21
paste input "CRM_ALL_TARGET_OFFER_MAXIKOMBI_100925"
type input "CRM_ALL_TARGET_OFFER_MAXIKOMBI_100925"
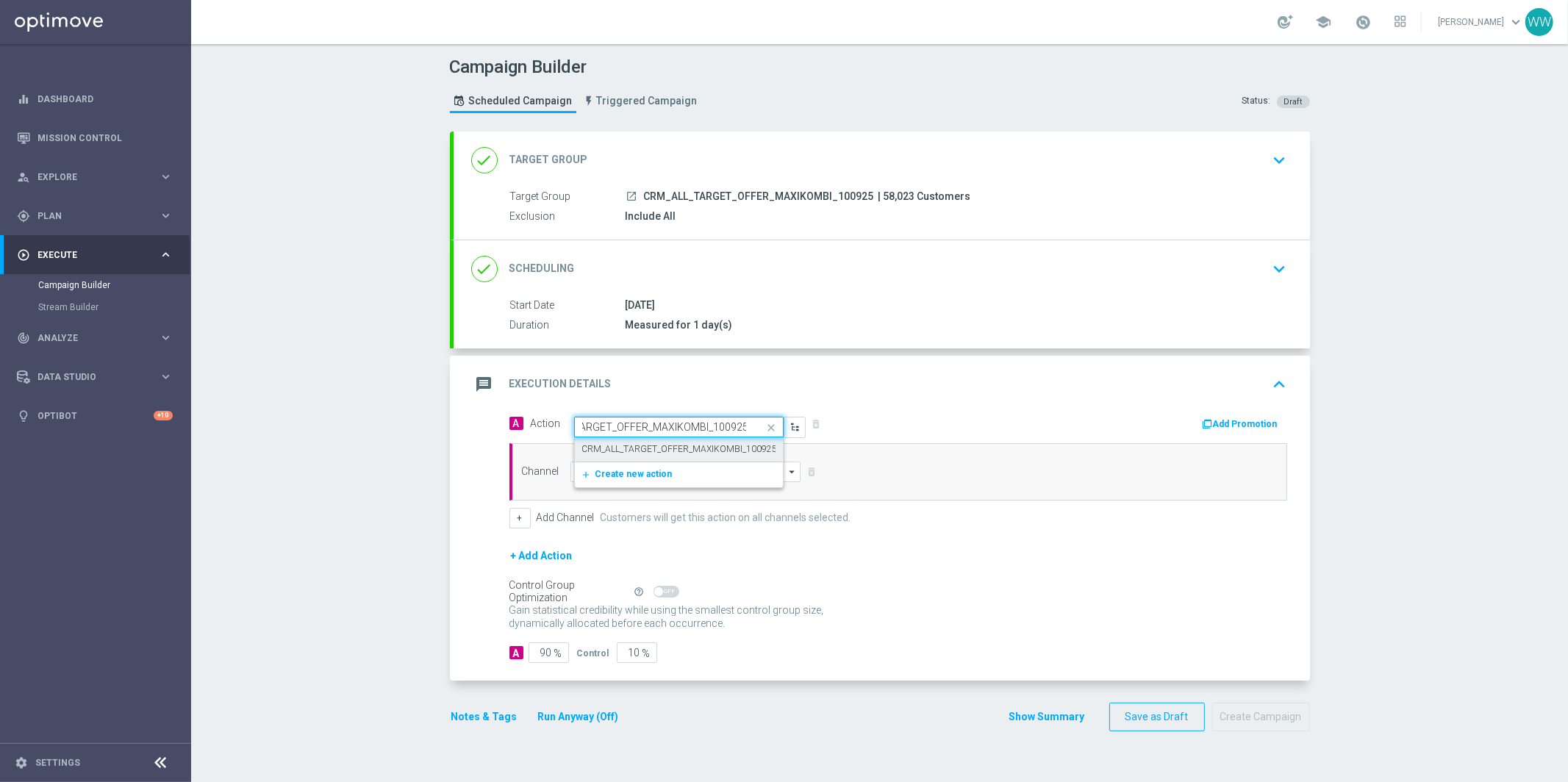
click at [653, 444] on label "CRM_ALL_TARGET_OFFER_MAXIKOMBI_100925" at bounding box center [680, 449] width 196 height 12
click at [627, 476] on input at bounding box center [685, 472] width 231 height 21
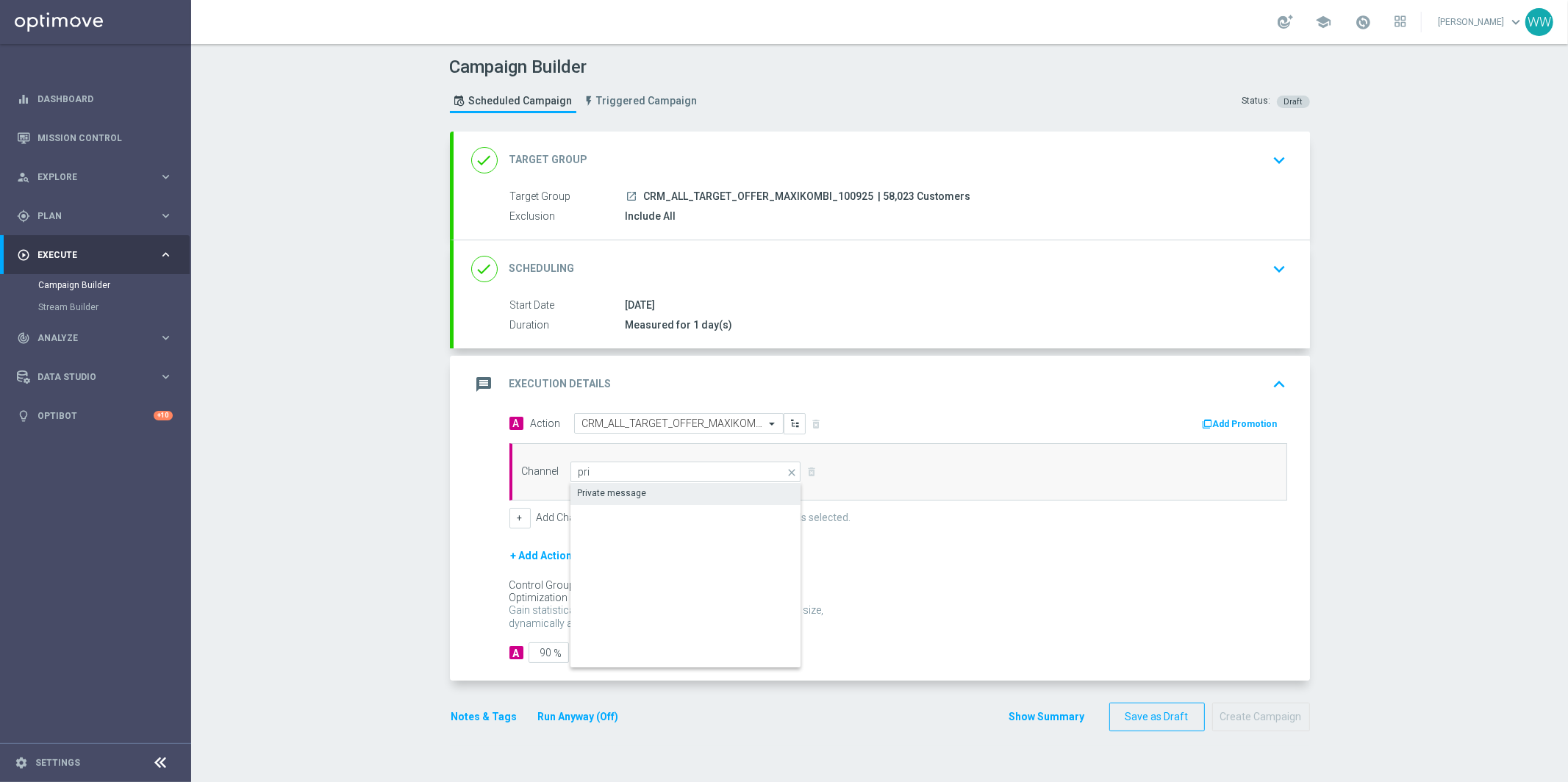
click at [633, 491] on div "Private message" at bounding box center [612, 493] width 69 height 13
type input "Private message"
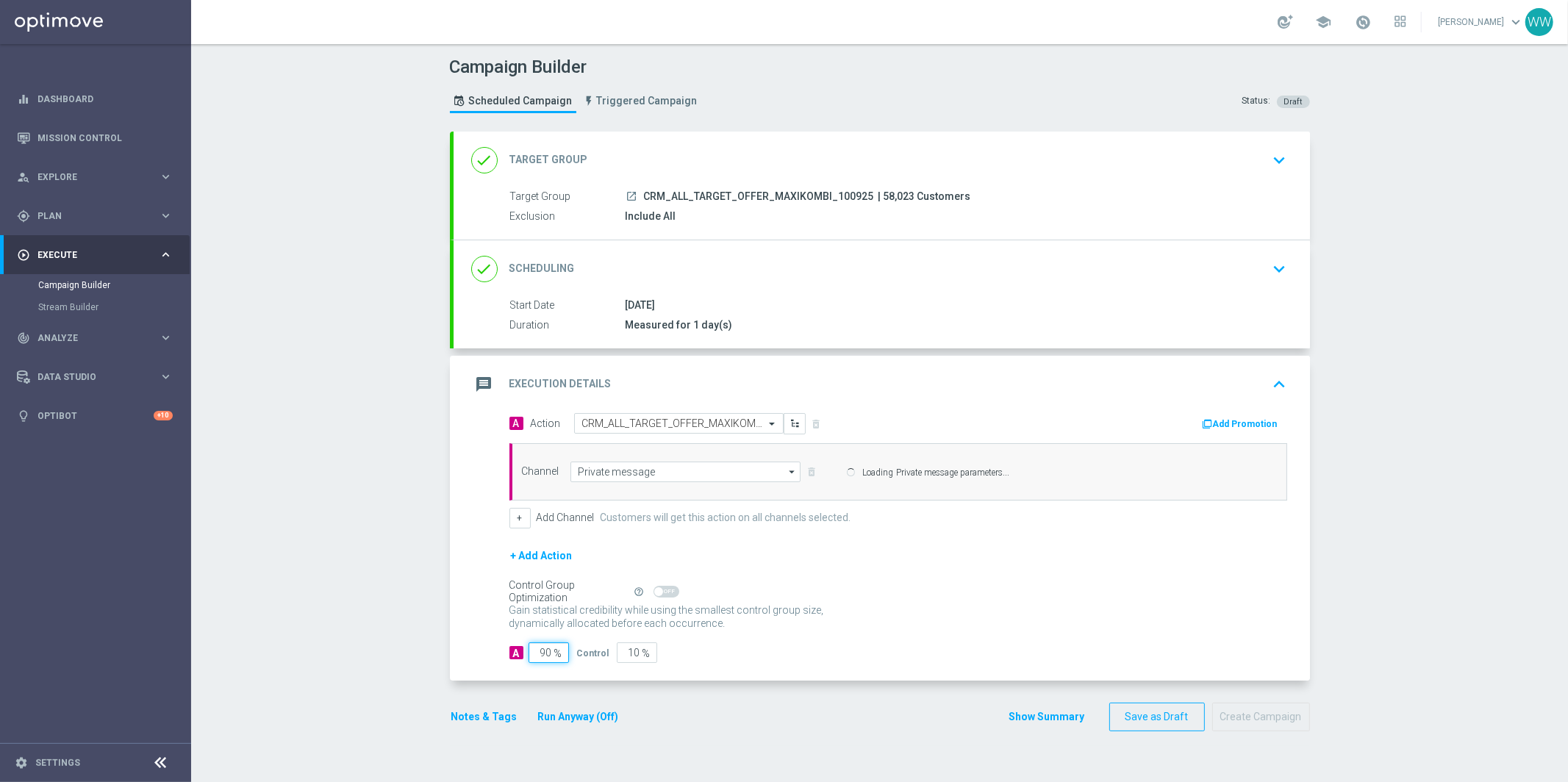
click at [536, 651] on input "90" at bounding box center [549, 653] width 40 height 21
